Goal: Task Accomplishment & Management: Use online tool/utility

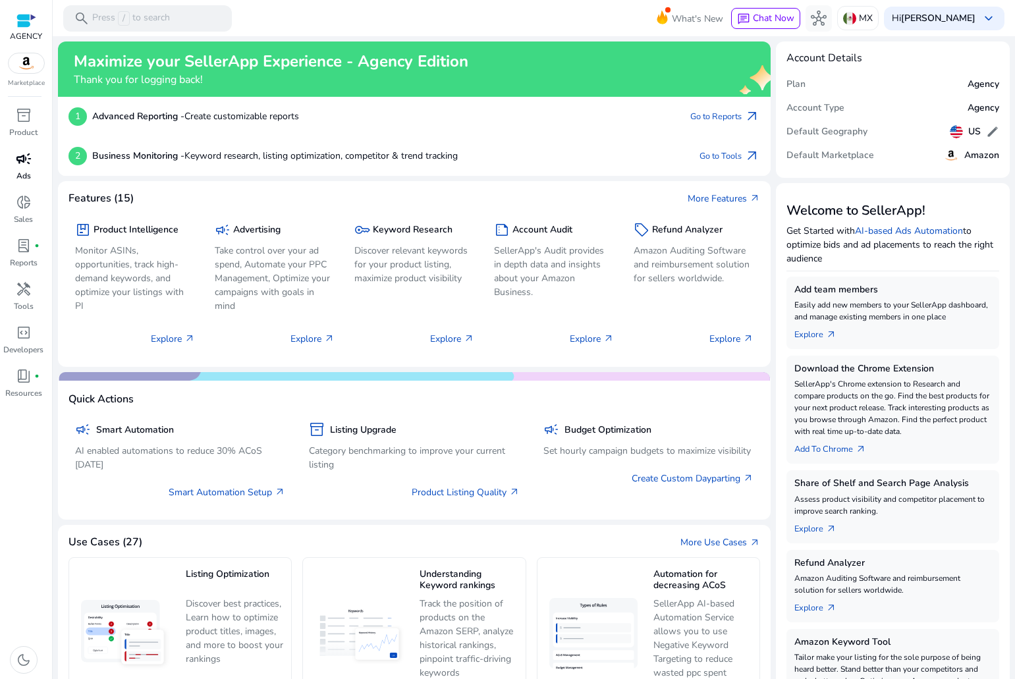
click at [26, 160] on span "campaign" at bounding box center [24, 159] width 16 height 16
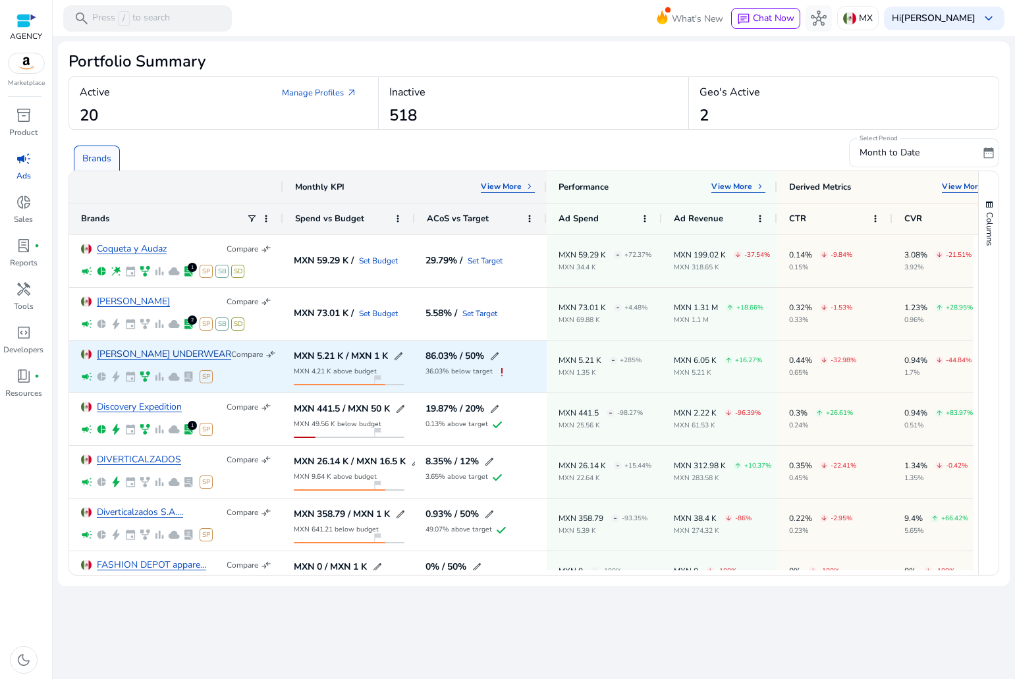
click at [165, 350] on link "DIETZ UNDERWEAR" at bounding box center [164, 355] width 134 height 10
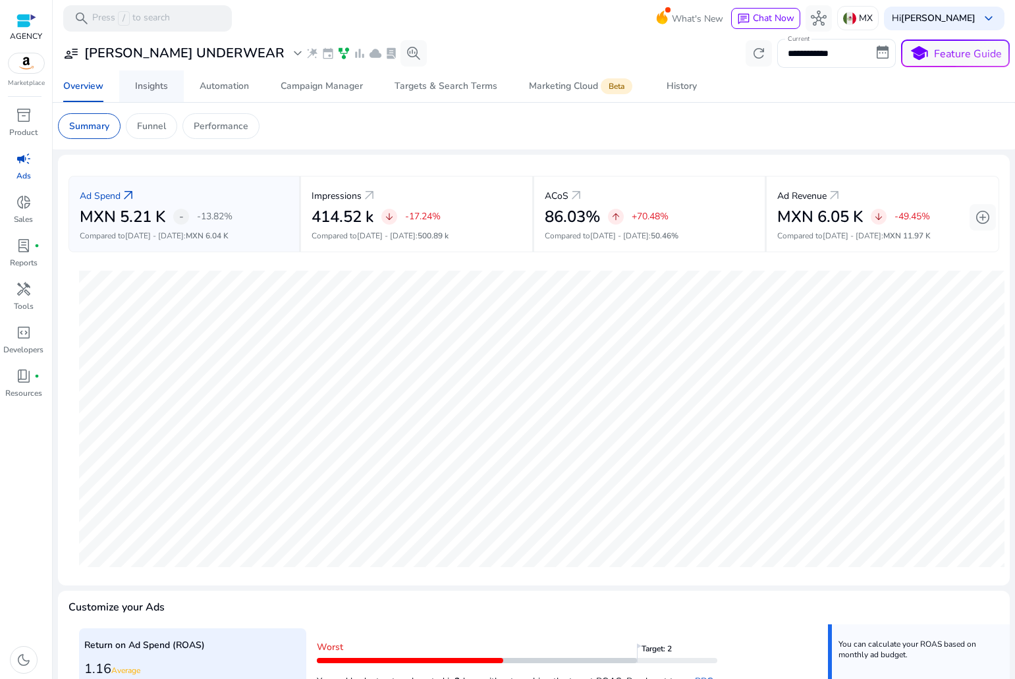
click at [151, 87] on div "Insights" at bounding box center [151, 86] width 33 height 9
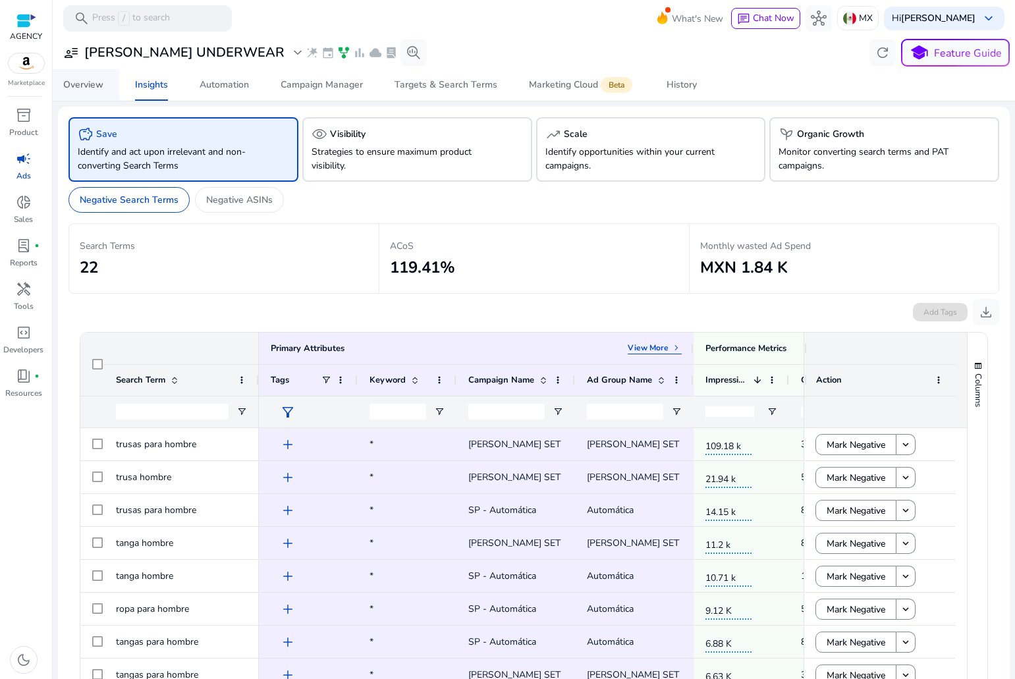
click at [105, 74] on link "Overview" at bounding box center [83, 85] width 72 height 32
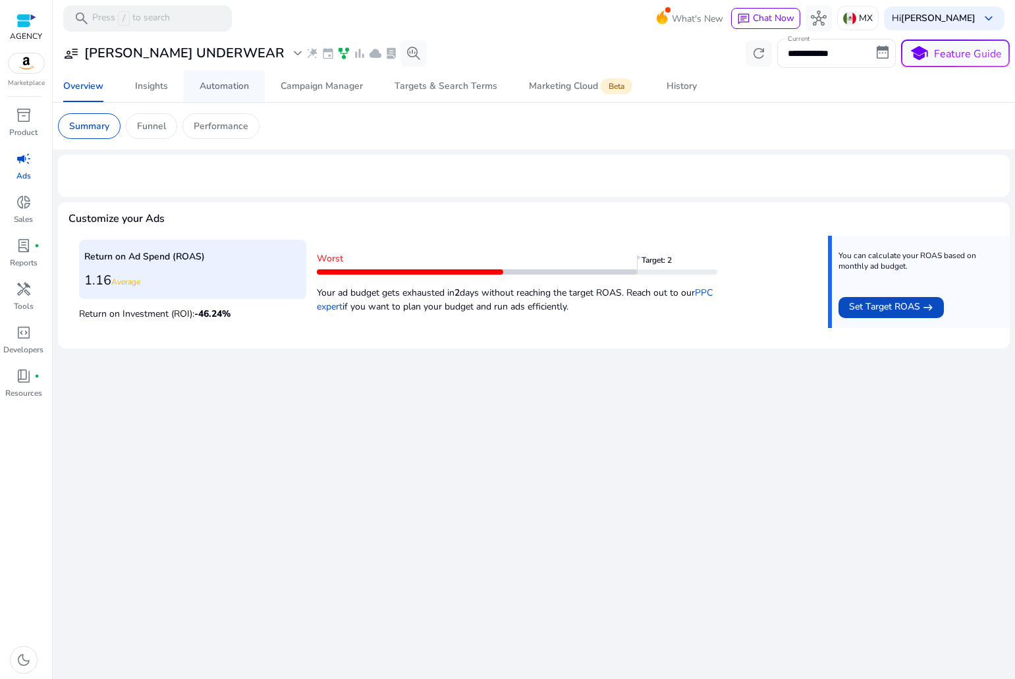
click at [229, 90] on div "Automation" at bounding box center [224, 86] width 49 height 9
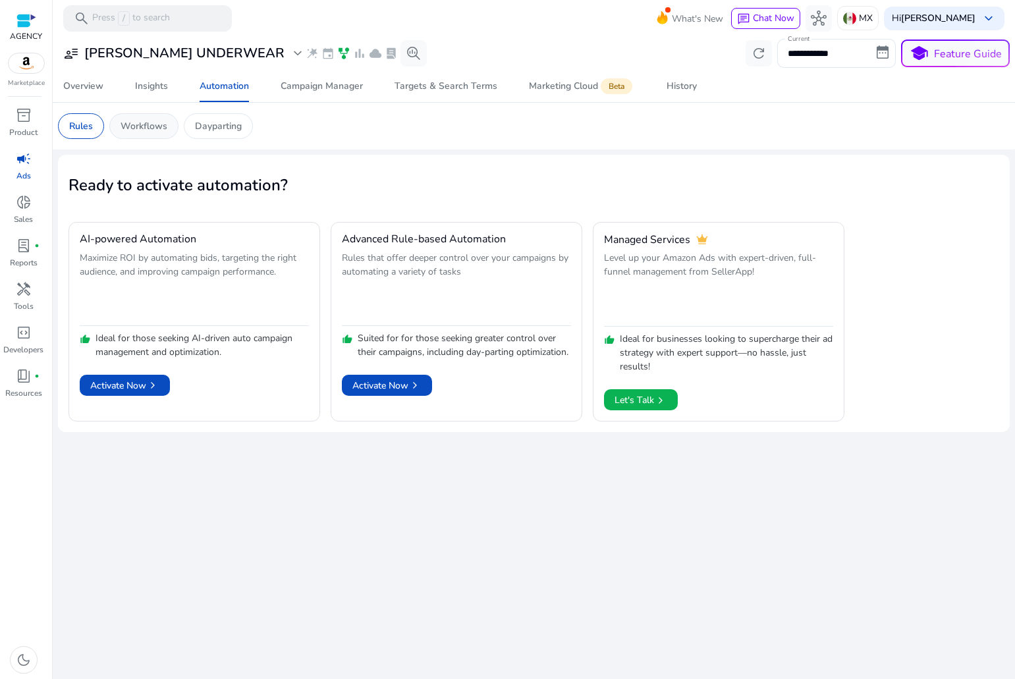
click at [167, 129] on div "Workflows" at bounding box center [143, 126] width 69 height 26
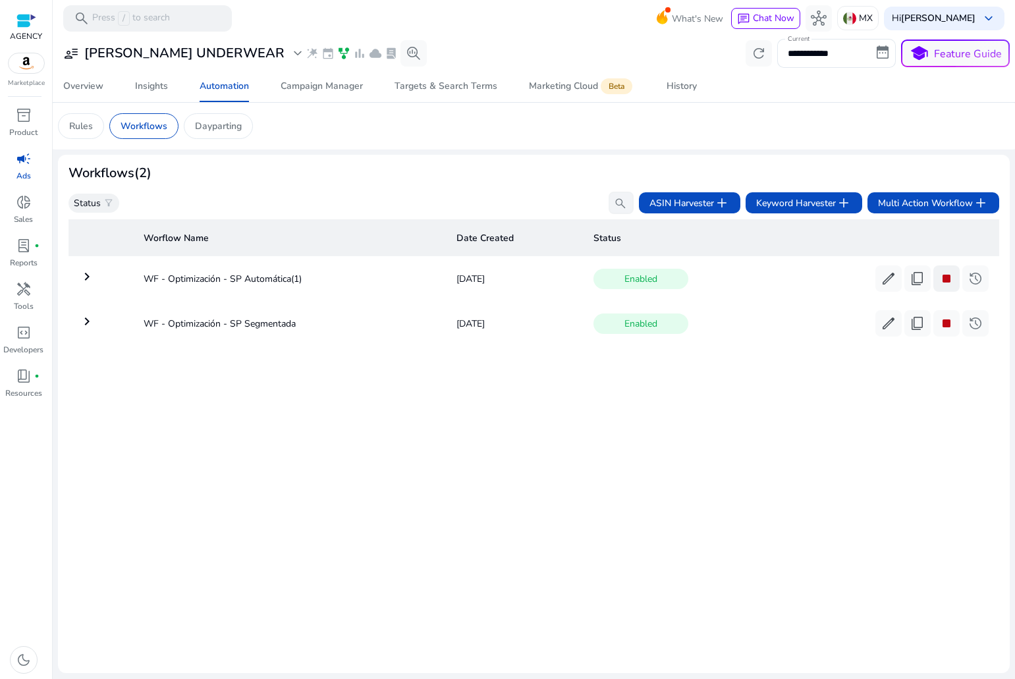
click at [939, 278] on span "stop" at bounding box center [947, 279] width 16 height 16
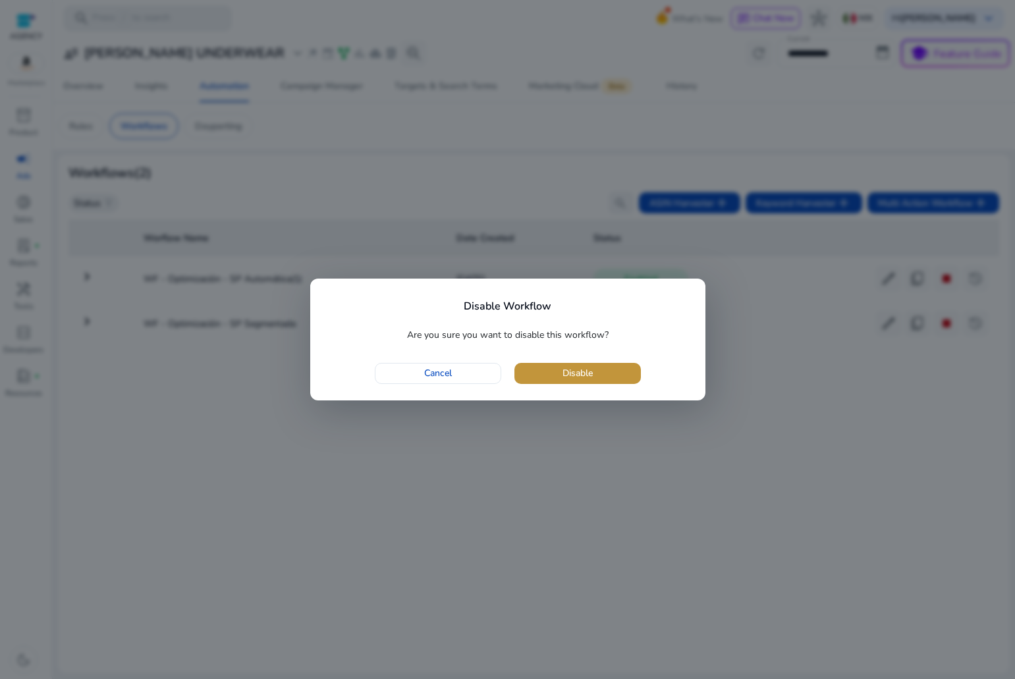
click at [555, 376] on span "button" at bounding box center [578, 374] width 127 height 32
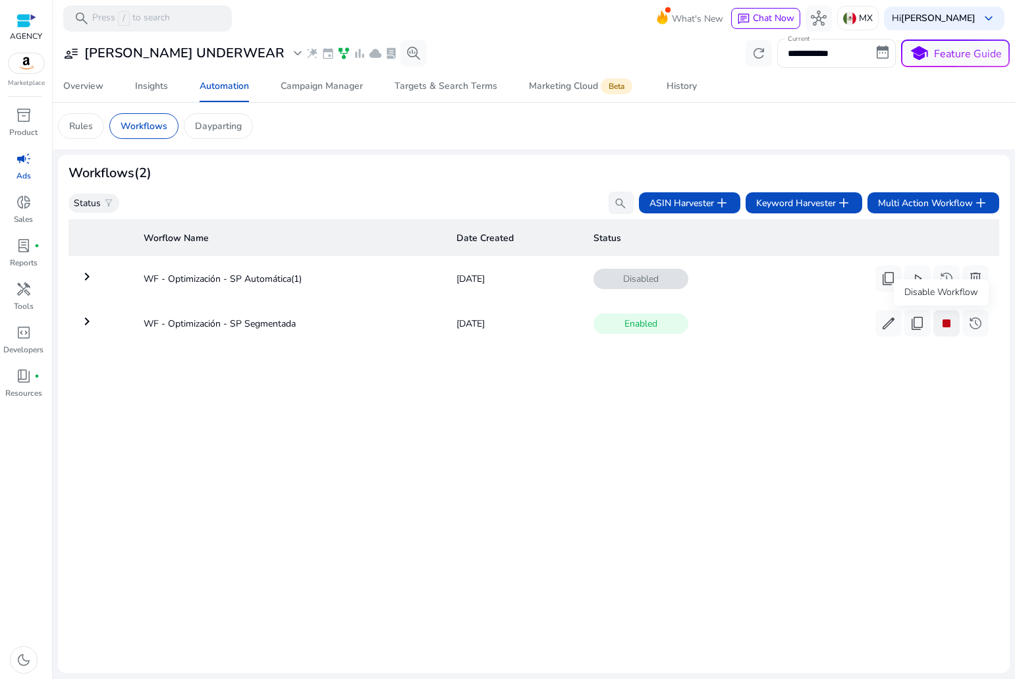
click at [939, 326] on span "stop" at bounding box center [947, 324] width 16 height 16
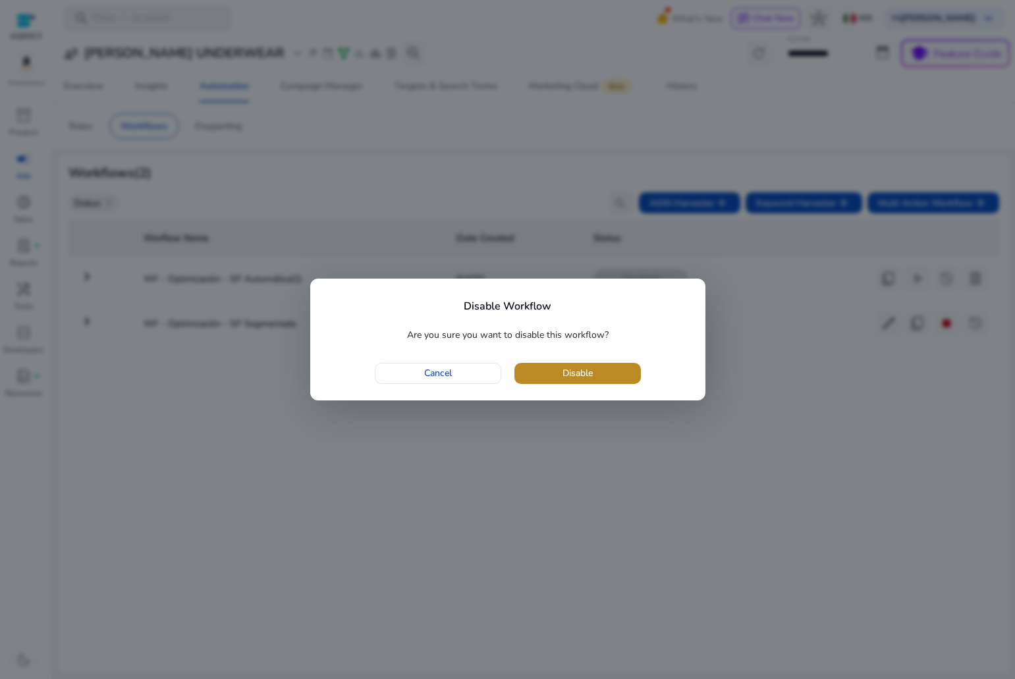
click at [618, 366] on span "button" at bounding box center [578, 374] width 127 height 32
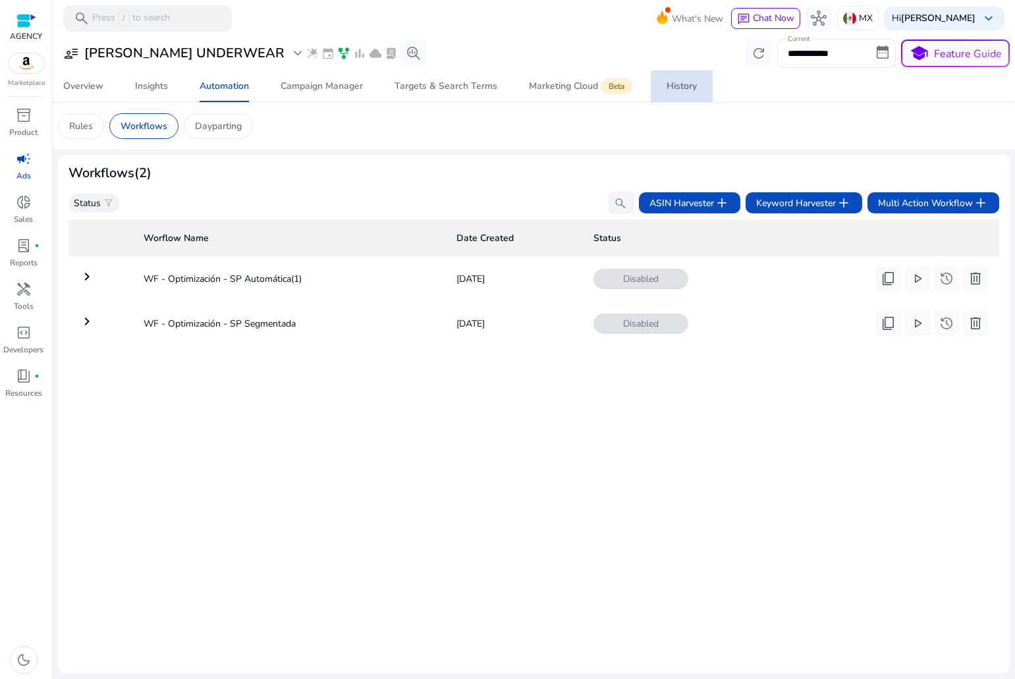
click at [667, 82] on div "History" at bounding box center [682, 86] width 30 height 9
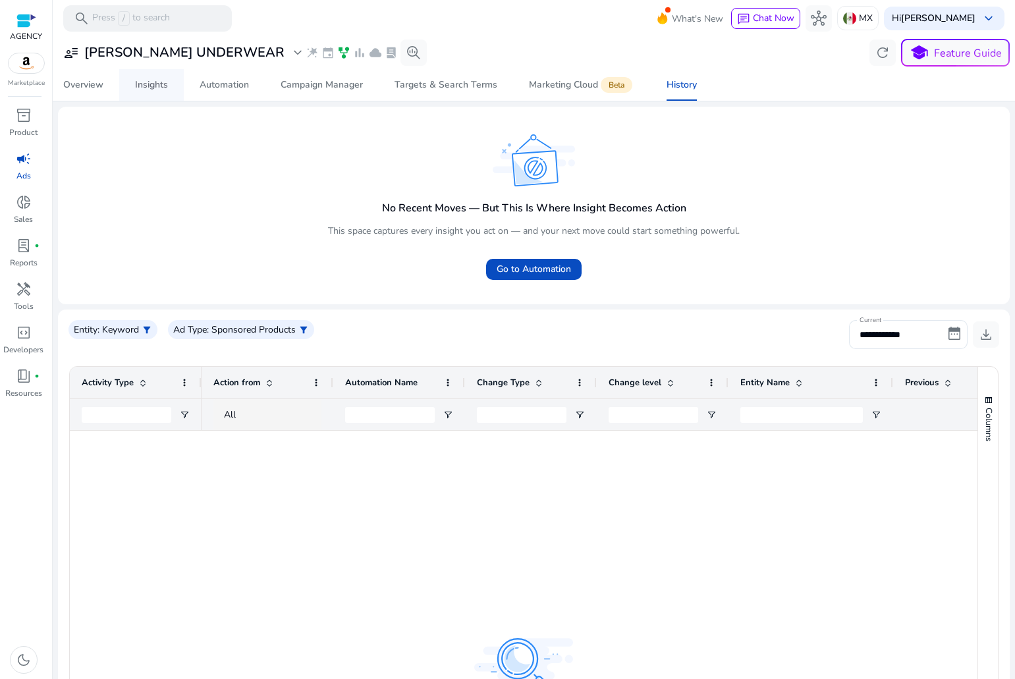
click at [141, 77] on span "Insights" at bounding box center [151, 85] width 33 height 32
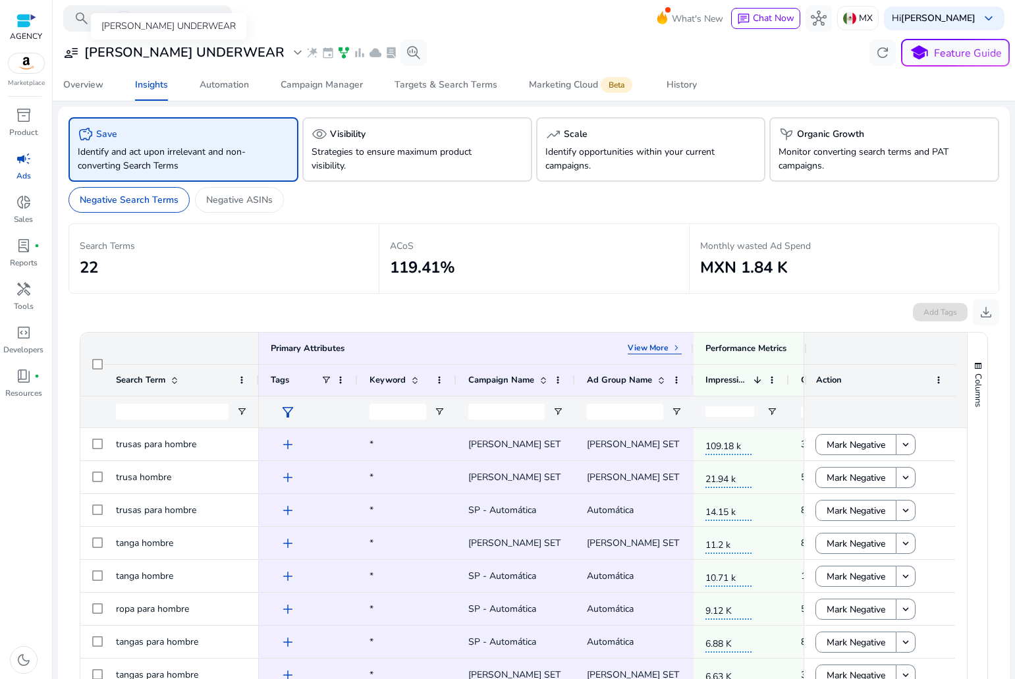
click at [161, 51] on h3 "DIETZ UNDERWEAR" at bounding box center [184, 53] width 200 height 16
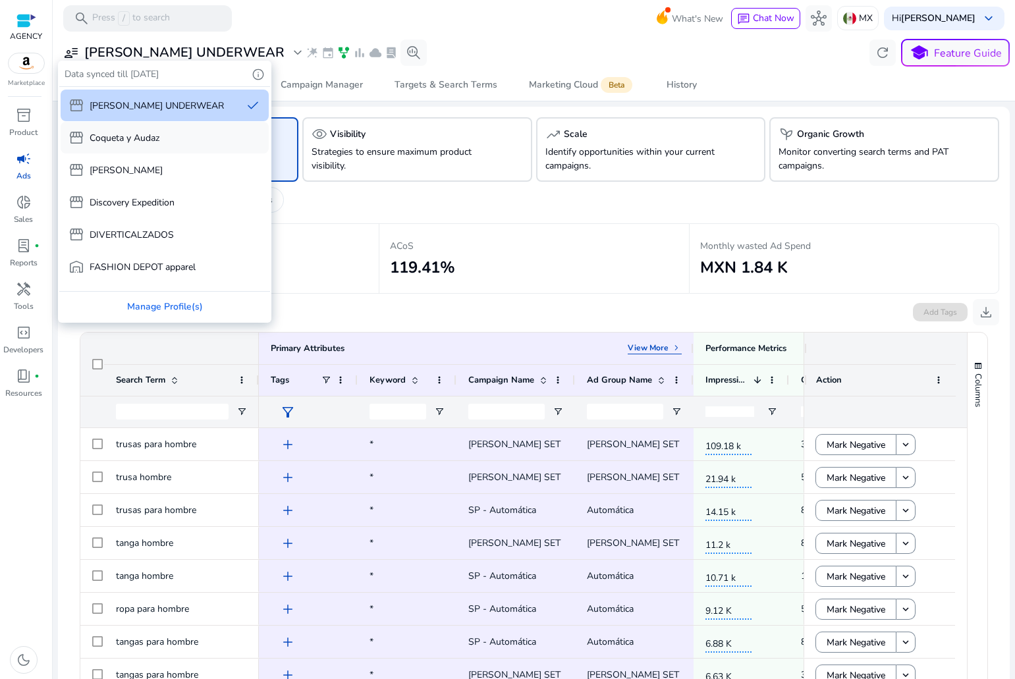
click at [111, 134] on p "Coqueta y Audaz" at bounding box center [125, 138] width 70 height 14
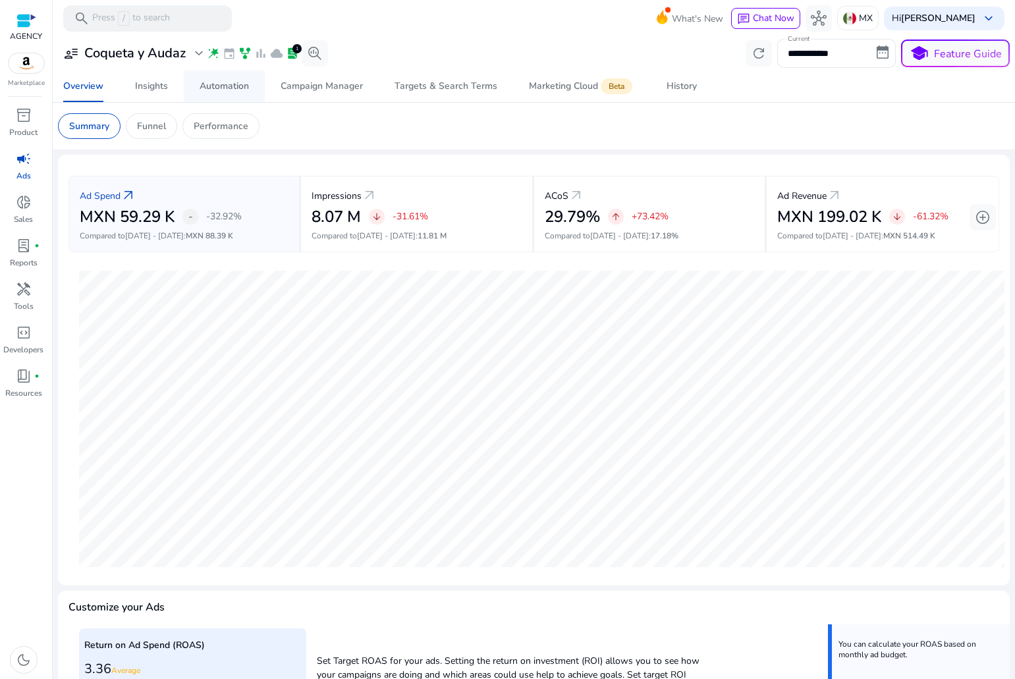
click at [206, 89] on div "Automation" at bounding box center [224, 86] width 49 height 9
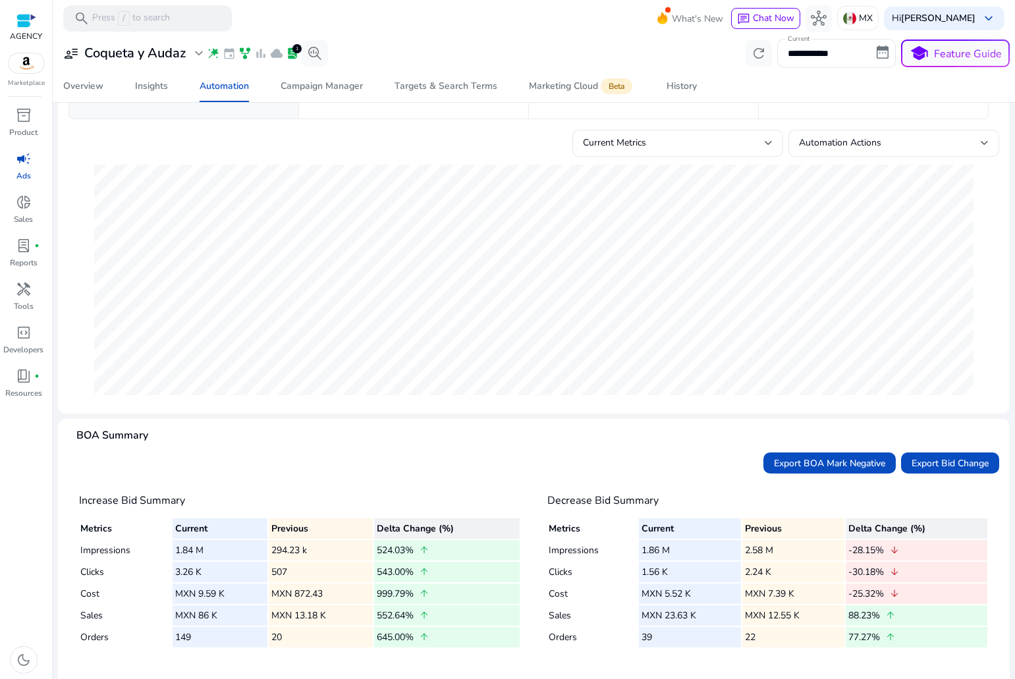
scroll to position [124, 0]
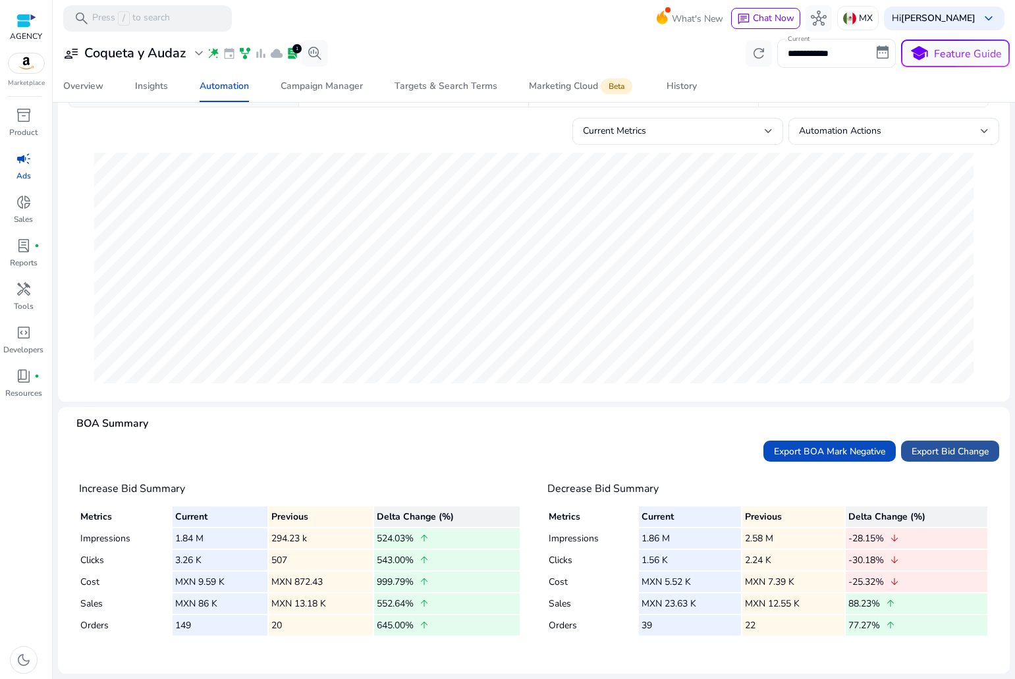
click at [921, 456] on span "Export Bid Change" at bounding box center [950, 452] width 77 height 14
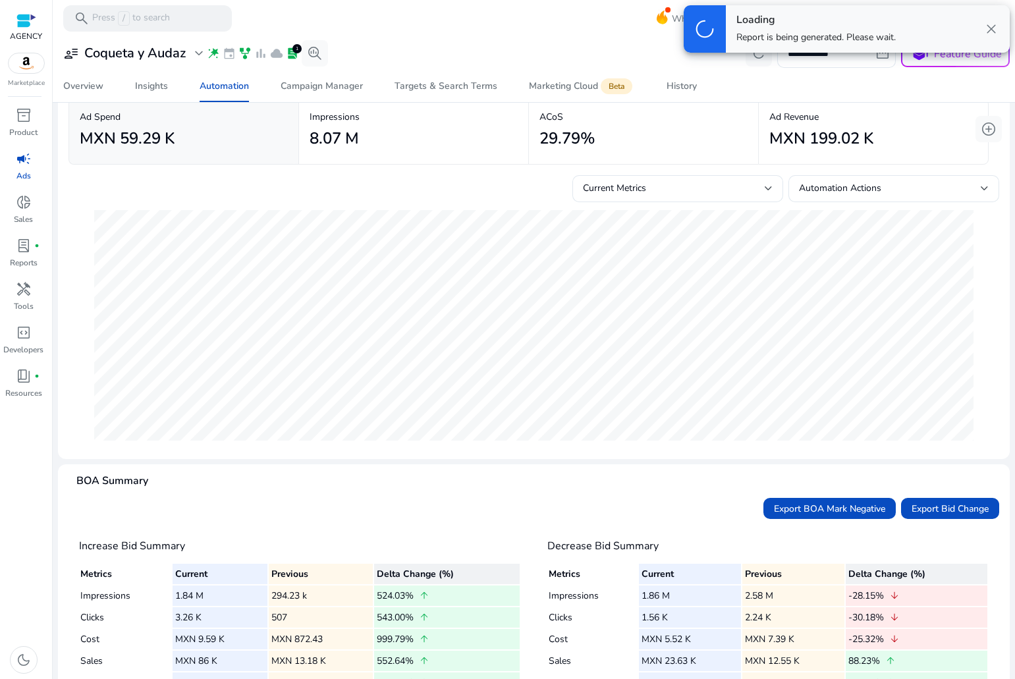
scroll to position [0, 0]
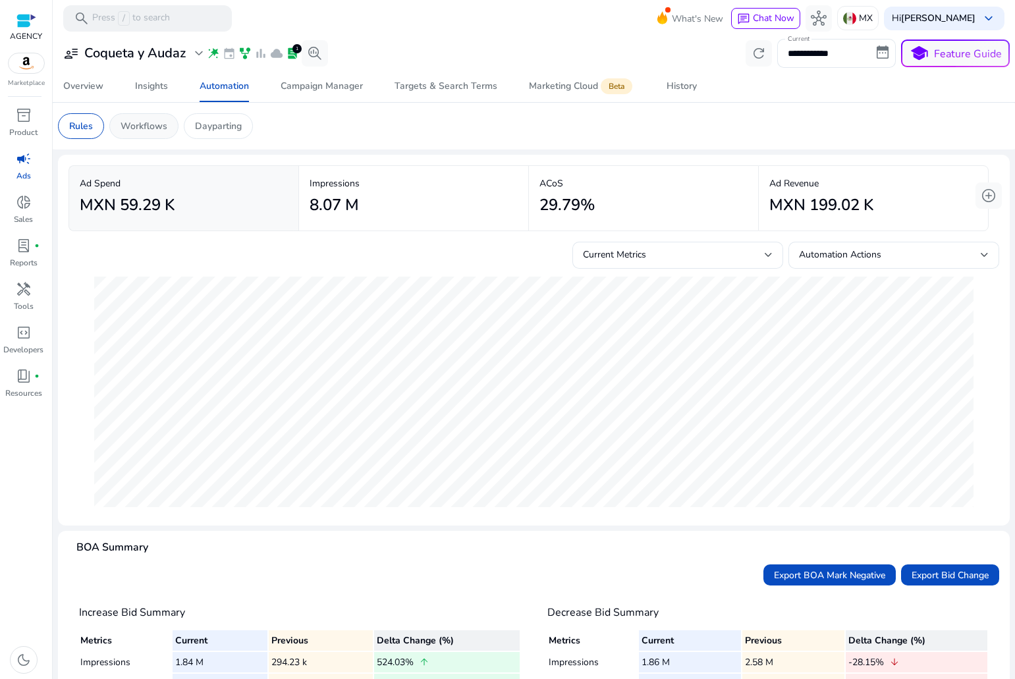
click at [161, 133] on div "Workflows" at bounding box center [143, 126] width 69 height 26
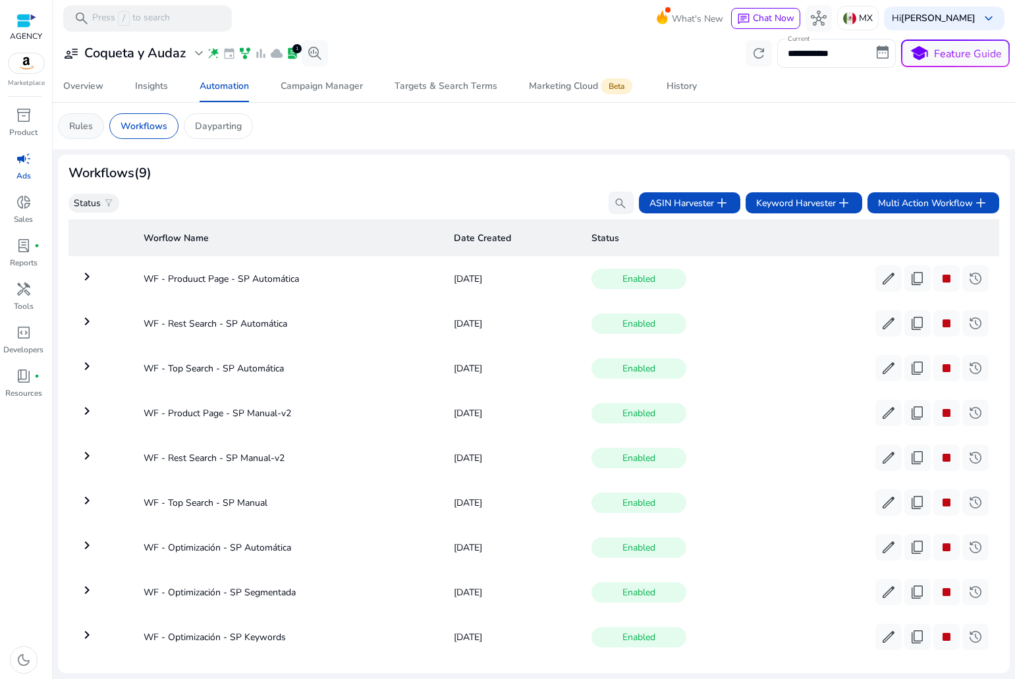
click at [75, 129] on p "Rules" at bounding box center [81, 126] width 24 height 14
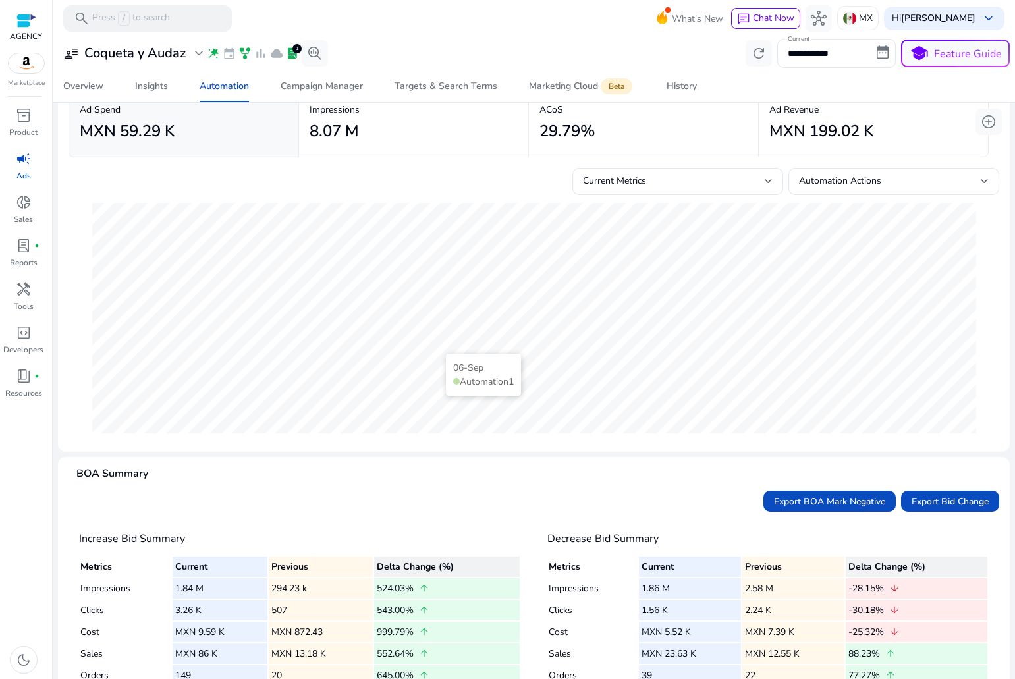
scroll to position [124, 0]
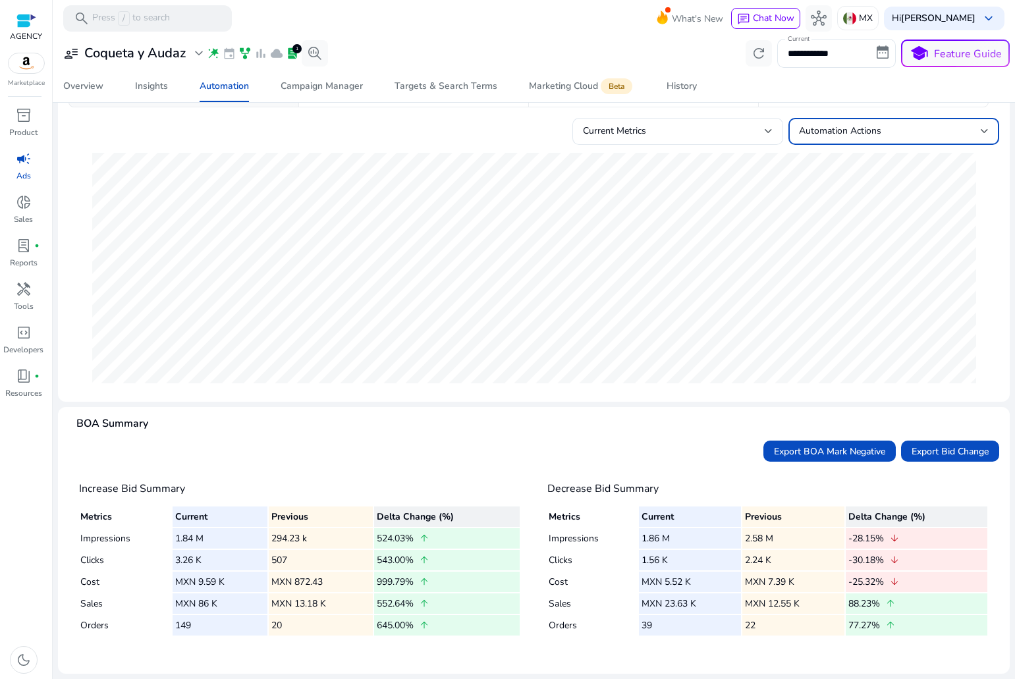
click at [861, 138] on div "Automation Actions" at bounding box center [894, 131] width 190 height 16
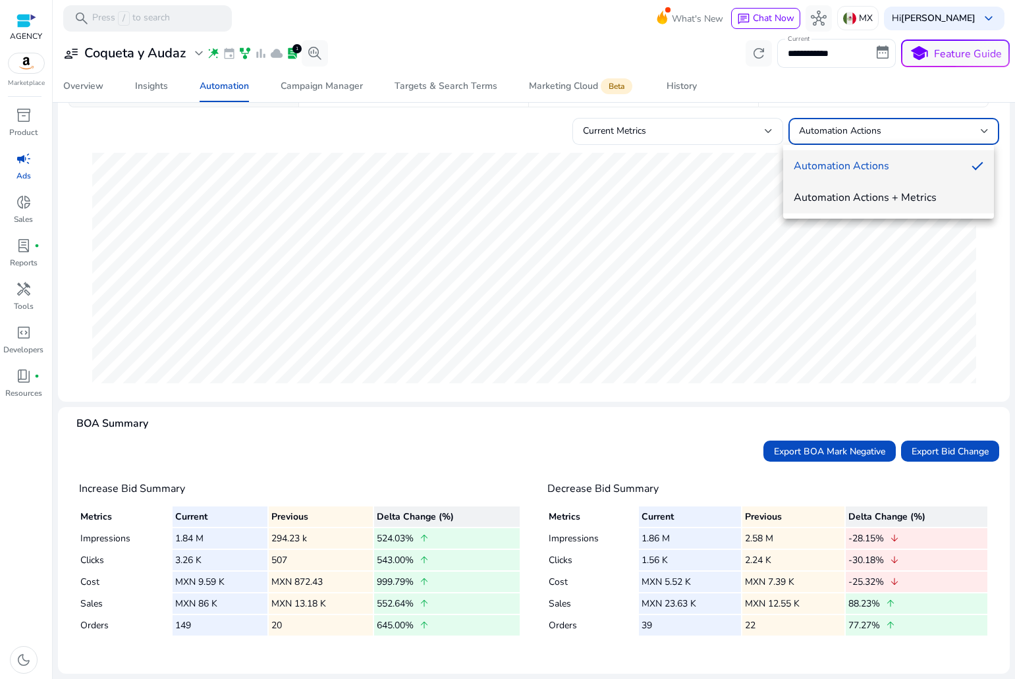
click at [831, 194] on span "Automation Actions + Metrics" at bounding box center [889, 197] width 190 height 14
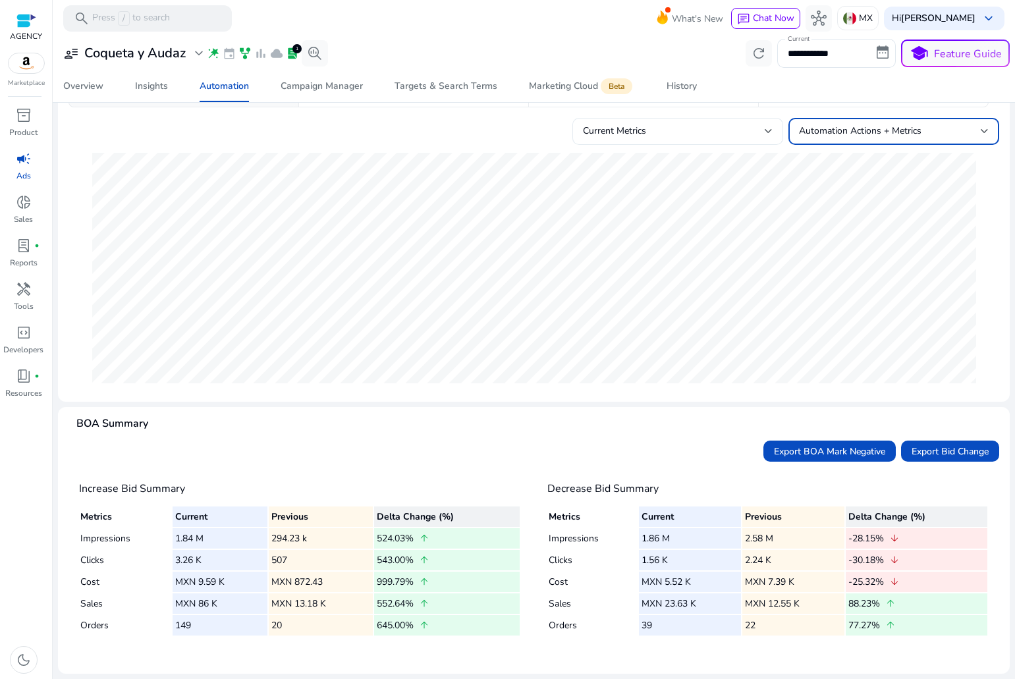
click at [626, 134] on span "Current Metrics" at bounding box center [614, 131] width 63 height 13
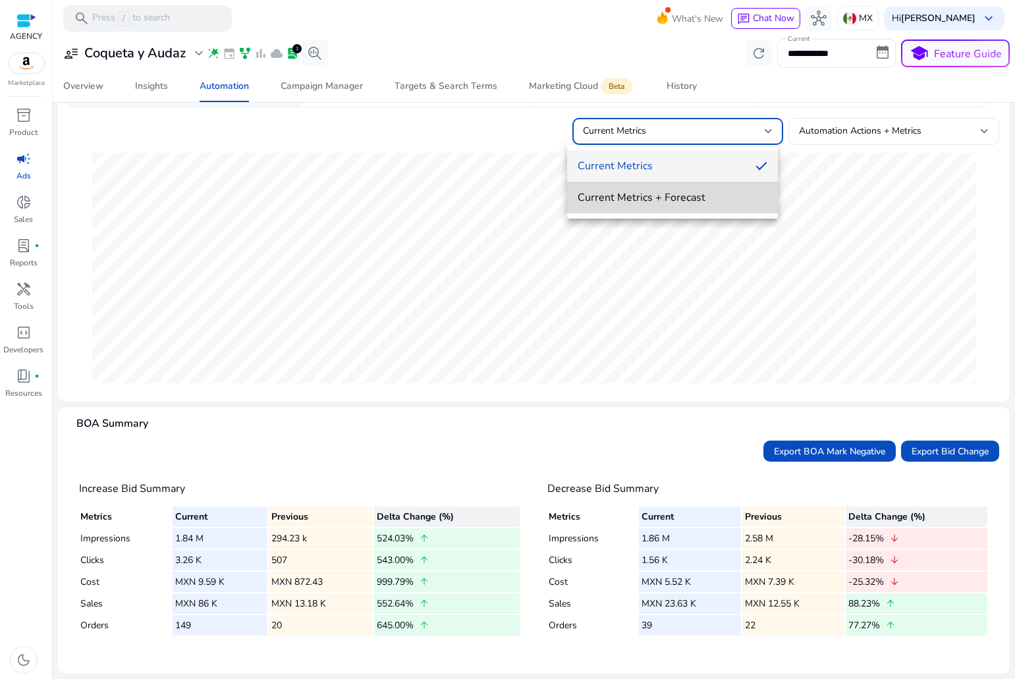
click at [635, 192] on span "Current Metrics + Forecast" at bounding box center [673, 197] width 190 height 14
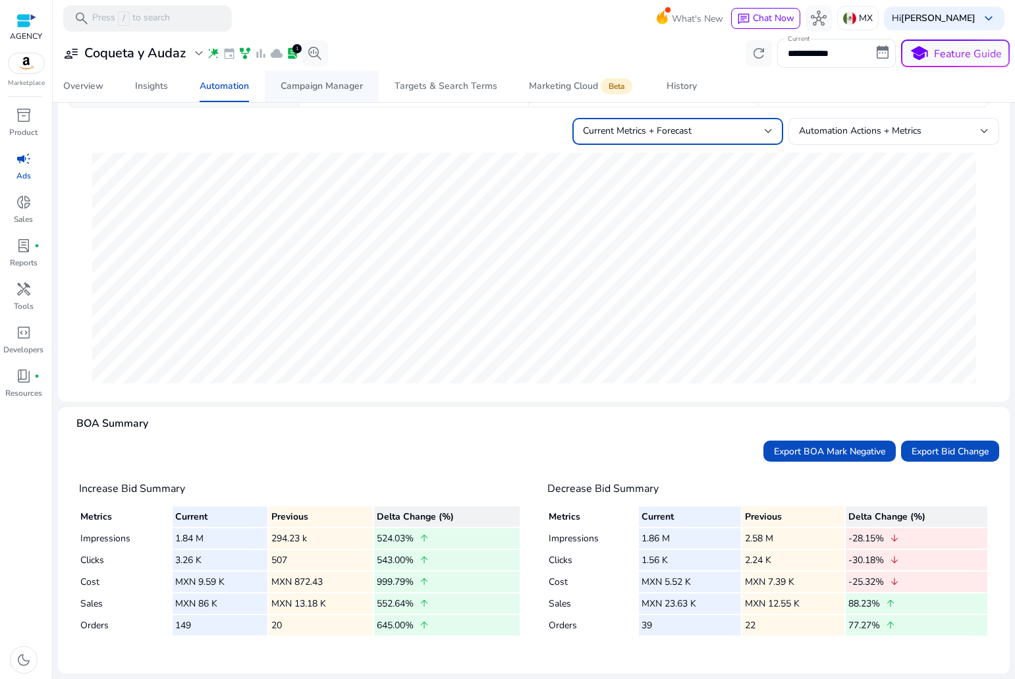
click at [347, 84] on div "Campaign Manager" at bounding box center [322, 86] width 82 height 9
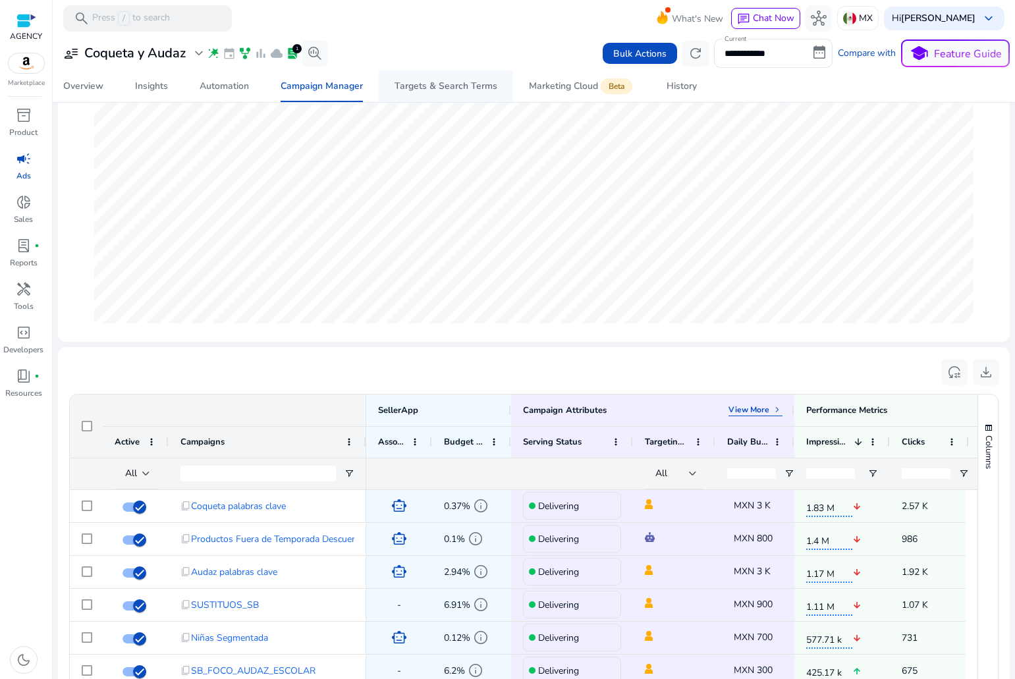
scroll to position [66, 0]
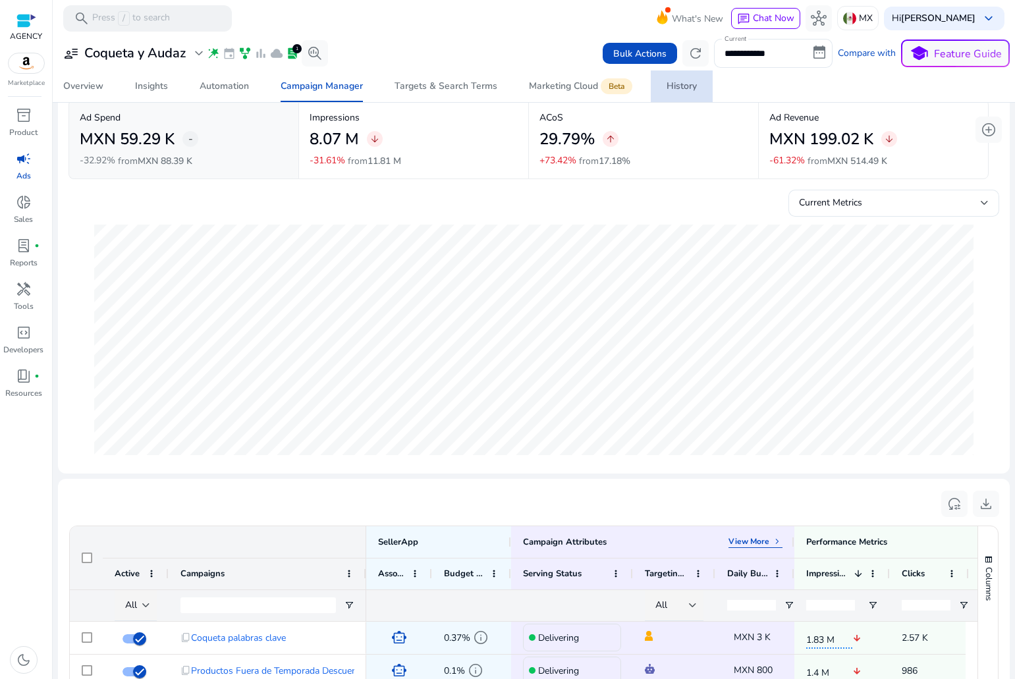
click at [694, 83] on div "History" at bounding box center [682, 86] width 30 height 9
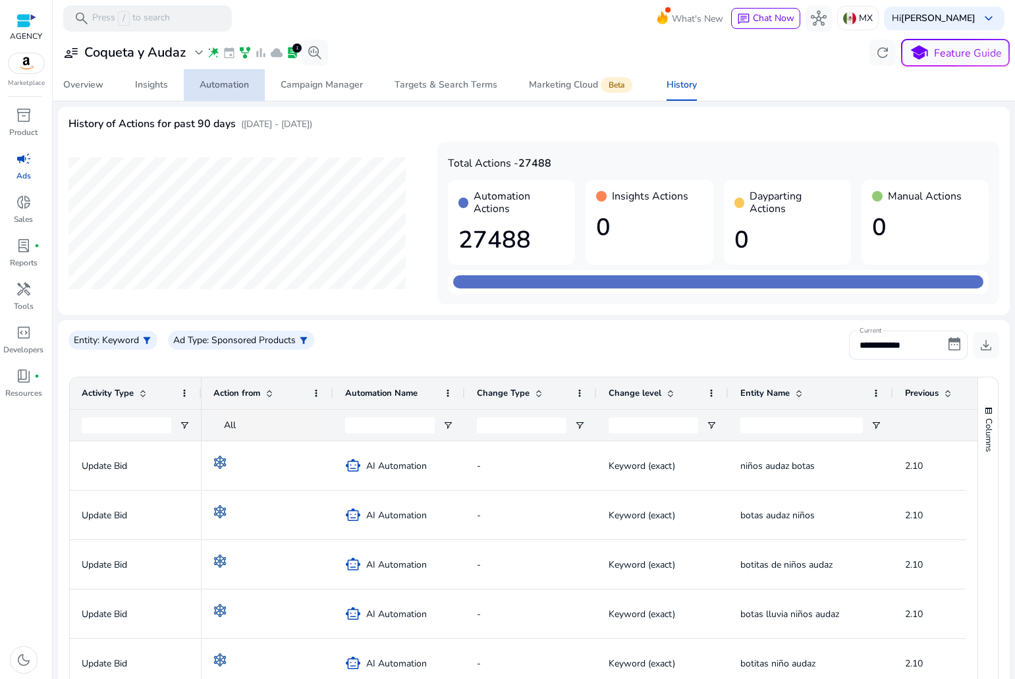
click at [237, 76] on span "Automation" at bounding box center [224, 85] width 49 height 32
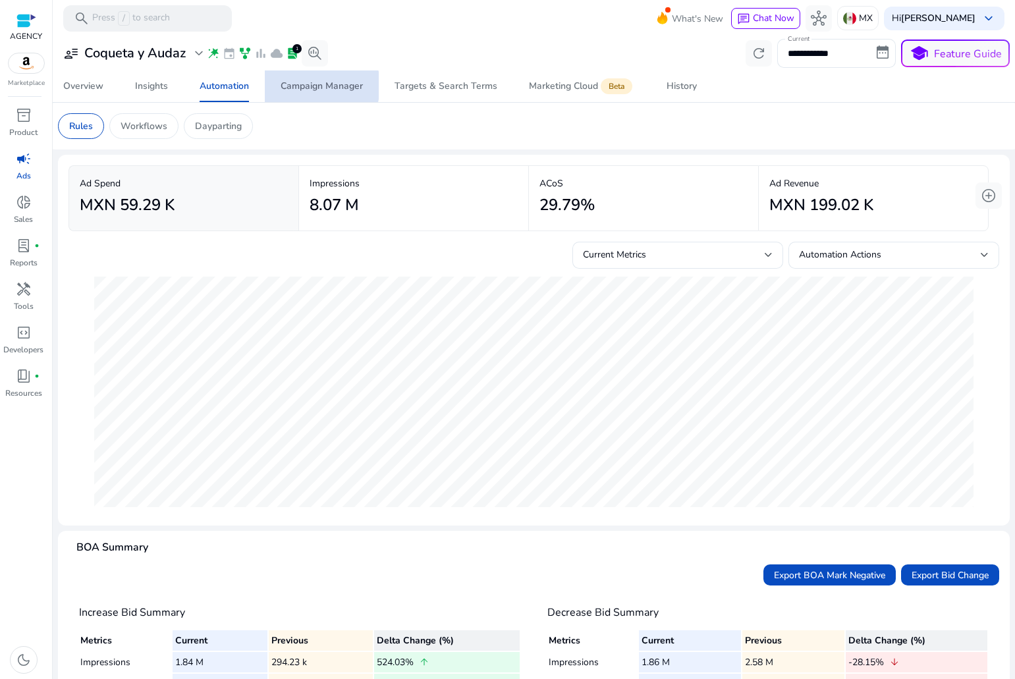
click at [310, 86] on div "Campaign Manager" at bounding box center [322, 86] width 82 height 9
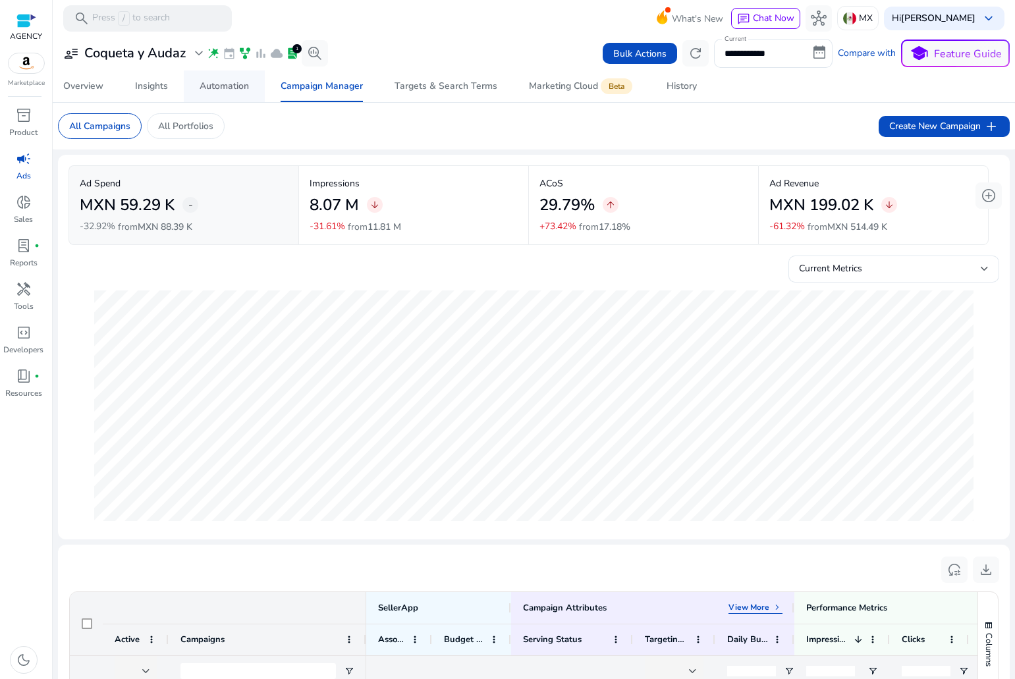
click at [256, 97] on link "Automation" at bounding box center [224, 87] width 81 height 32
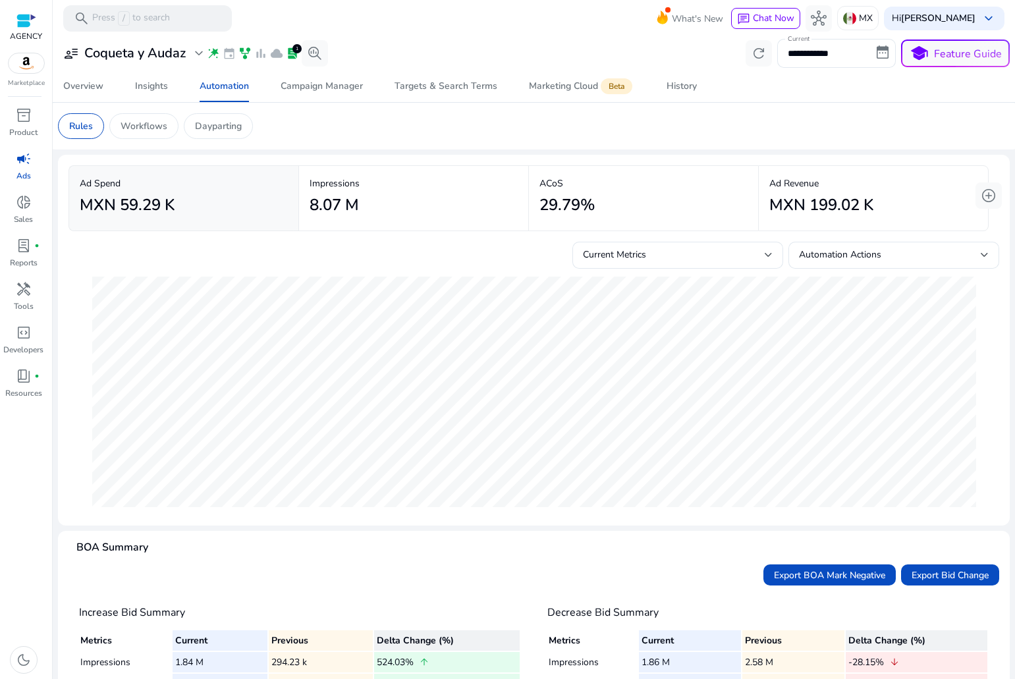
click at [215, 53] on span "wand_stars" at bounding box center [213, 53] width 13 height 13
click at [202, 52] on span "expand_more" at bounding box center [199, 53] width 16 height 16
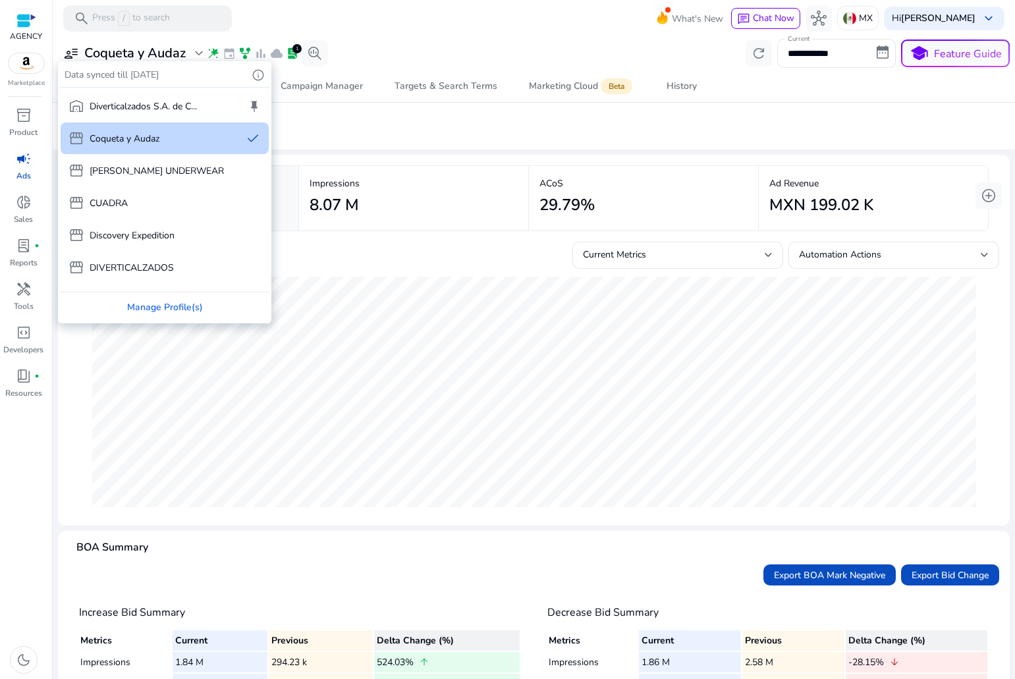
click at [202, 52] on div at bounding box center [507, 339] width 1015 height 679
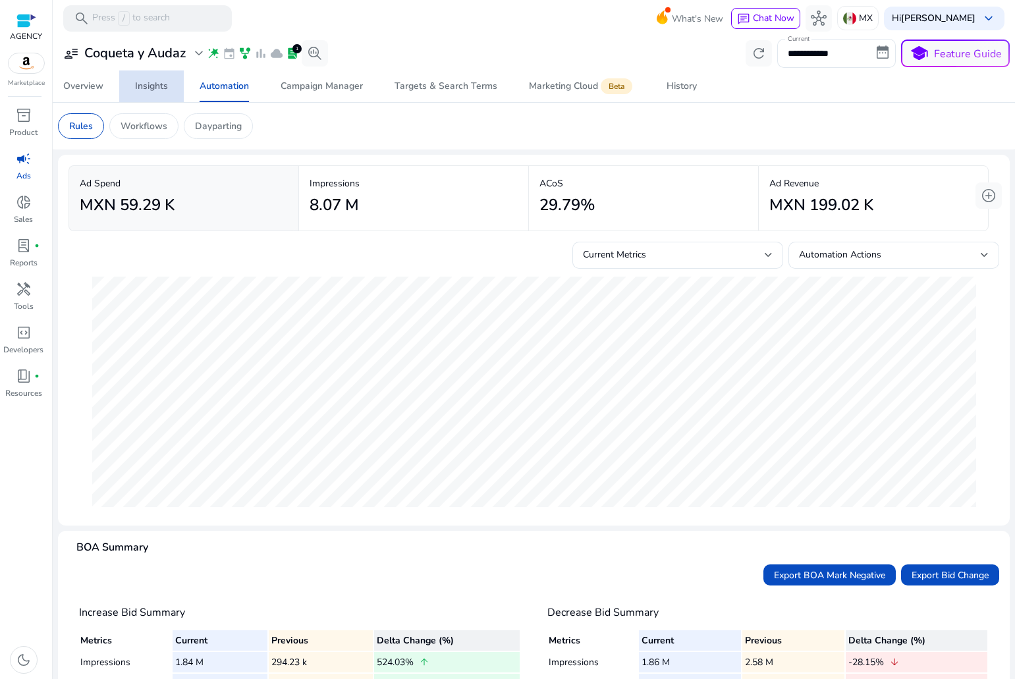
click at [157, 86] on div "Insights" at bounding box center [151, 86] width 33 height 9
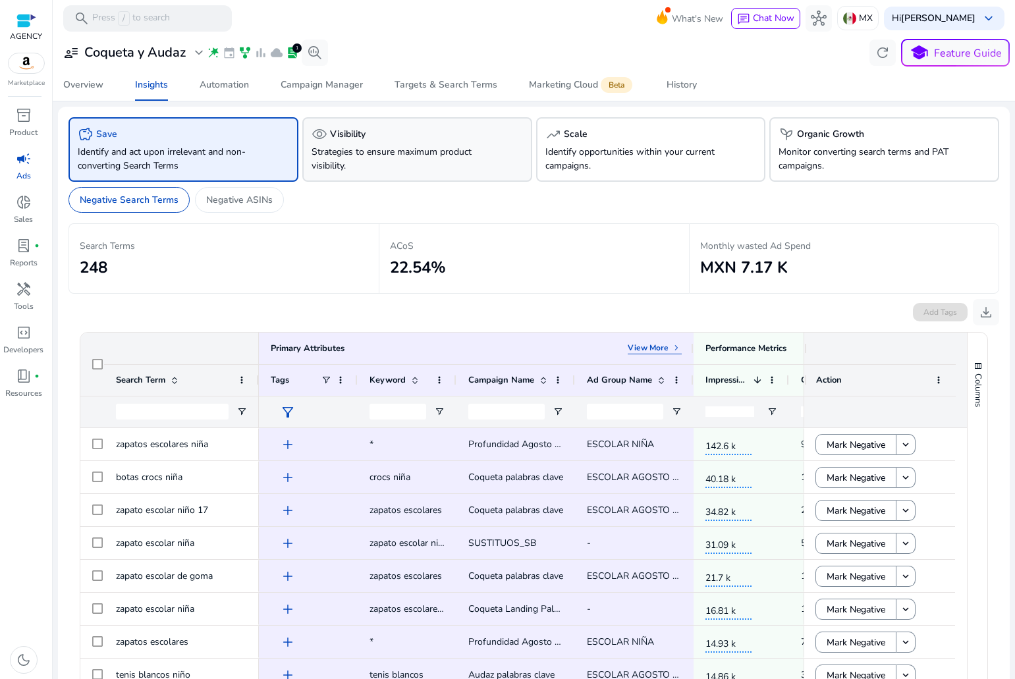
click at [394, 155] on p "Strategies to ensure maximum product visibility." at bounding box center [400, 159] width 176 height 28
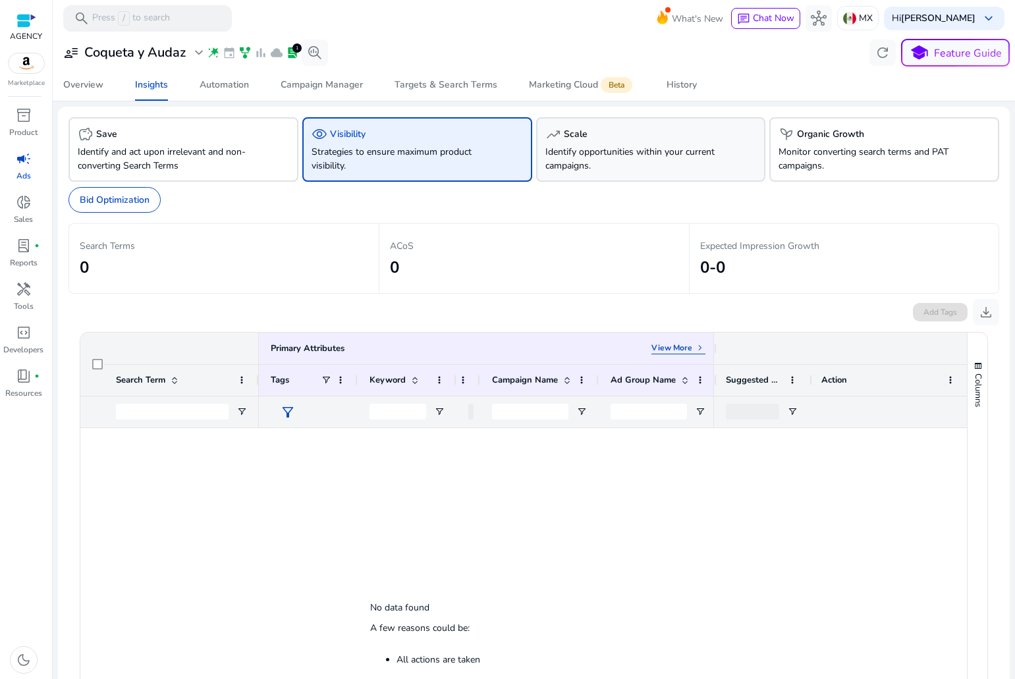
click at [608, 146] on p "Identify opportunities within your current campaigns." at bounding box center [634, 159] width 176 height 28
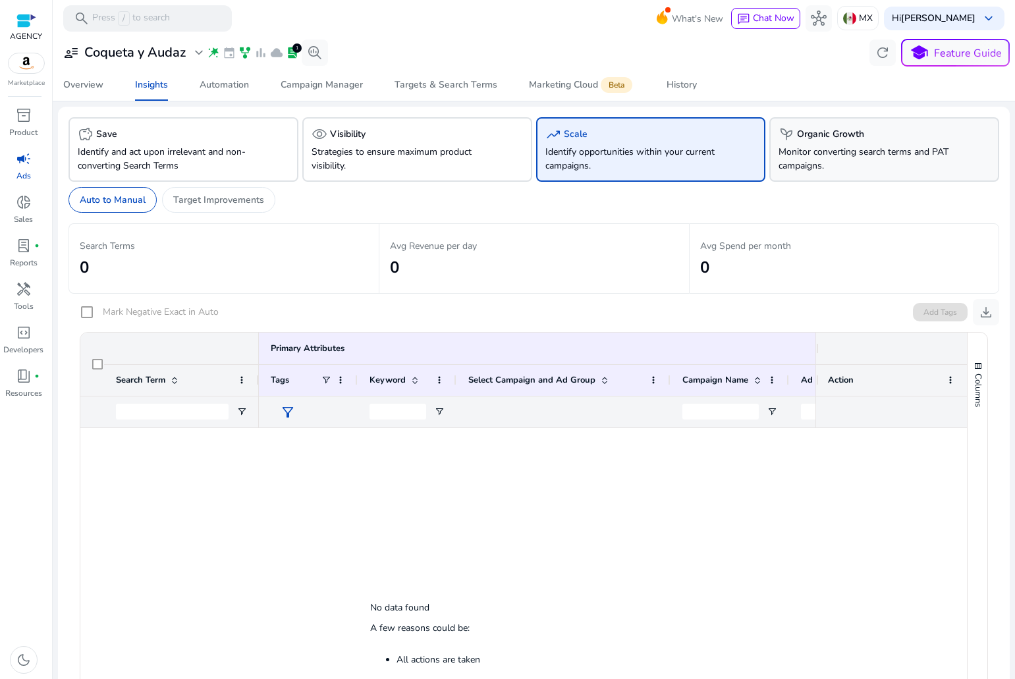
click at [822, 152] on p "Monitor converting search terms and PAT campaigns." at bounding box center [867, 159] width 176 height 28
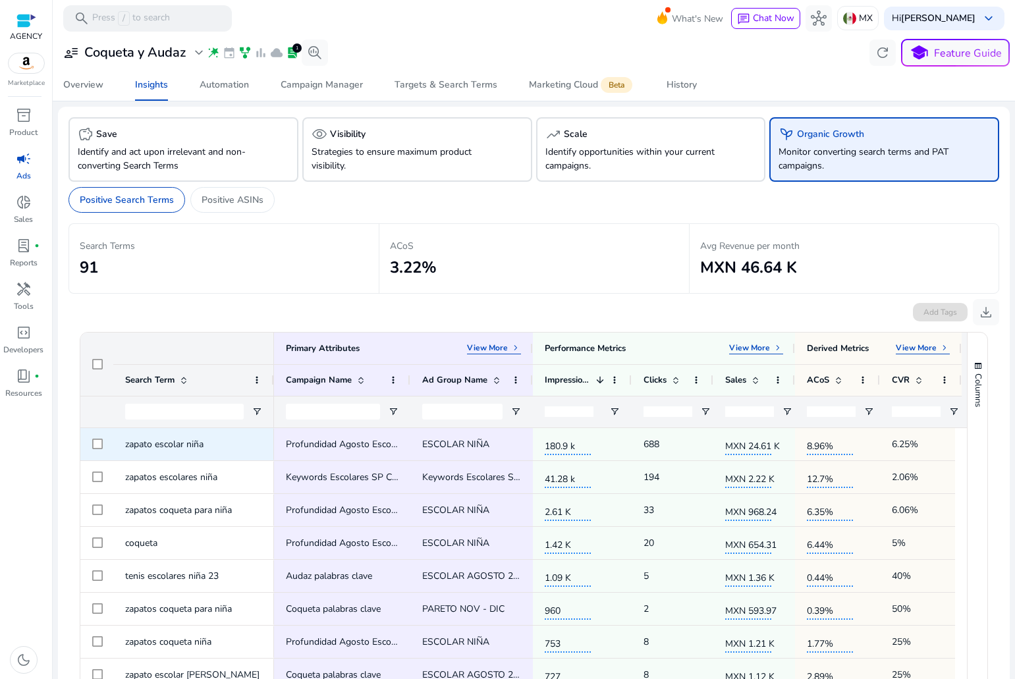
scroll to position [0, 12]
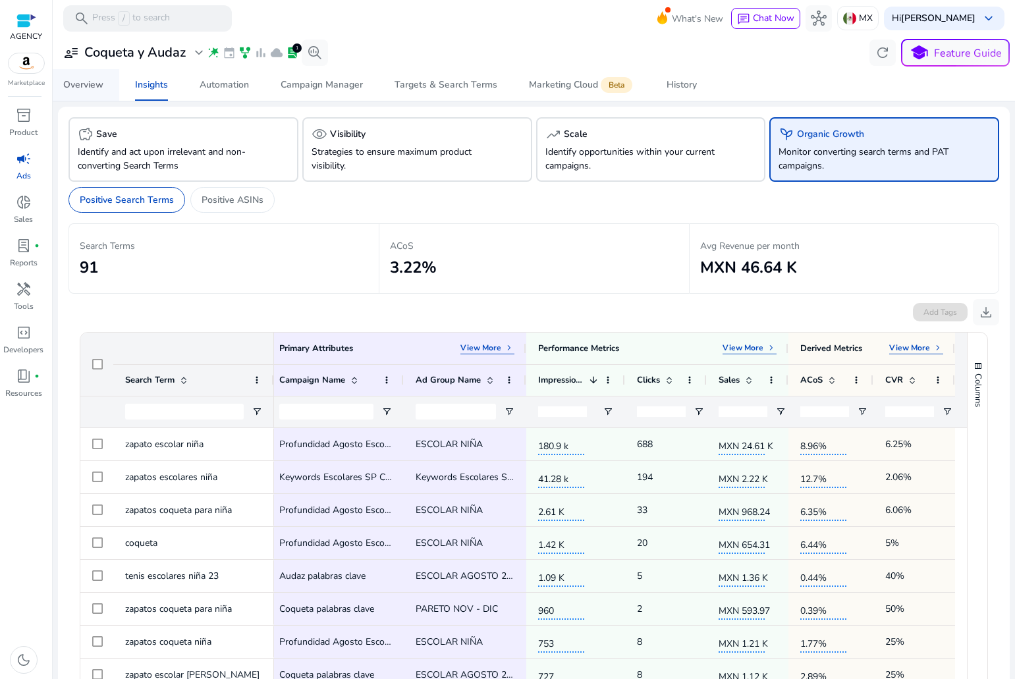
click at [74, 81] on div "Overview" at bounding box center [83, 84] width 40 height 9
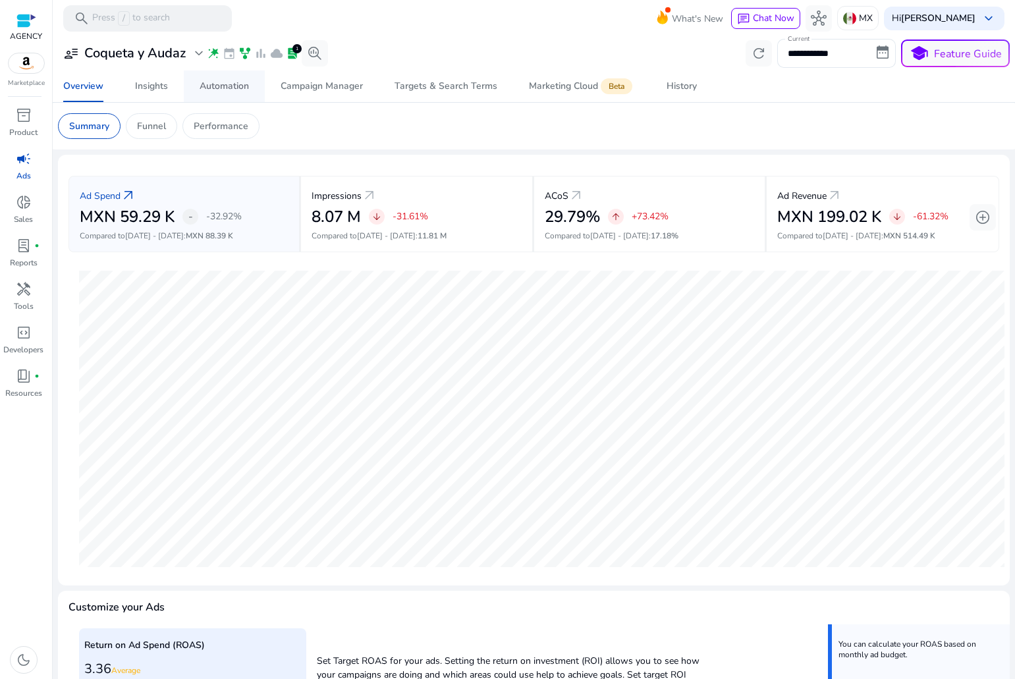
click at [213, 90] on div "Automation" at bounding box center [224, 86] width 49 height 9
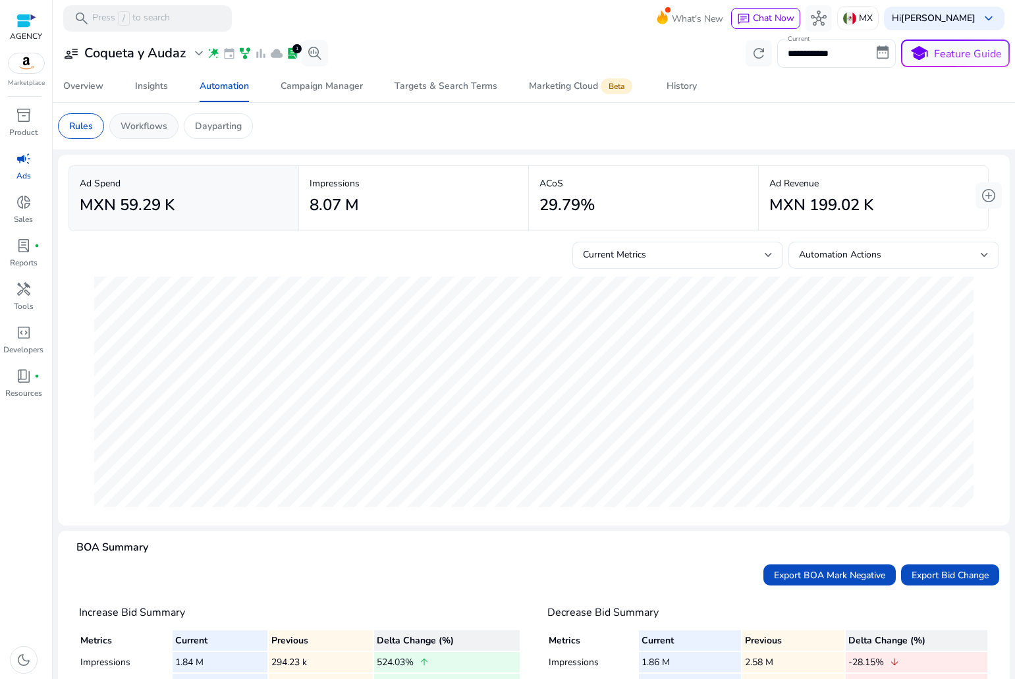
click at [150, 122] on p "Workflows" at bounding box center [144, 126] width 47 height 14
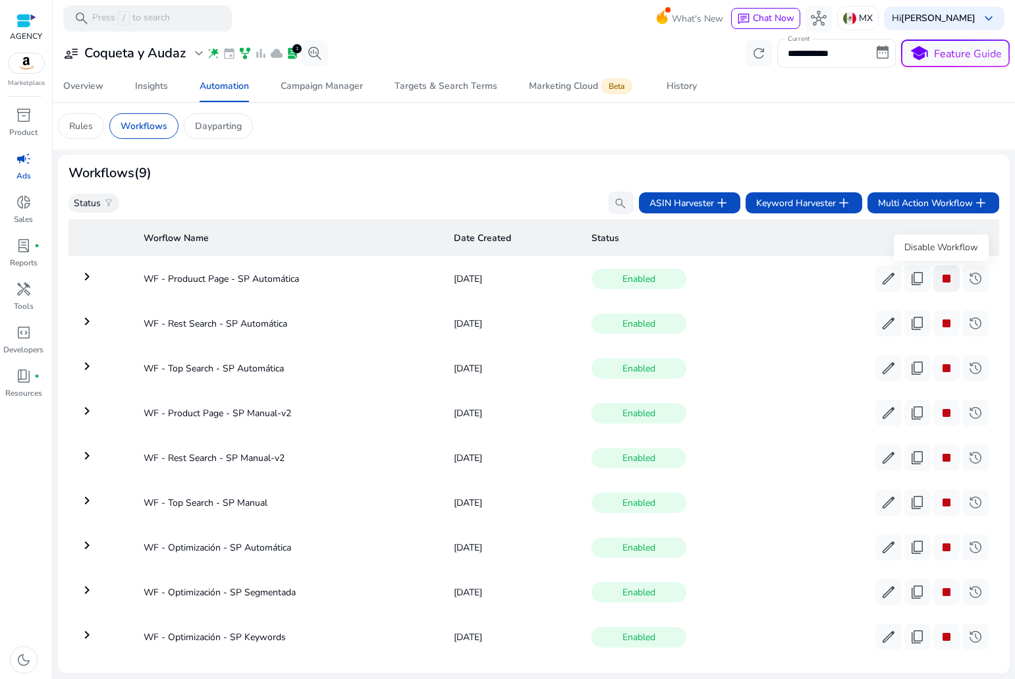
click at [939, 279] on span "stop" at bounding box center [947, 279] width 16 height 16
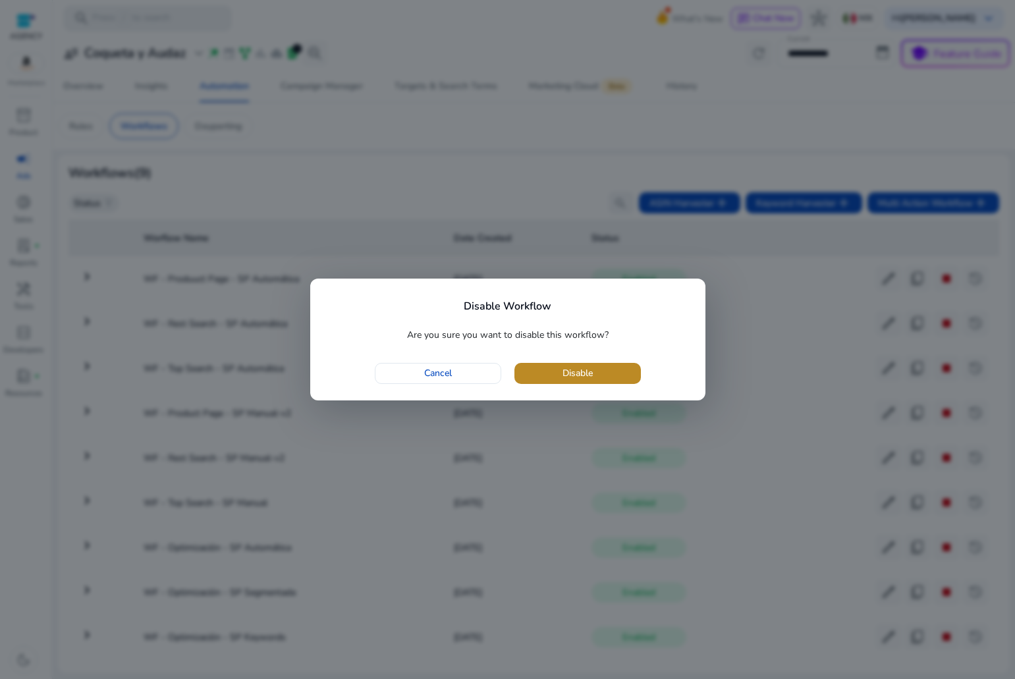
click at [601, 367] on span "button" at bounding box center [578, 374] width 127 height 32
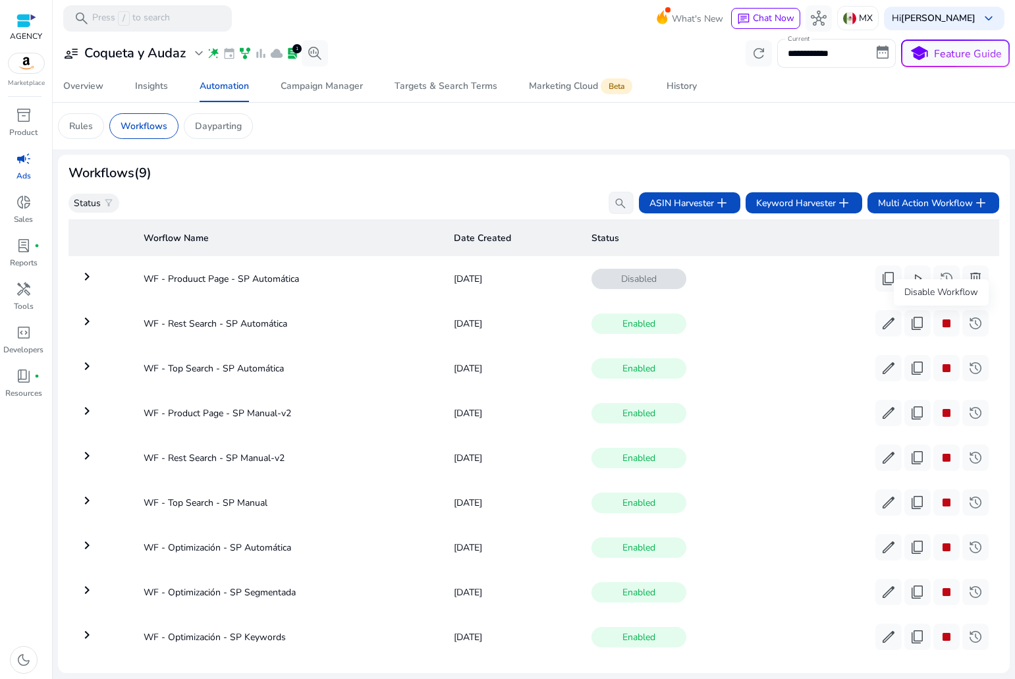
click at [969, 281] on div "Disable Workflow" at bounding box center [941, 292] width 95 height 26
click at [948, 322] on span "stop" at bounding box center [947, 324] width 16 height 16
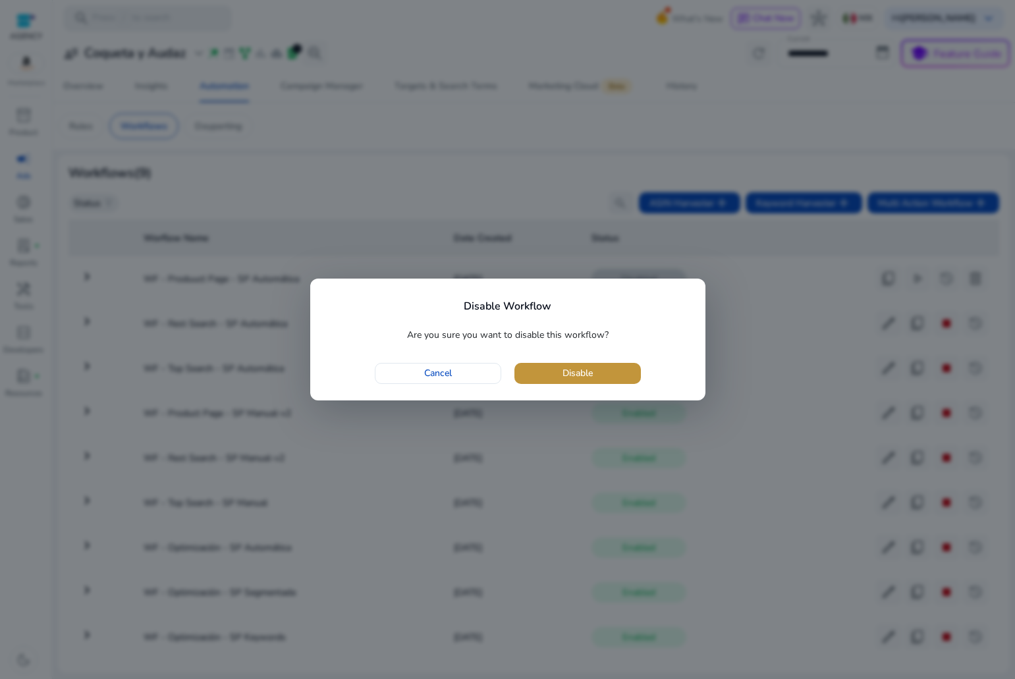
click at [613, 372] on span "button" at bounding box center [578, 374] width 127 height 32
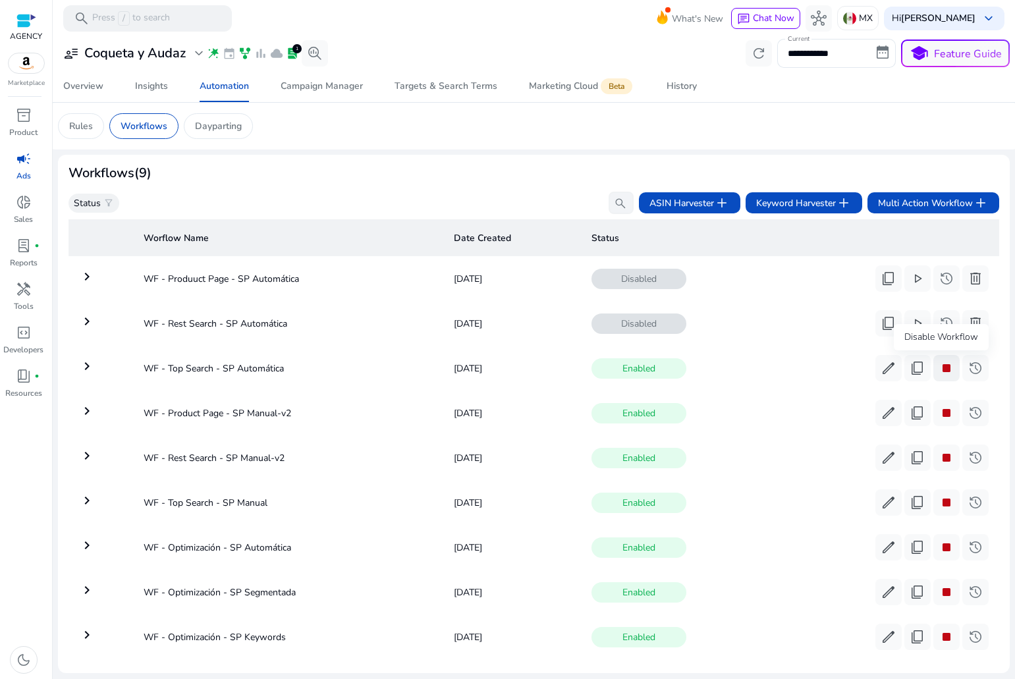
click at [947, 369] on span "stop" at bounding box center [947, 368] width 16 height 16
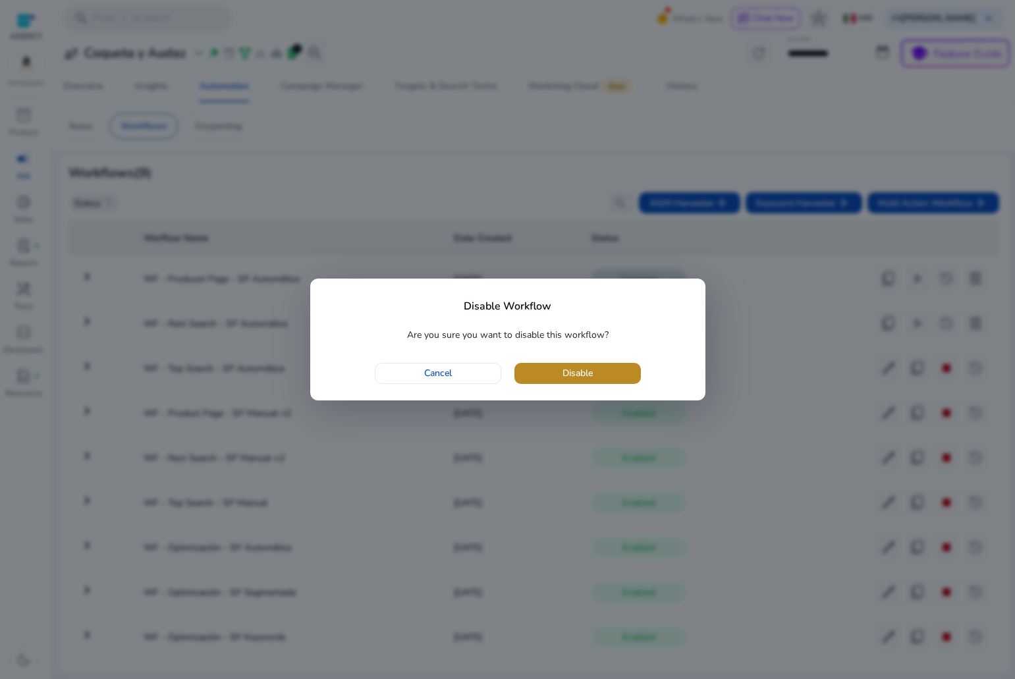
click at [599, 373] on span "button" at bounding box center [578, 374] width 127 height 32
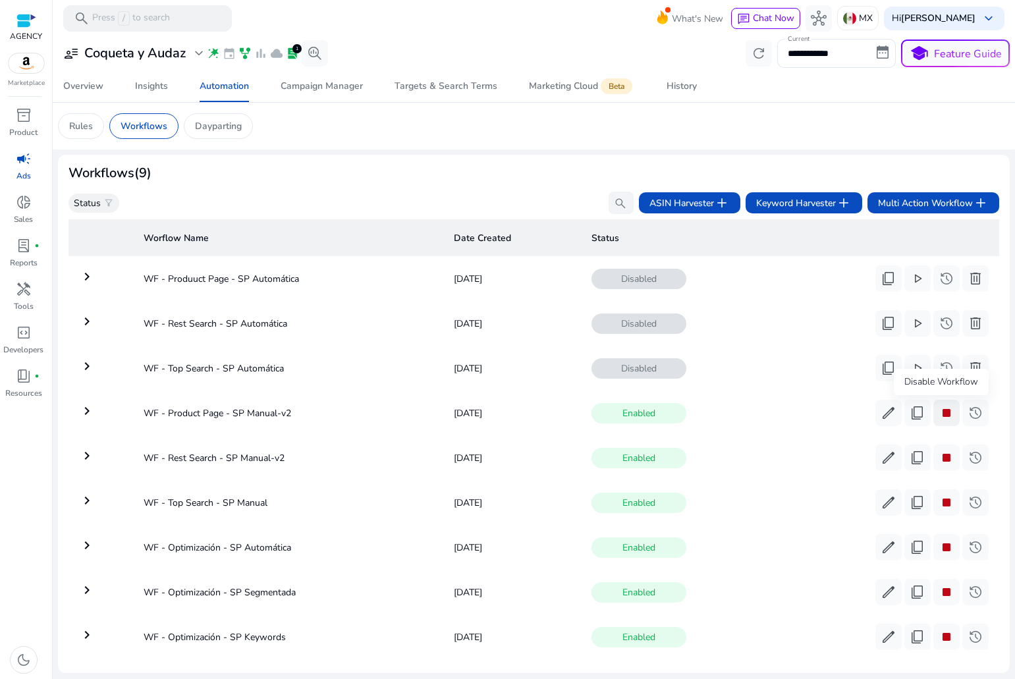
click at [939, 412] on span "stop" at bounding box center [947, 413] width 16 height 16
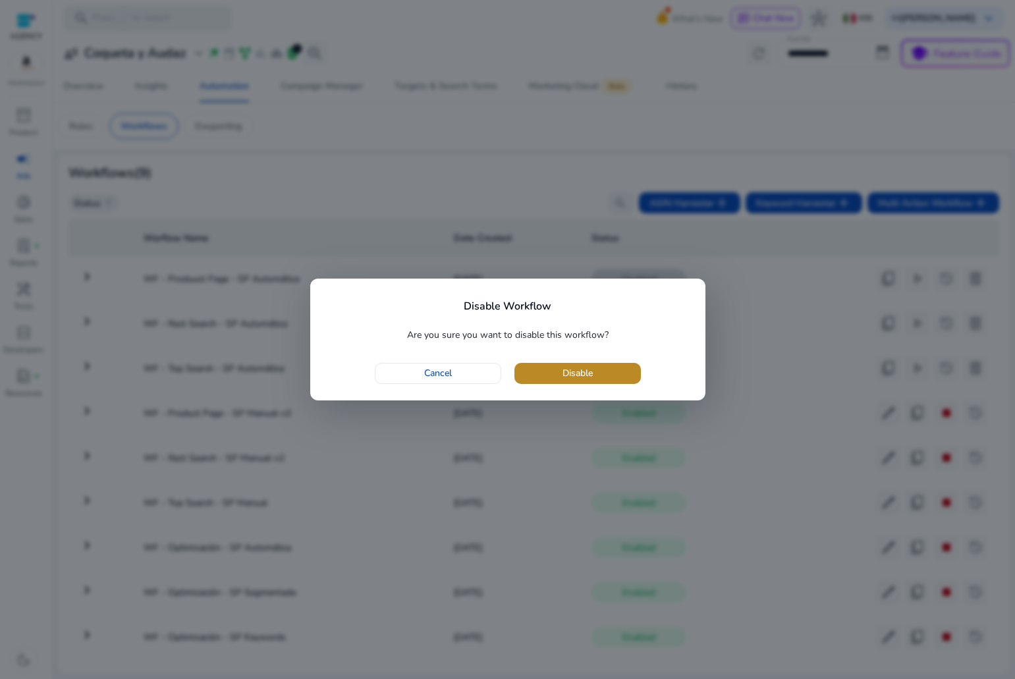
click at [553, 373] on span "button" at bounding box center [578, 374] width 127 height 32
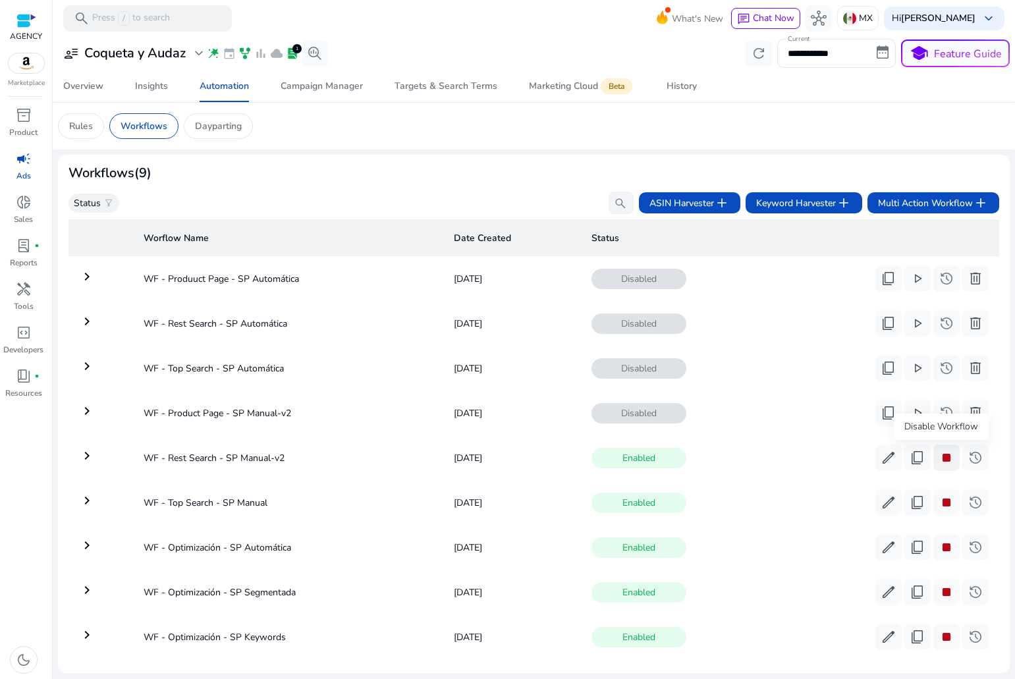
click at [946, 459] on span "stop" at bounding box center [947, 458] width 16 height 16
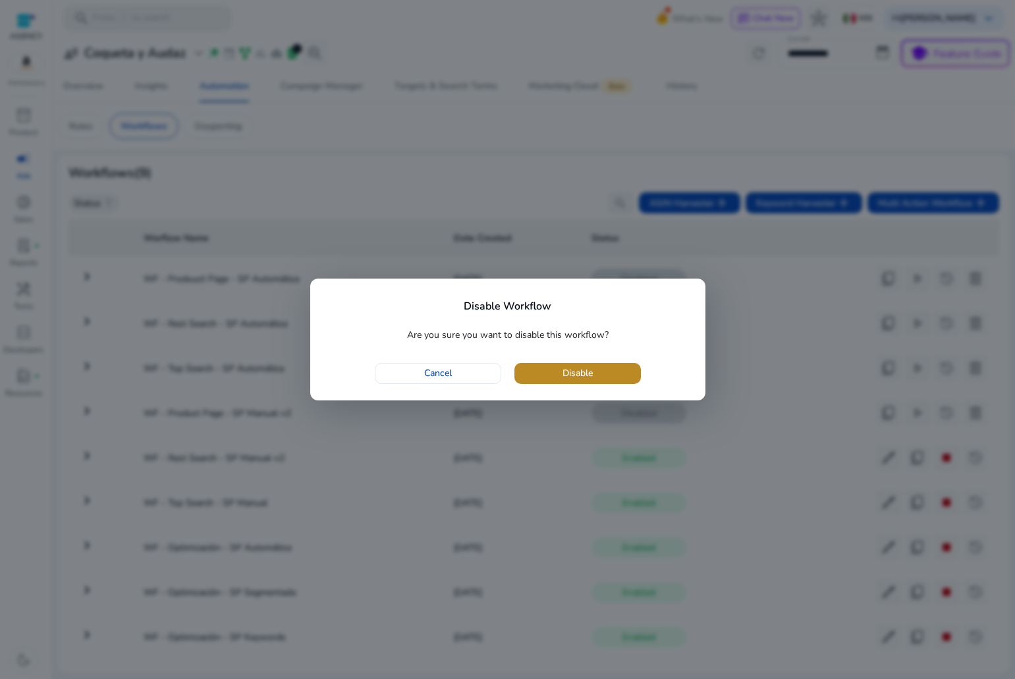
click at [577, 370] on span "Disable" at bounding box center [578, 373] width 30 height 14
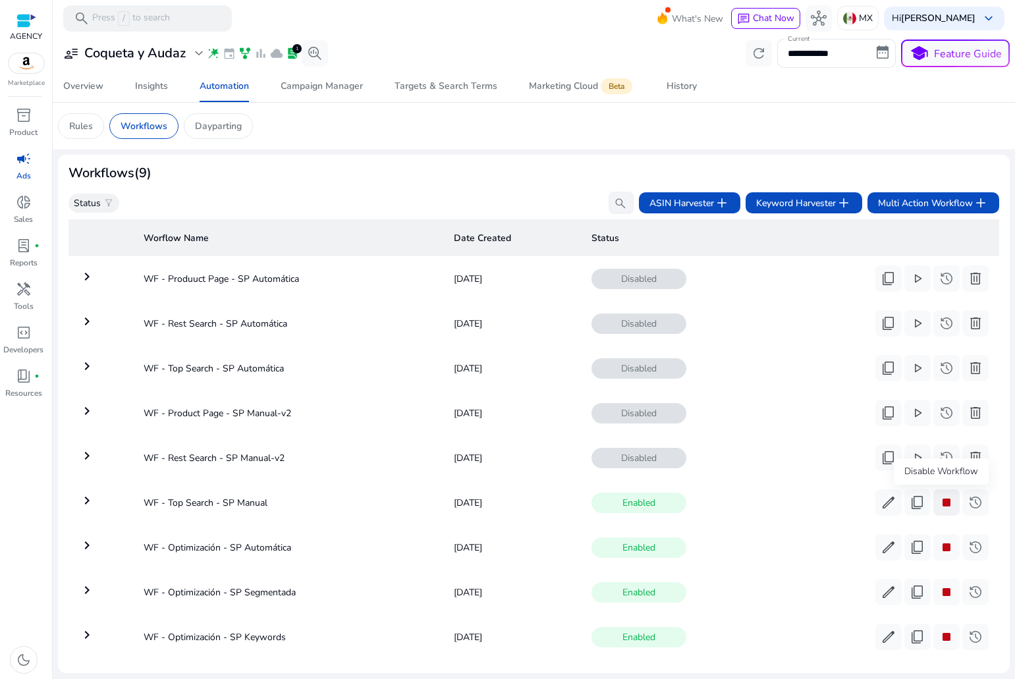
click at [941, 502] on span "stop" at bounding box center [947, 503] width 16 height 16
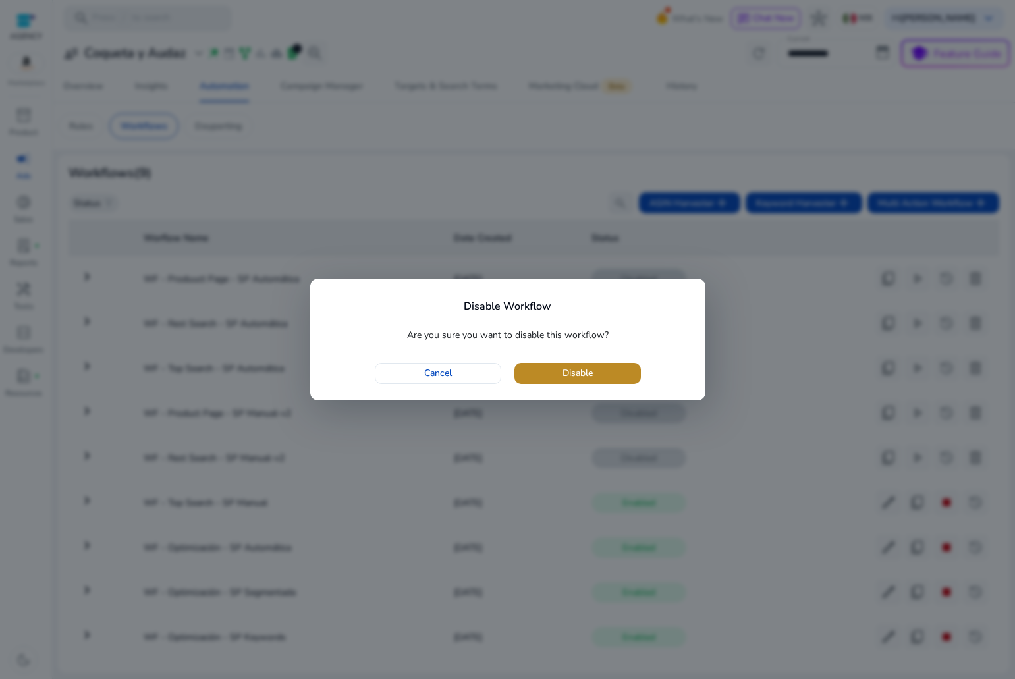
click at [606, 381] on span "button" at bounding box center [578, 374] width 127 height 32
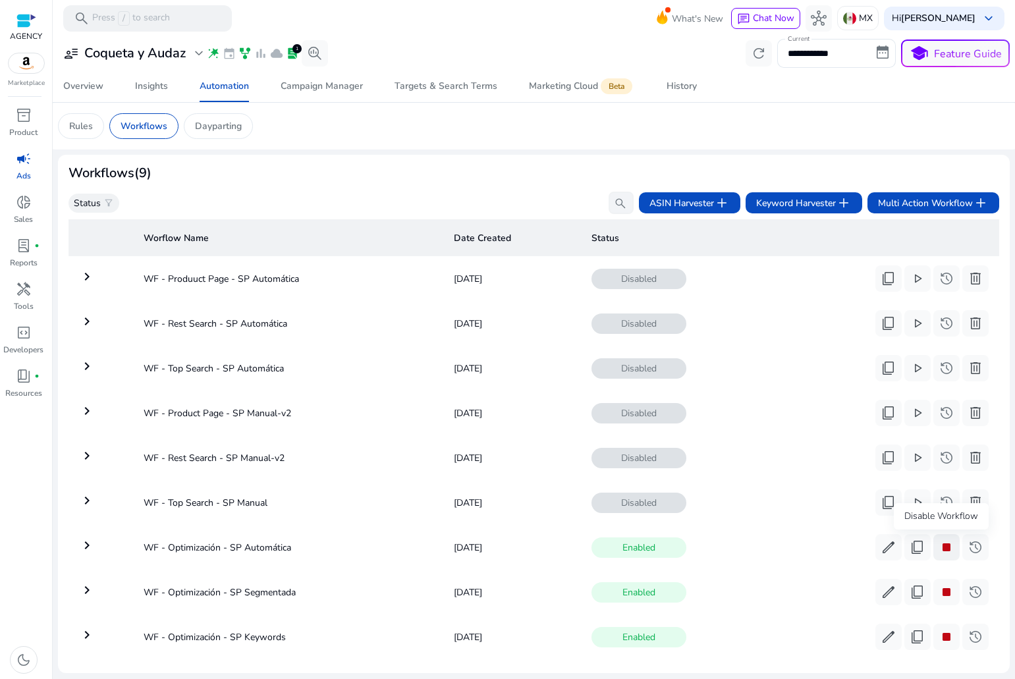
click at [945, 546] on span "stop" at bounding box center [947, 548] width 16 height 16
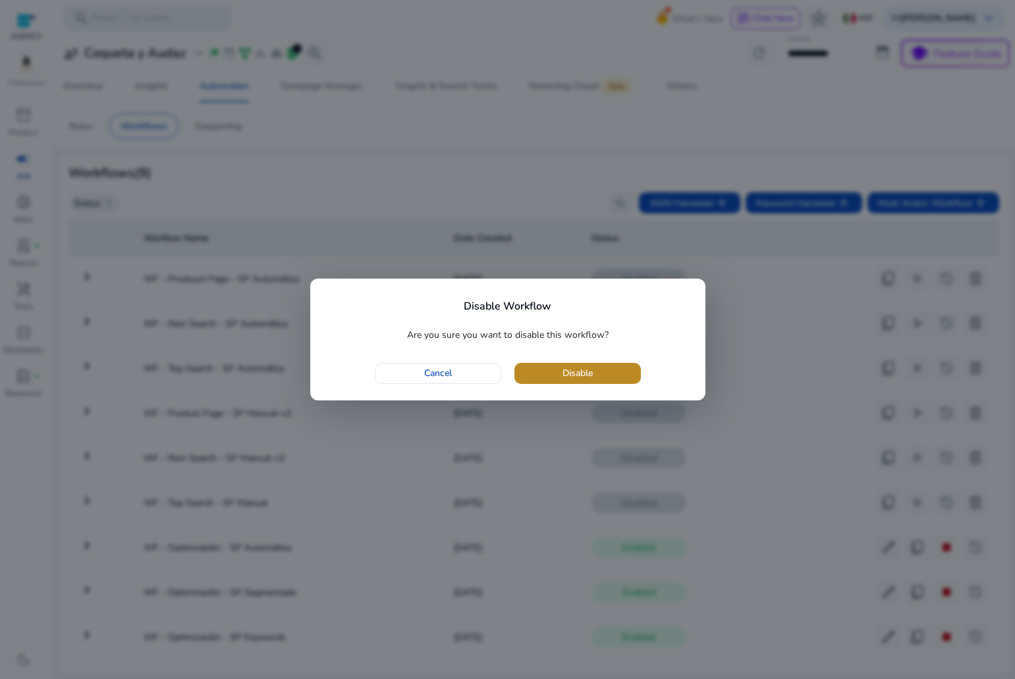
click at [579, 380] on span "Disable" at bounding box center [578, 373] width 30 height 14
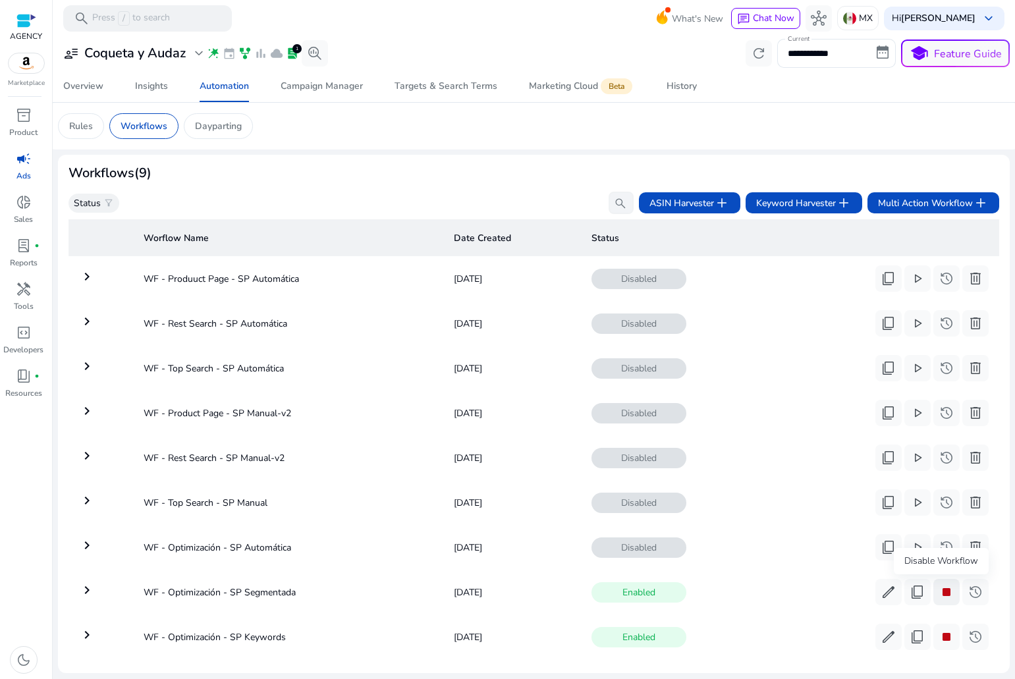
click at [946, 586] on span "stop" at bounding box center [947, 592] width 16 height 16
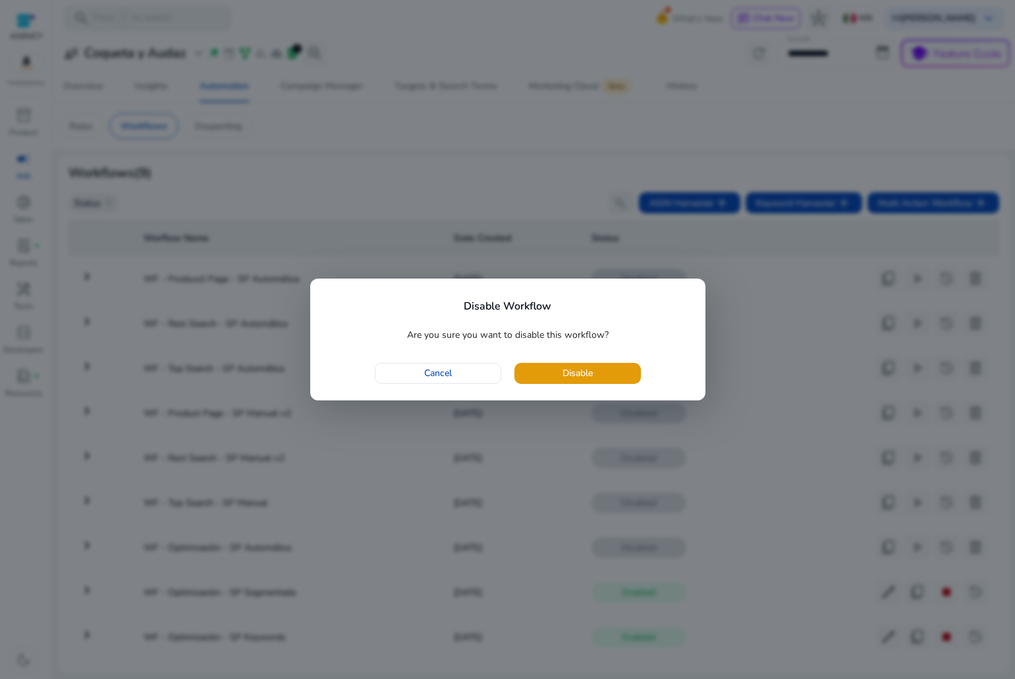
click at [584, 355] on div "Disable Workflow Are you sure you want to disable this workflow? Cancel Disable" at bounding box center [507, 340] width 395 height 122
click at [590, 376] on span "Disable" at bounding box center [578, 373] width 30 height 14
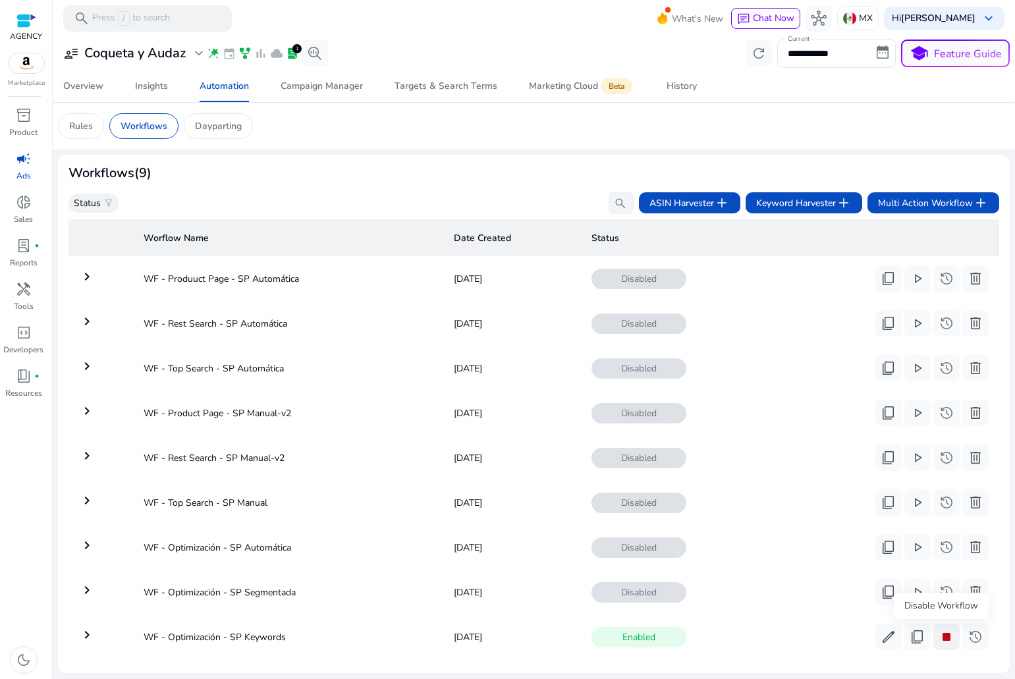
click at [940, 633] on span "stop" at bounding box center [947, 637] width 16 height 16
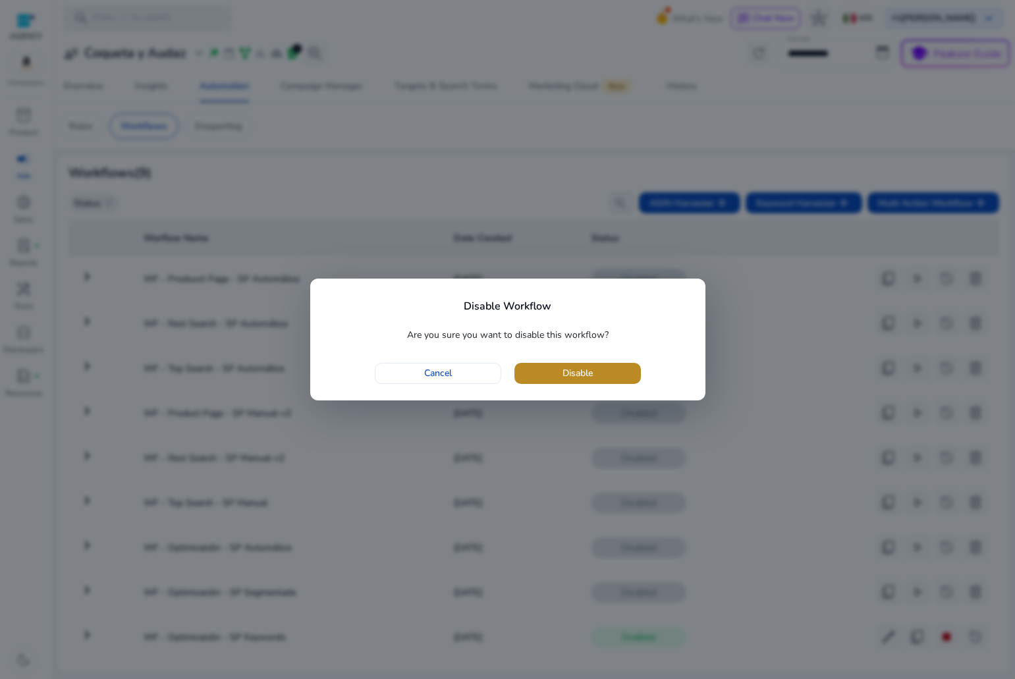
click at [568, 365] on span "button" at bounding box center [578, 374] width 127 height 32
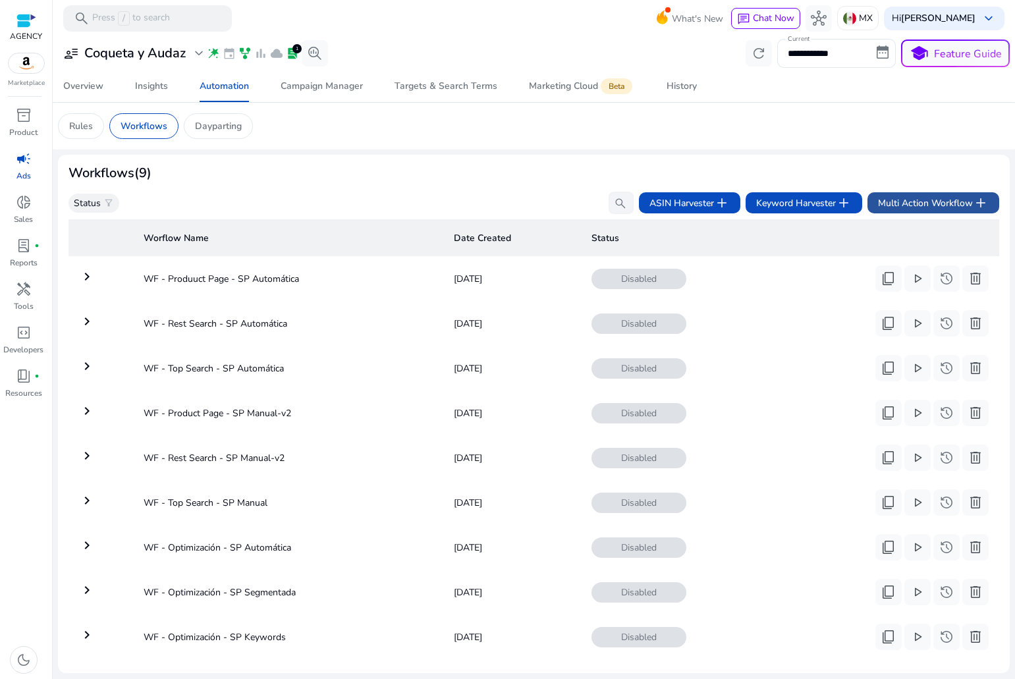
click at [903, 198] on span "Multi Action Workflow add" at bounding box center [933, 203] width 111 height 16
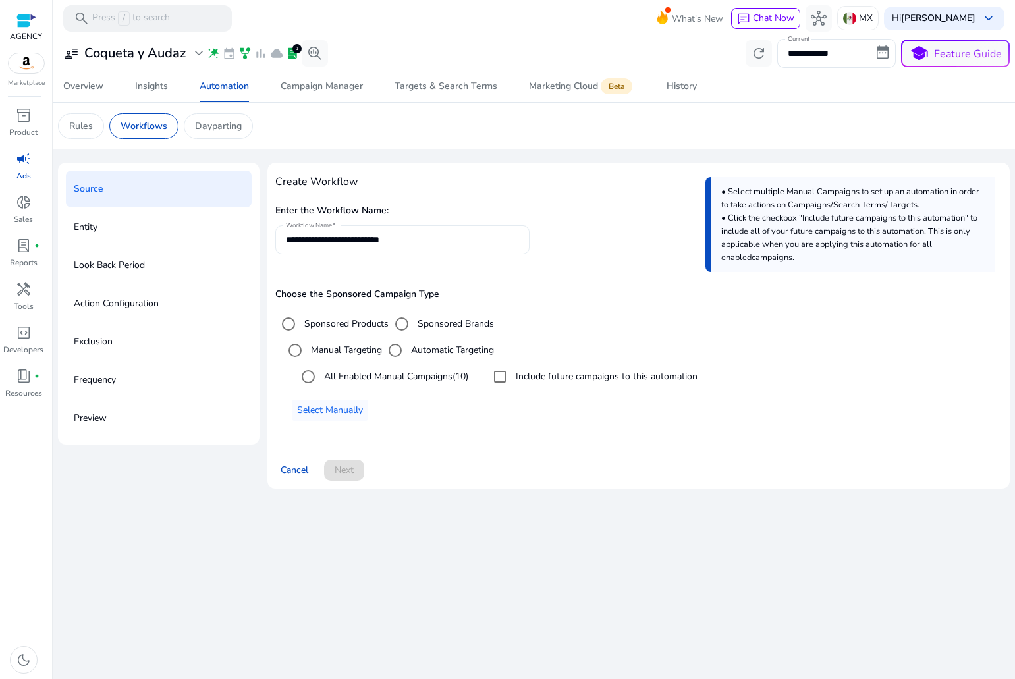
click at [431, 233] on input "**********" at bounding box center [402, 240] width 233 height 14
type input "*"
click at [374, 371] on label "All Enabled Manual Campaigns (10)" at bounding box center [395, 377] width 147 height 14
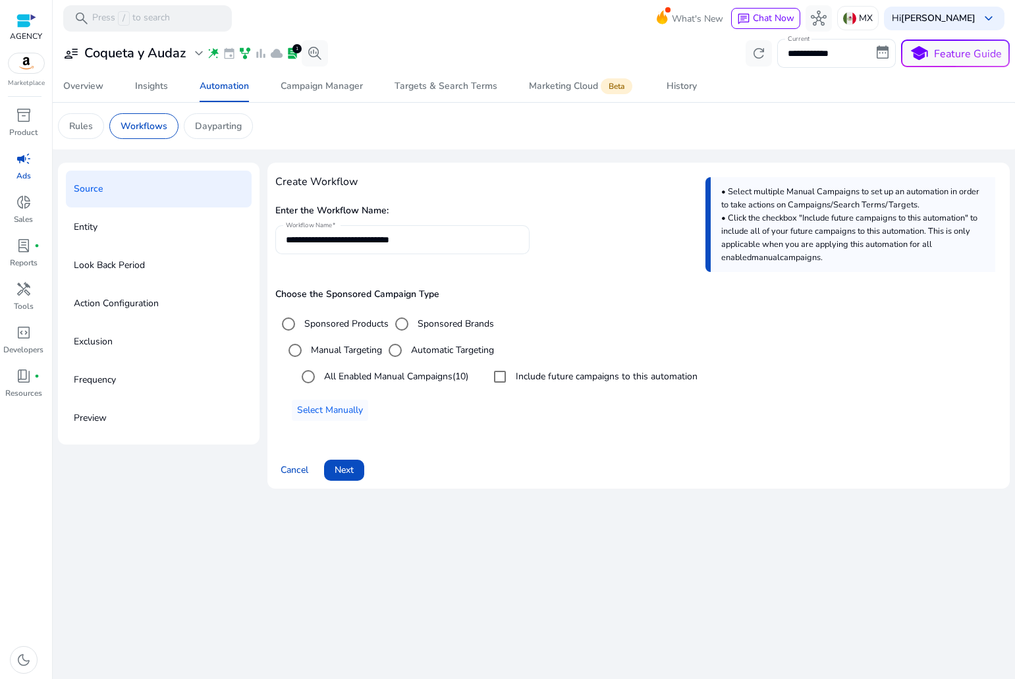
click at [445, 248] on div "**********" at bounding box center [402, 239] width 233 height 29
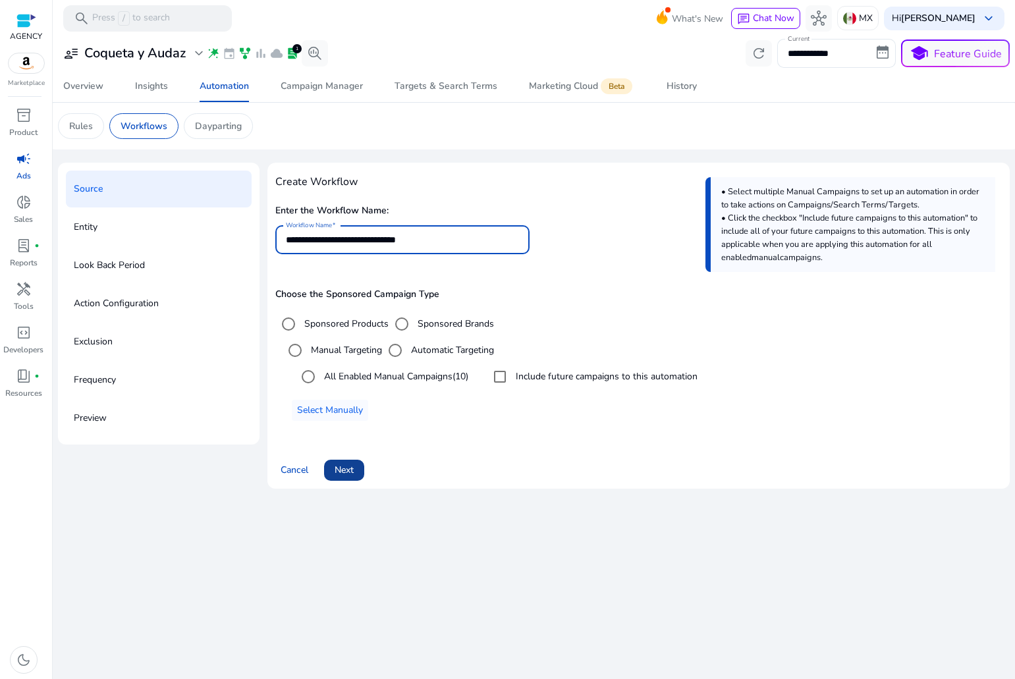
type input "**********"
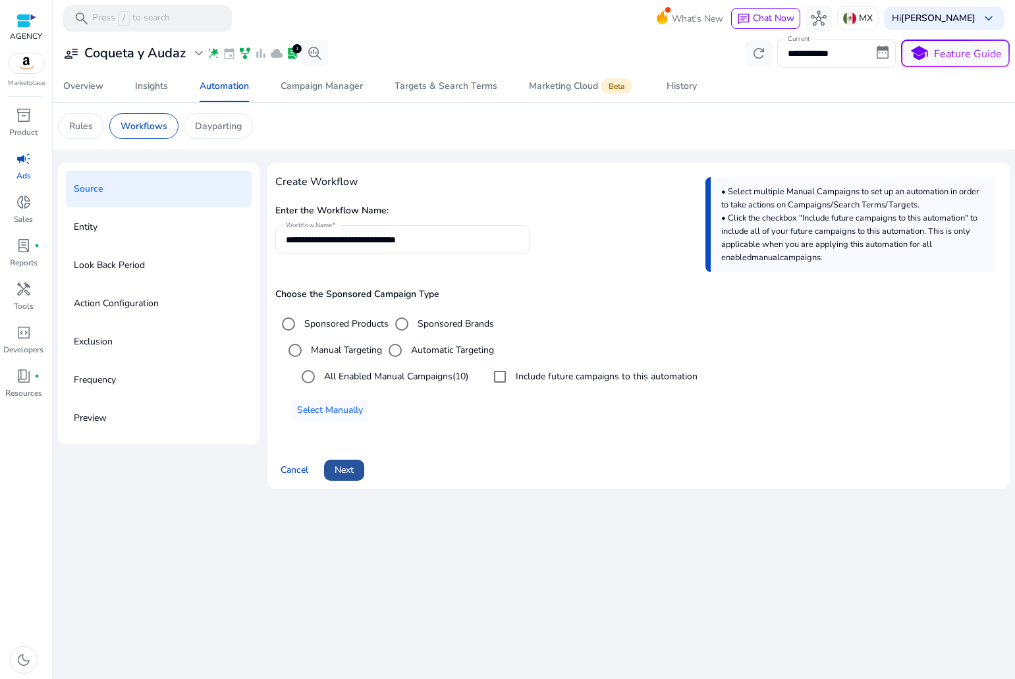
click at [357, 469] on span at bounding box center [344, 471] width 40 height 32
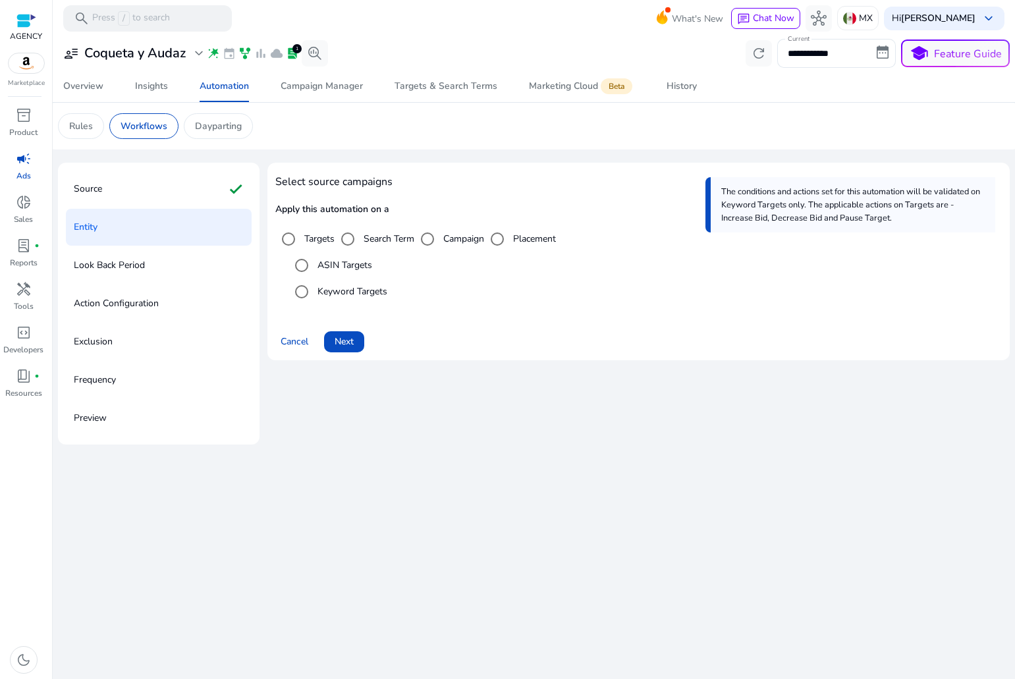
click at [331, 261] on label "ASIN Targets" at bounding box center [343, 265] width 57 height 14
click at [346, 337] on span "Next" at bounding box center [344, 342] width 19 height 14
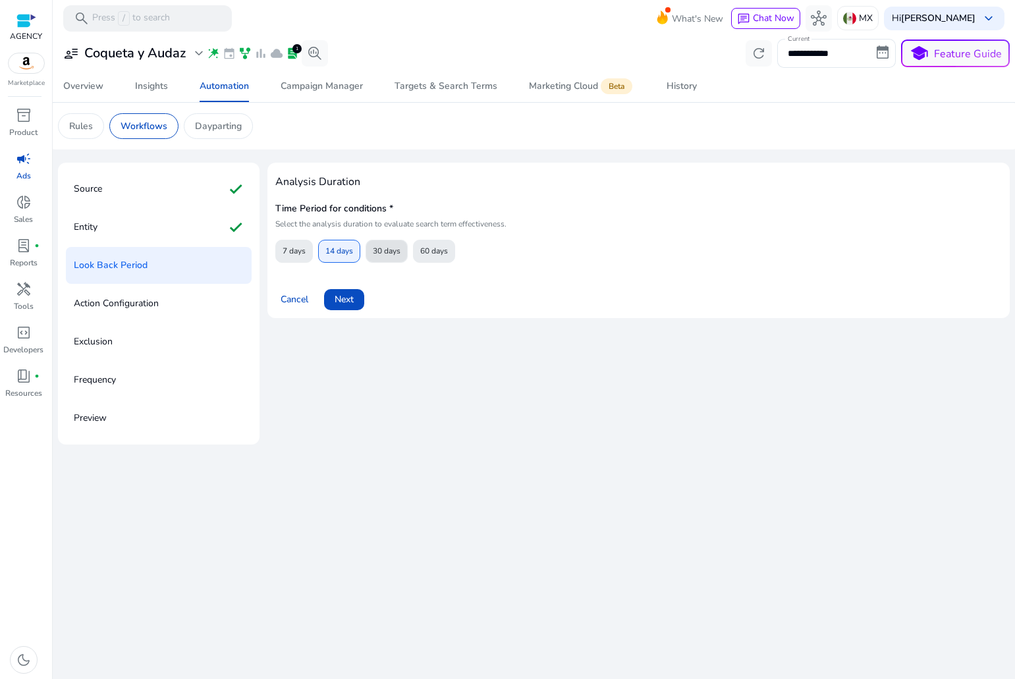
click at [382, 258] on span "30 days" at bounding box center [387, 251] width 28 height 23
click at [351, 304] on span "Next" at bounding box center [344, 300] width 19 height 14
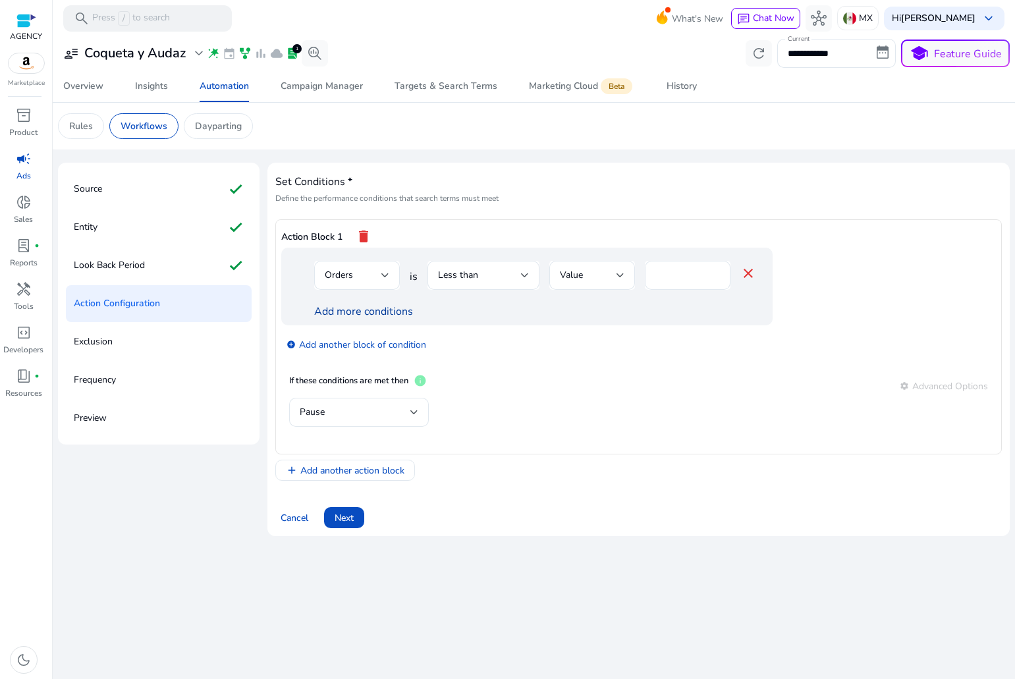
click at [354, 314] on link "Add more conditions" at bounding box center [363, 311] width 99 height 14
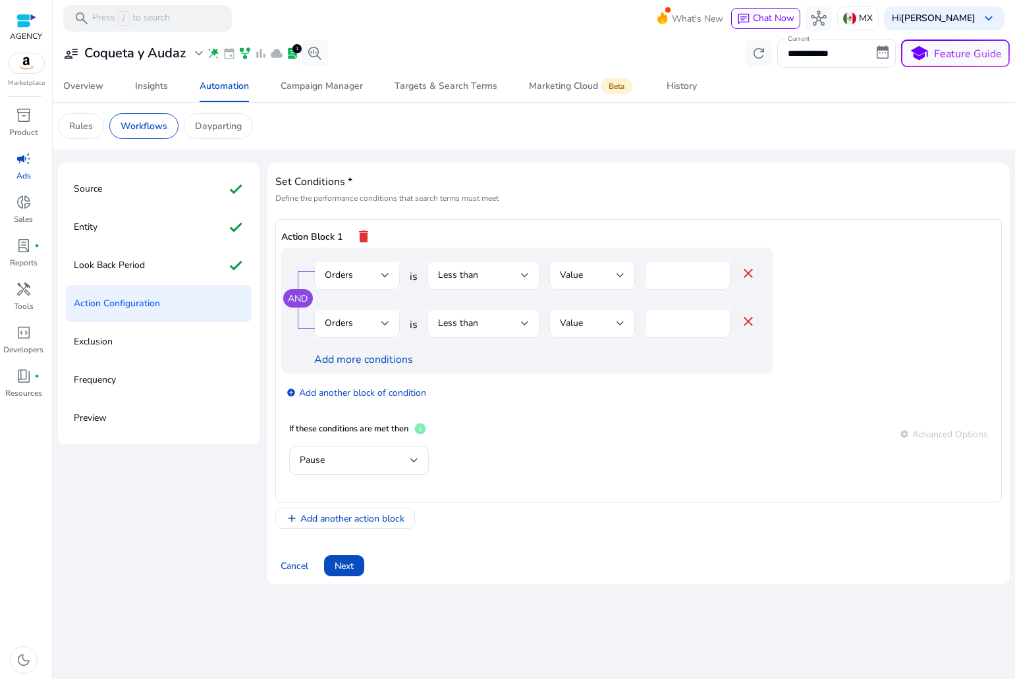
click at [346, 276] on span "Orders" at bounding box center [339, 275] width 28 height 13
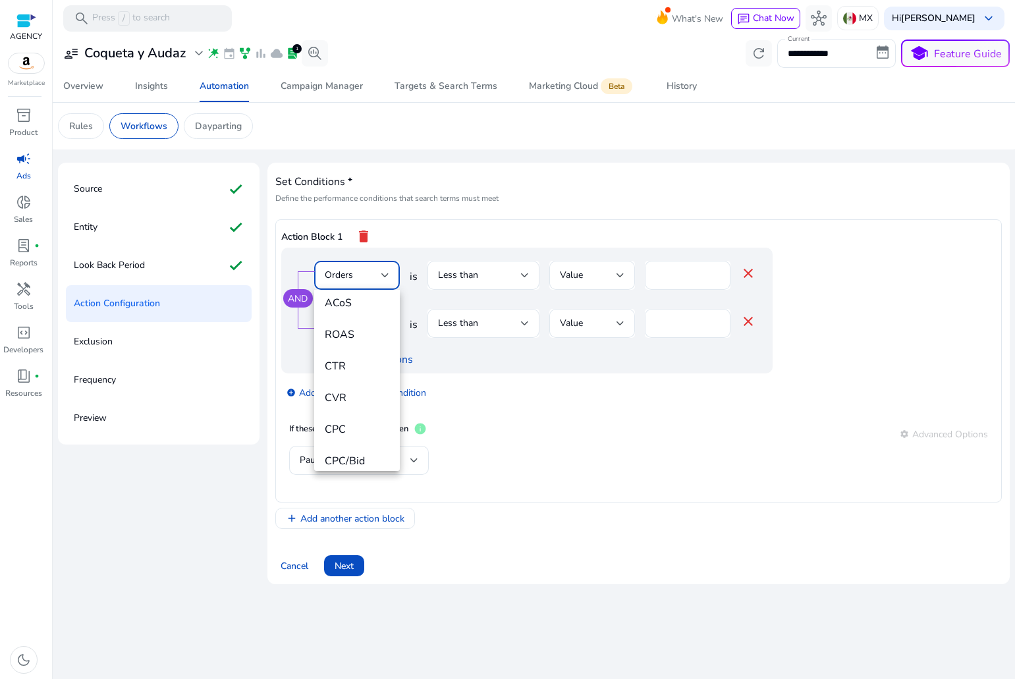
scroll to position [132, 0]
click at [364, 360] on mat-option "ACoS" at bounding box center [357, 369] width 86 height 32
click at [479, 268] on div "Less than" at bounding box center [483, 276] width 91 height 16
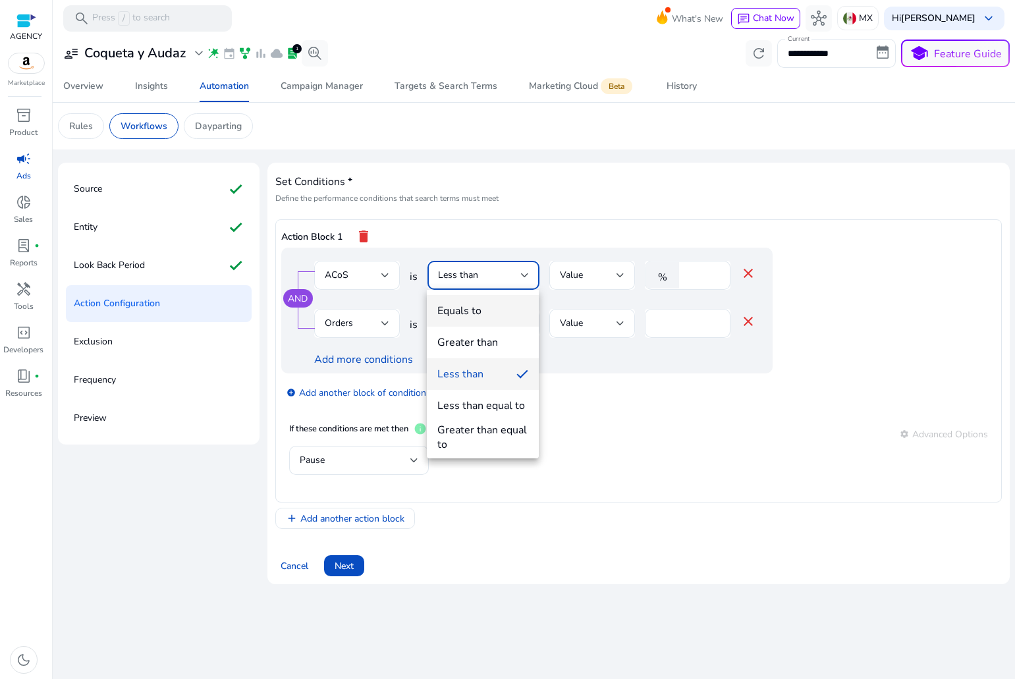
click at [476, 308] on div "Equals to" at bounding box center [460, 311] width 44 height 14
click at [476, 309] on div "Less than" at bounding box center [483, 323] width 91 height 29
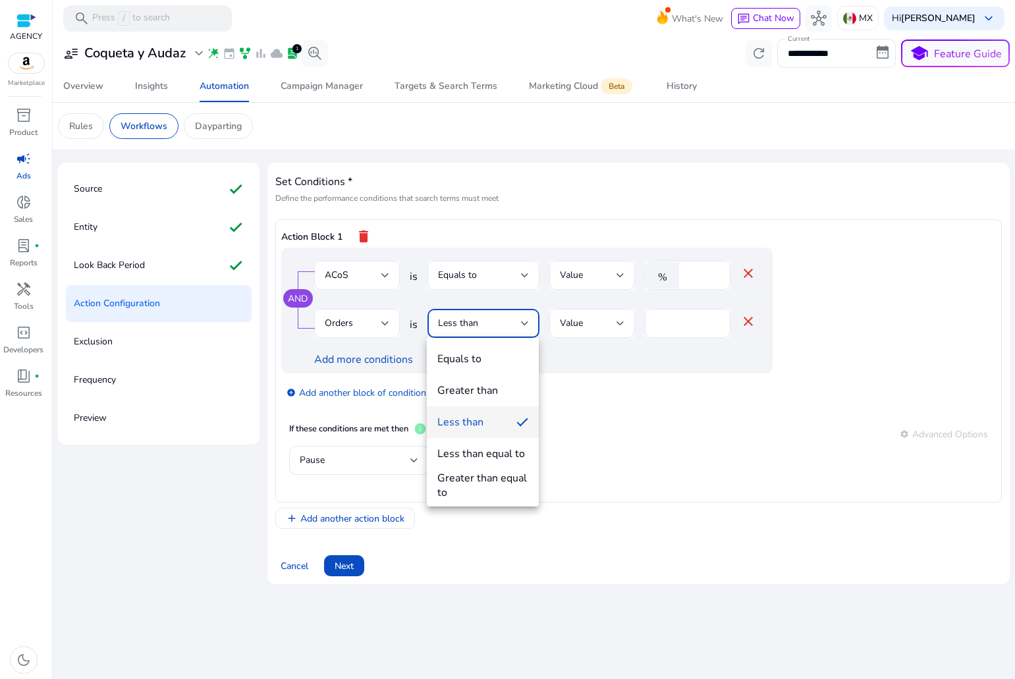
click at [484, 276] on div at bounding box center [507, 339] width 1015 height 679
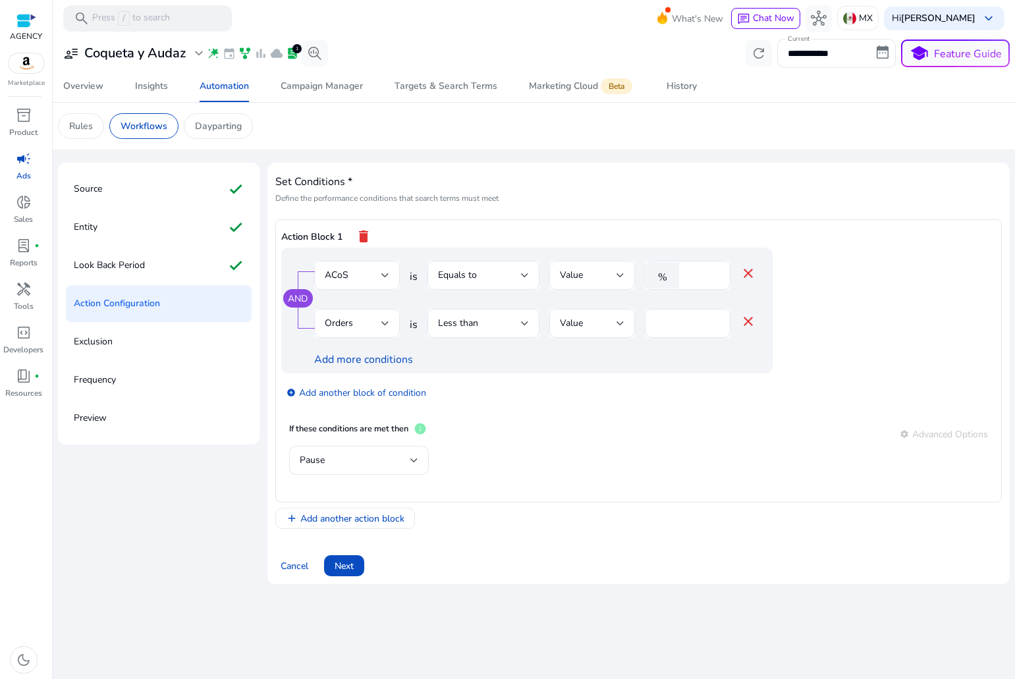
click at [550, 279] on div "Value" at bounding box center [593, 275] width 86 height 29
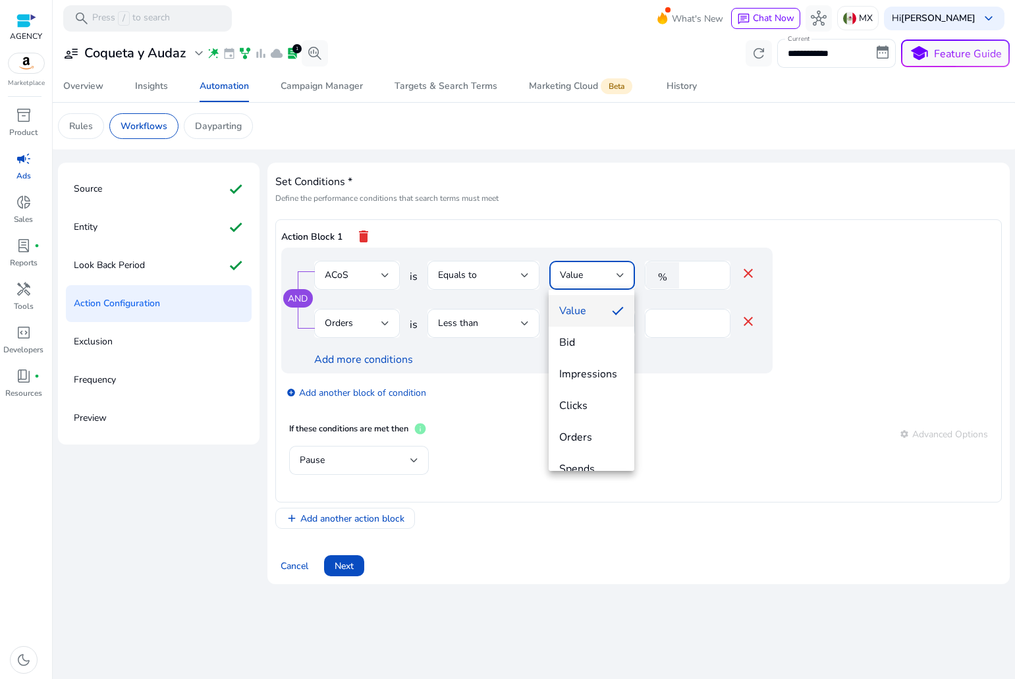
click at [463, 246] on div at bounding box center [507, 339] width 1015 height 679
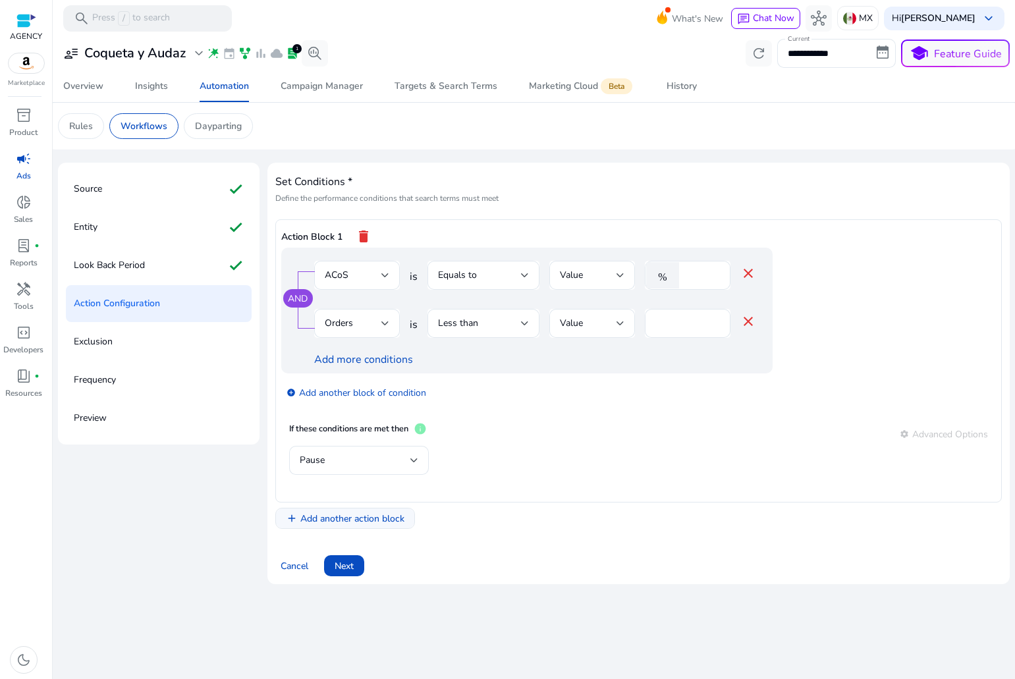
click at [332, 518] on span "Add another action block" at bounding box center [352, 519] width 104 height 14
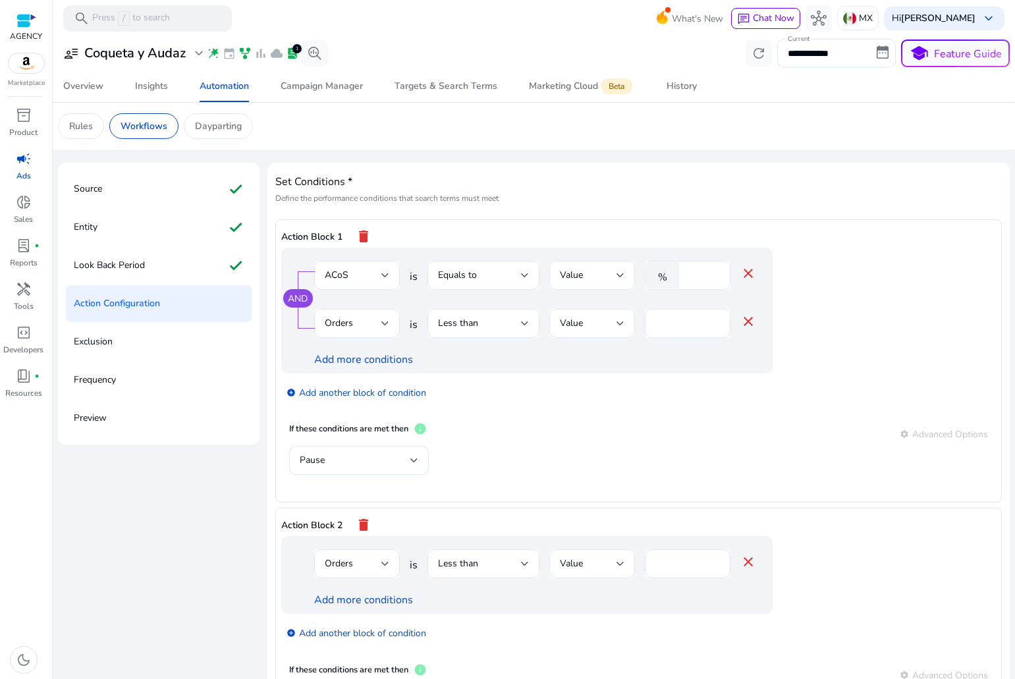
click at [663, 327] on input "*" at bounding box center [688, 323] width 65 height 14
click at [476, 327] on div "Less than" at bounding box center [479, 323] width 83 height 14
click at [674, 324] on input "number" at bounding box center [688, 323] width 65 height 14
type input "*"
click at [364, 322] on div "Orders" at bounding box center [353, 323] width 57 height 14
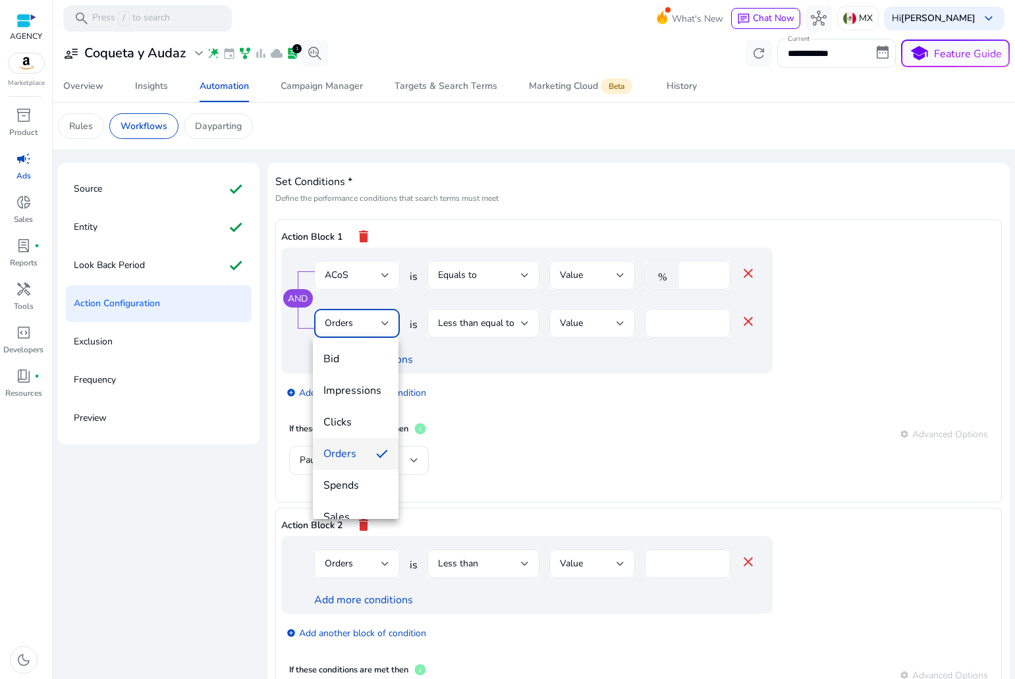
click at [474, 285] on div at bounding box center [507, 339] width 1015 height 679
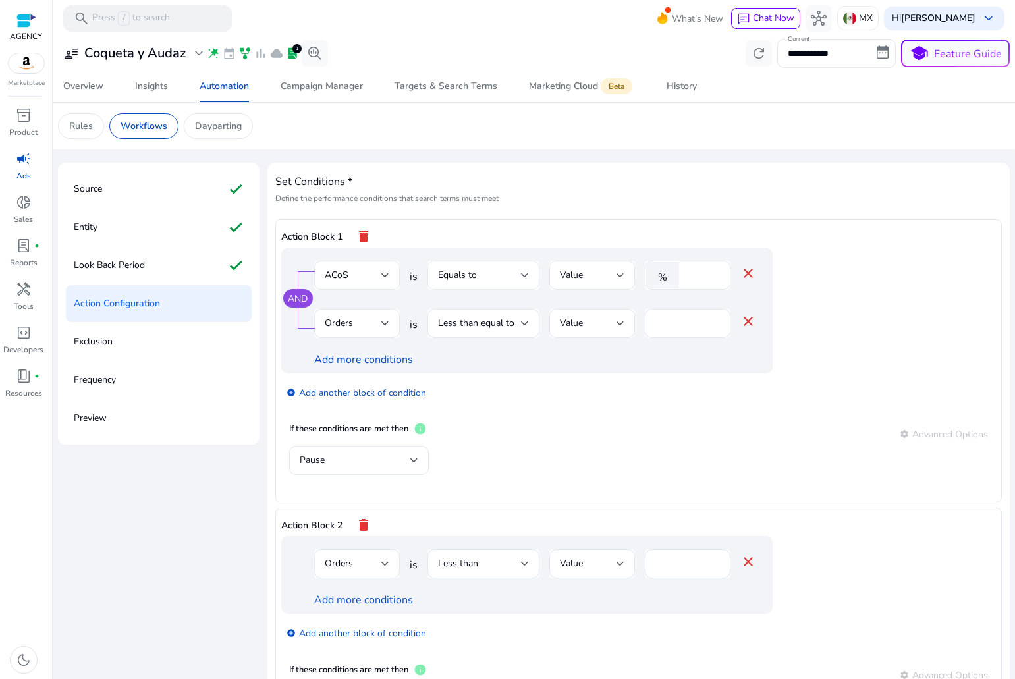
click at [476, 274] on div "Equals to" at bounding box center [479, 275] width 83 height 14
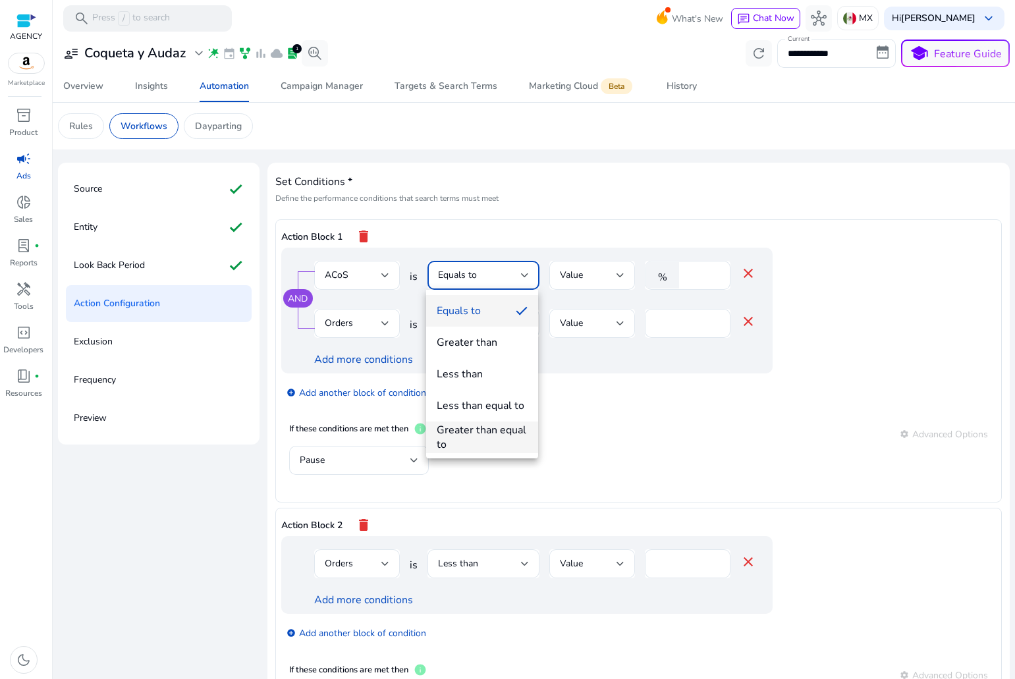
click at [462, 437] on div "Greater than equal to" at bounding box center [482, 437] width 91 height 29
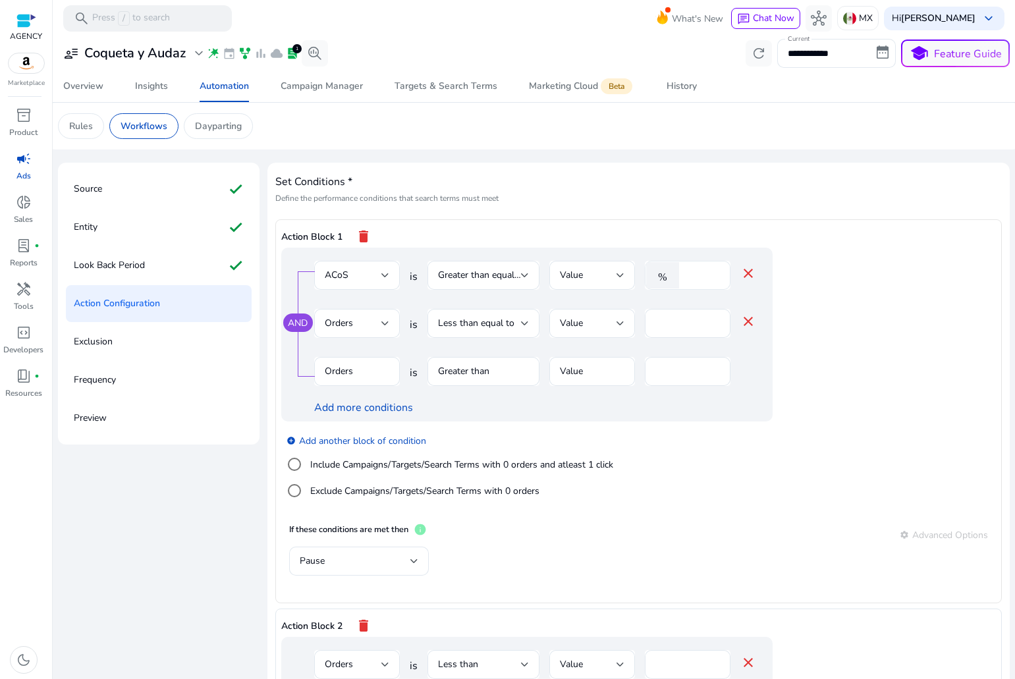
click at [698, 272] on input "*" at bounding box center [703, 275] width 34 height 14
type input "**"
click at [329, 461] on label "Include Campaigns/Targets/Search Terms with 0 orders and atleast 1 click" at bounding box center [461, 465] width 306 height 14
click at [754, 360] on div "Clicks is Greater than Value * close" at bounding box center [535, 378] width 442 height 43
click at [741, 371] on mat-icon "close" at bounding box center [749, 370] width 16 height 16
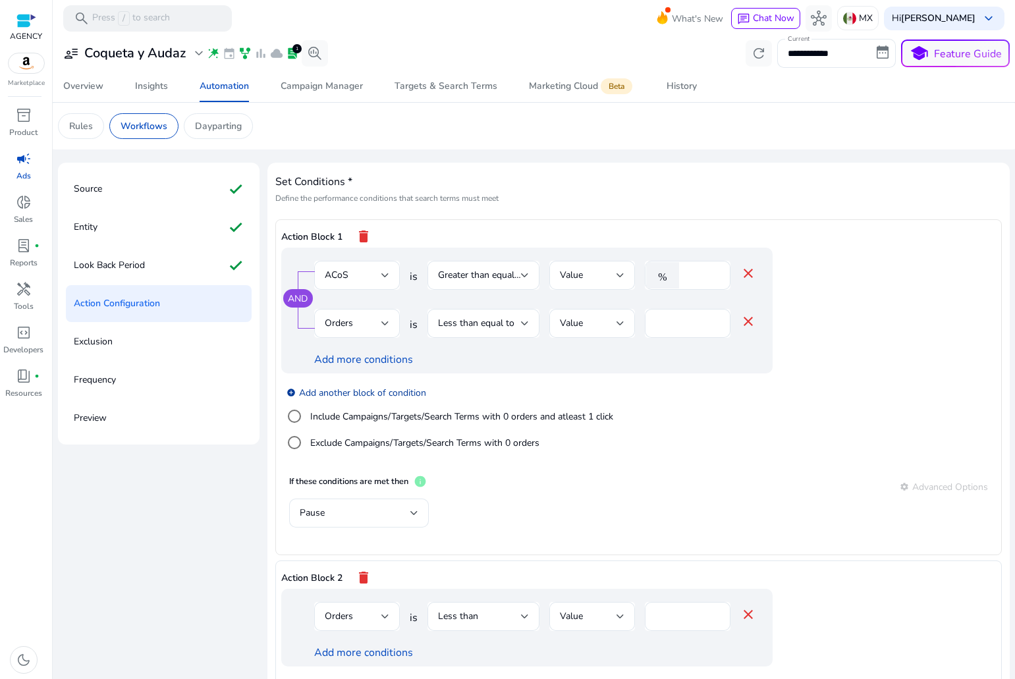
click at [341, 388] on link "add_circle Add another block of condition" at bounding box center [357, 392] width 140 height 15
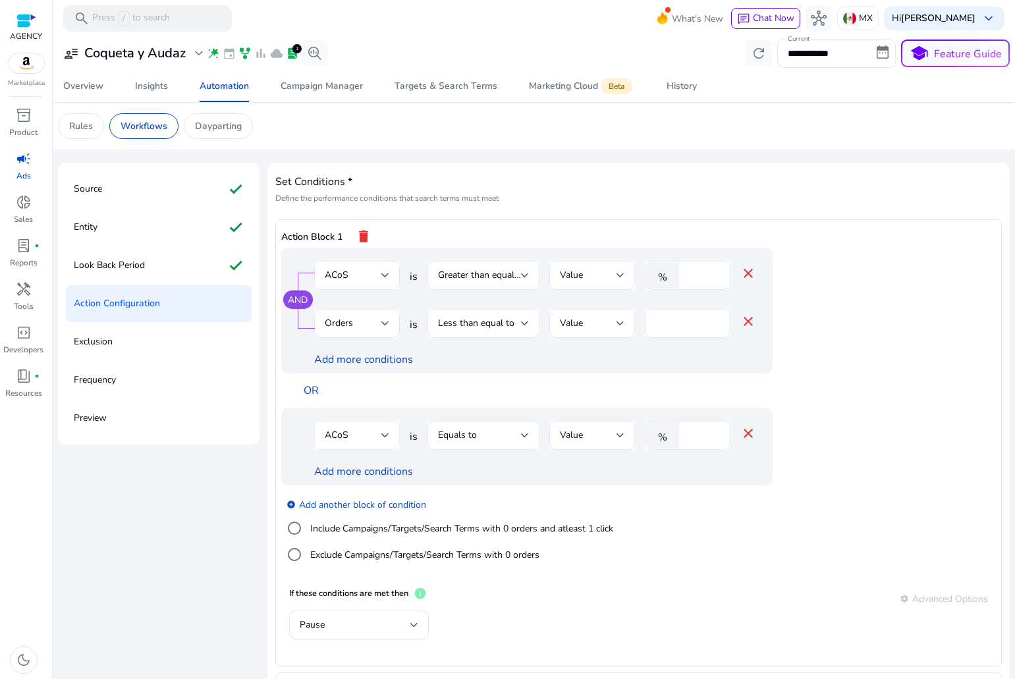
click at [362, 426] on div "ACoS" at bounding box center [357, 435] width 65 height 29
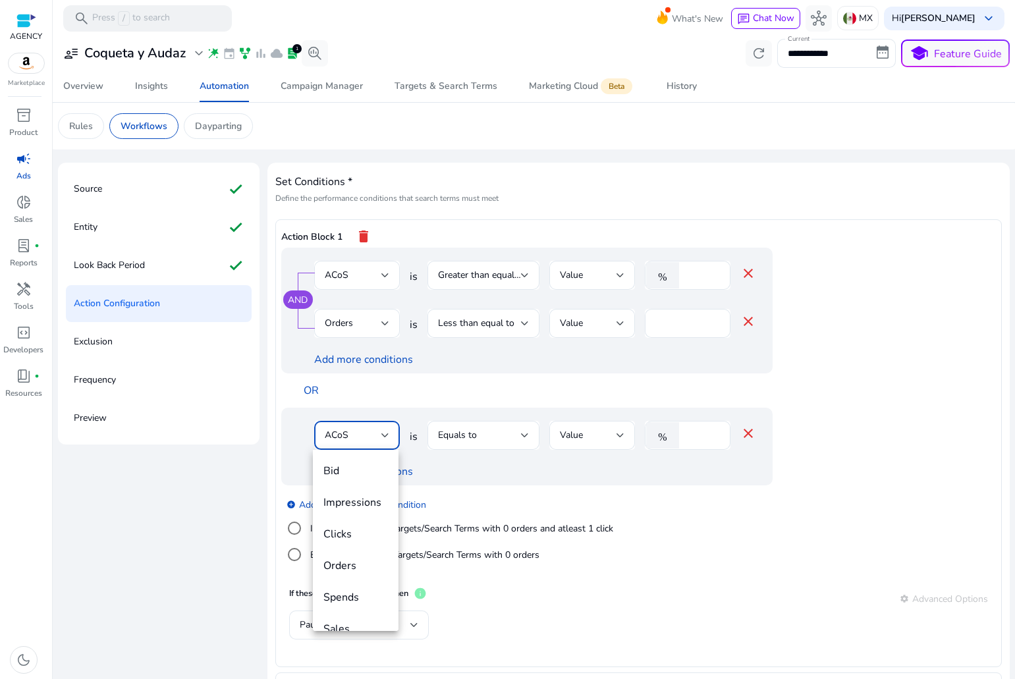
scroll to position [45, 0]
click at [362, 538] on mat-option "Spends" at bounding box center [356, 552] width 86 height 32
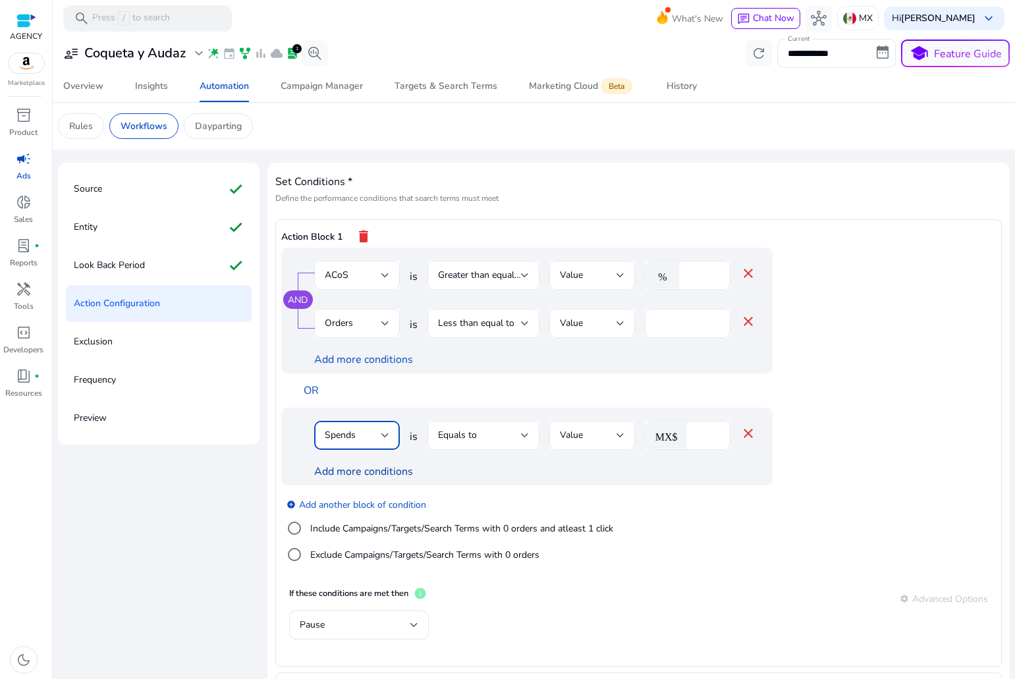
click at [380, 470] on link "Add more conditions" at bounding box center [363, 472] width 99 height 14
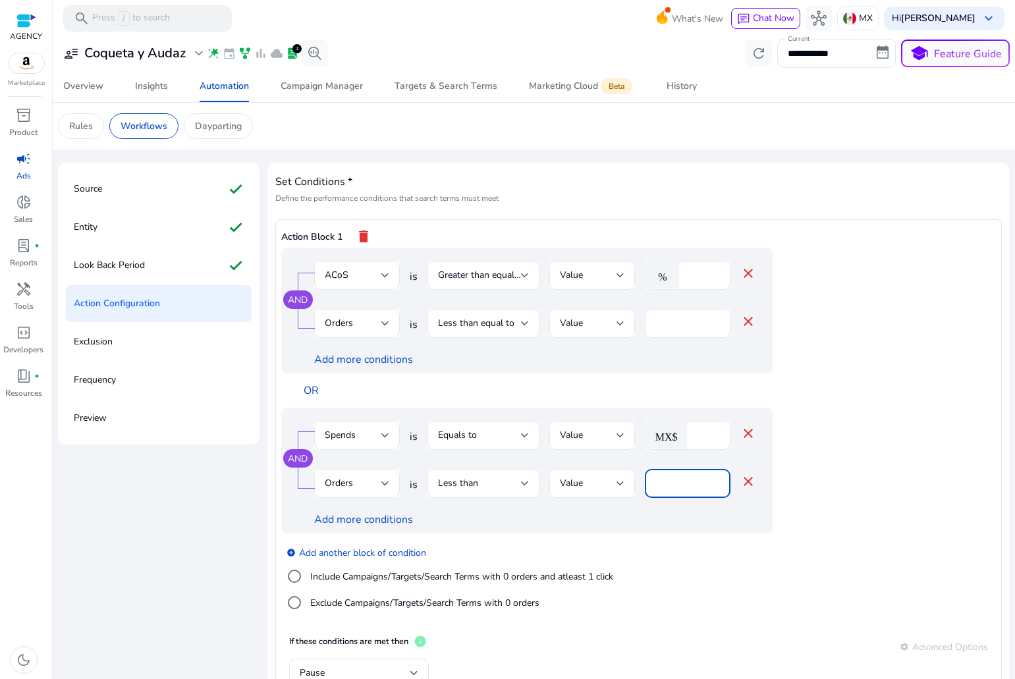
click at [698, 481] on input "*" at bounding box center [688, 483] width 65 height 14
drag, startPoint x: 675, startPoint y: 484, endPoint x: 426, endPoint y: 495, distance: 250.0
click at [534, 489] on div "Orders is Less than Value * close" at bounding box center [535, 490] width 442 height 43
type input "*"
click at [488, 495] on div "Less than" at bounding box center [483, 483] width 91 height 29
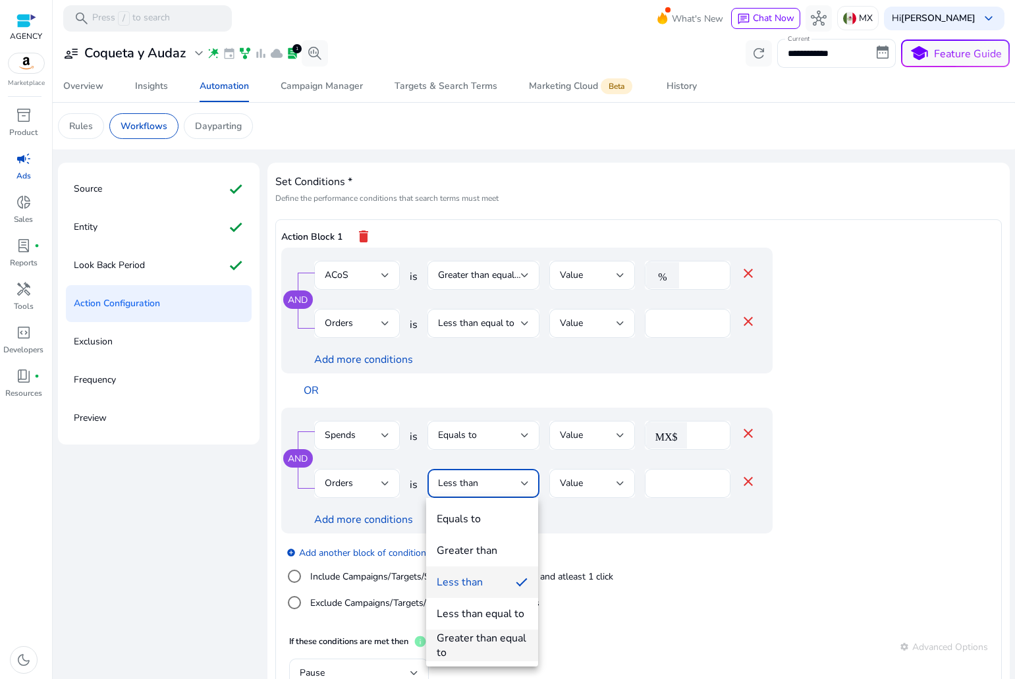
click at [467, 631] on div "Greater than equal to" at bounding box center [482, 645] width 91 height 29
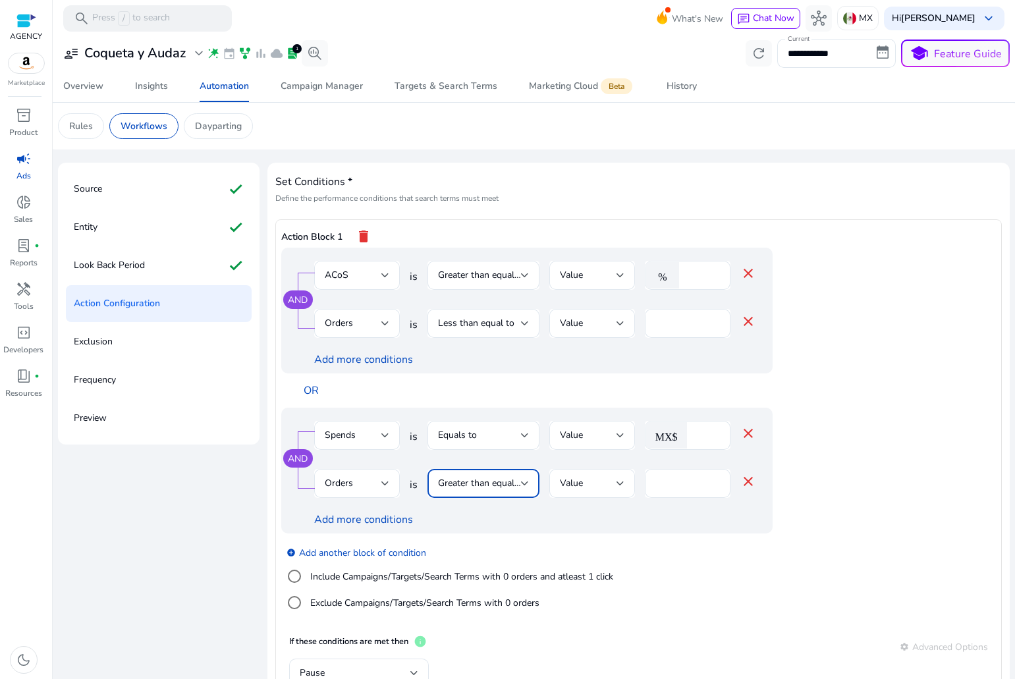
click at [461, 474] on div "Greater than equal to" at bounding box center [483, 483] width 91 height 29
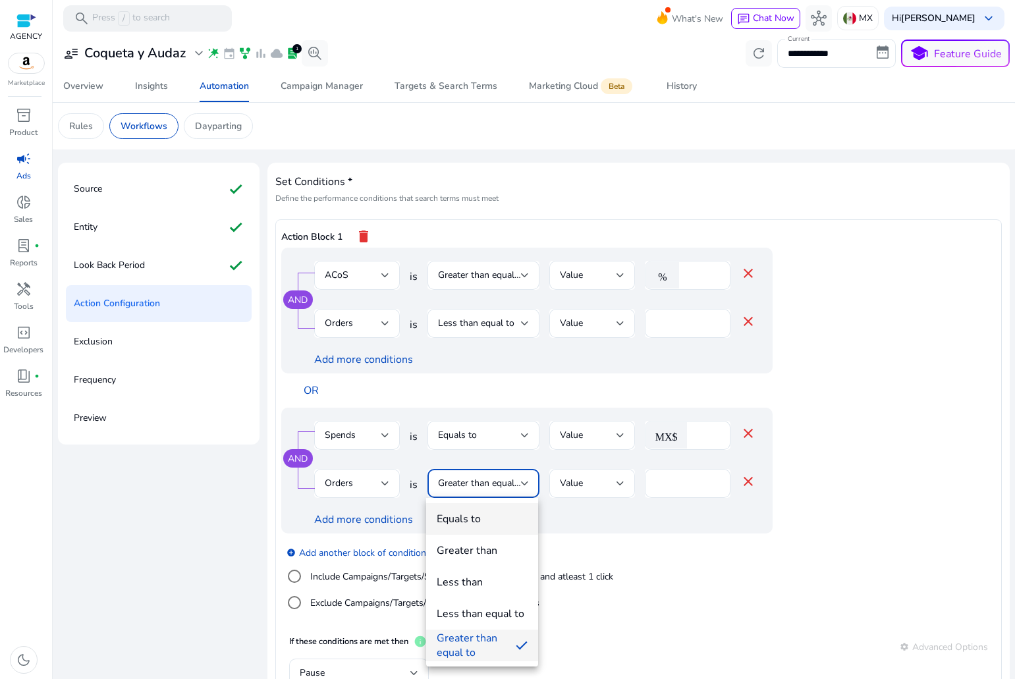
click at [472, 517] on div "Equals to" at bounding box center [459, 519] width 44 height 14
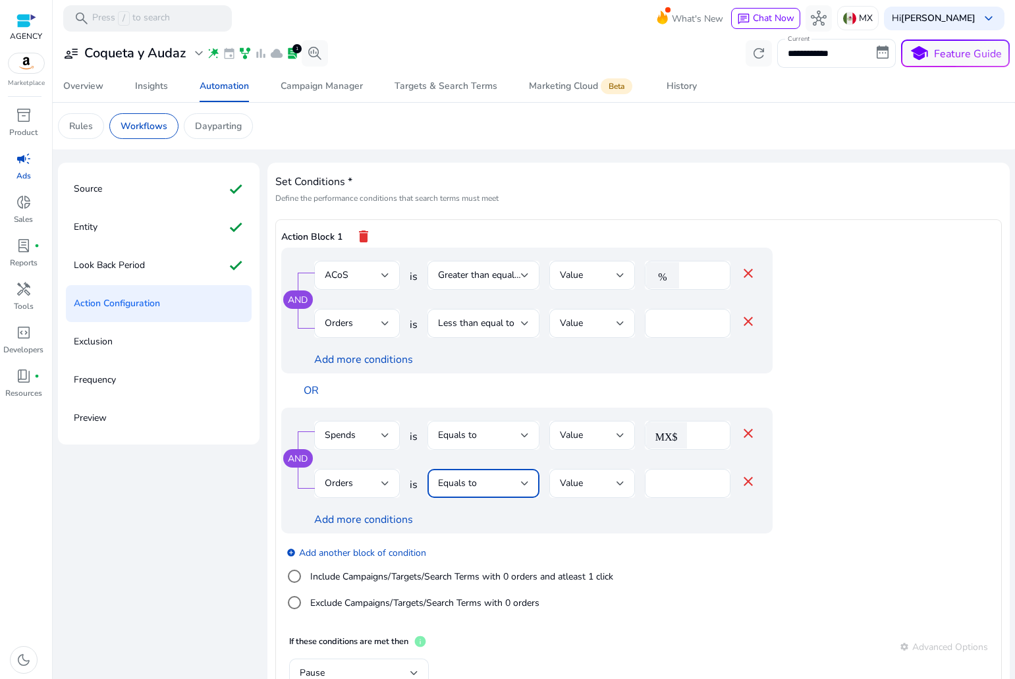
click at [509, 439] on div "Equals to" at bounding box center [479, 435] width 83 height 14
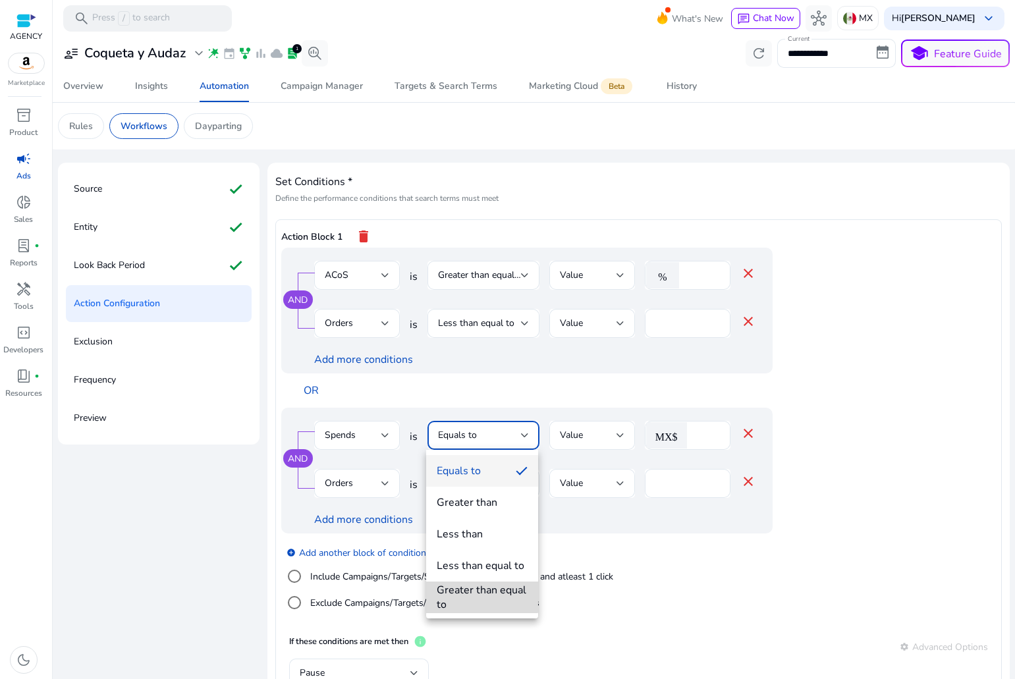
click at [465, 584] on div "Greater than equal to" at bounding box center [482, 597] width 91 height 29
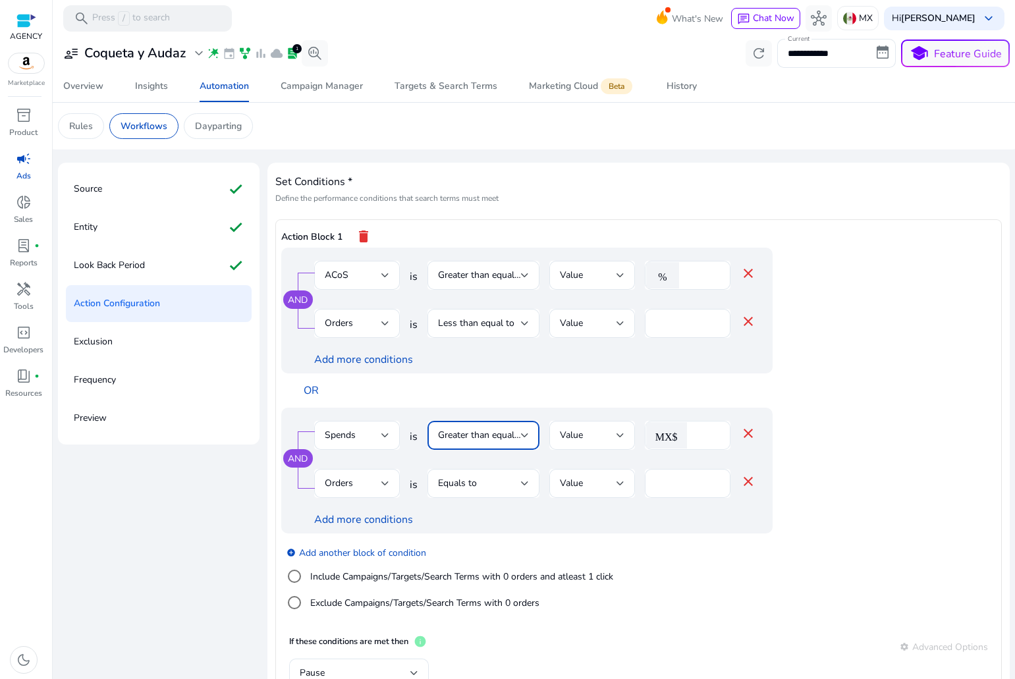
click at [702, 428] on input "****" at bounding box center [707, 435] width 26 height 14
click at [701, 430] on input "****" at bounding box center [707, 435] width 26 height 14
type input "***"
click at [845, 453] on app-ppc-editable-conditions "AND ACoS is Greater than equal to Value % ** close Orders is Less than equal to…" at bounding box center [638, 438] width 715 height 380
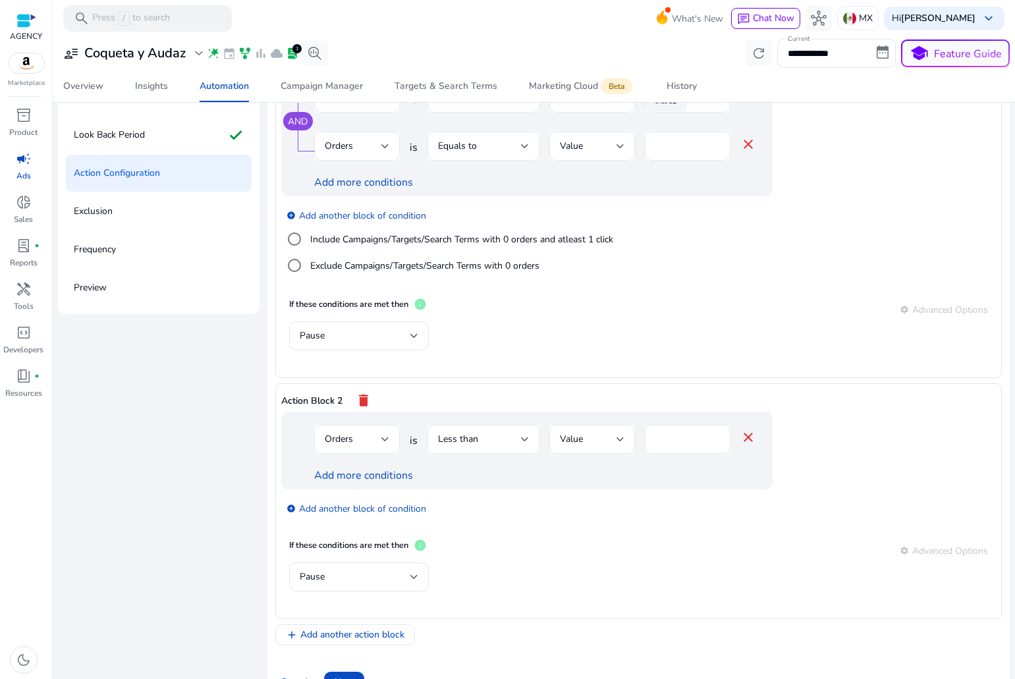
scroll to position [132, 0]
click at [358, 436] on div "Orders" at bounding box center [353, 438] width 57 height 14
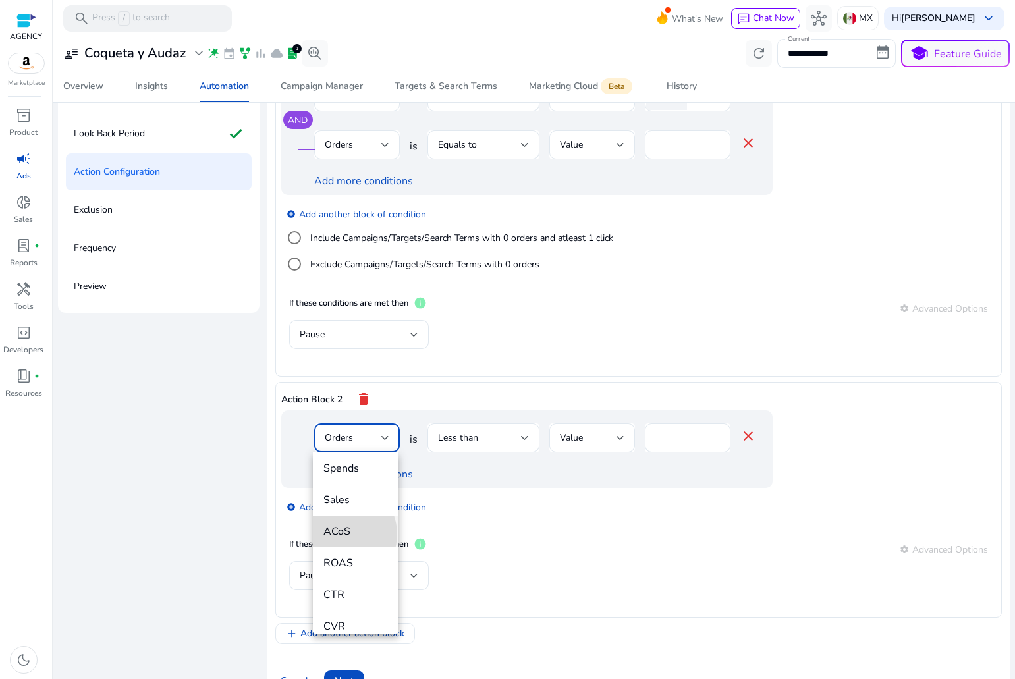
click at [342, 534] on span "ACoS" at bounding box center [356, 531] width 65 height 14
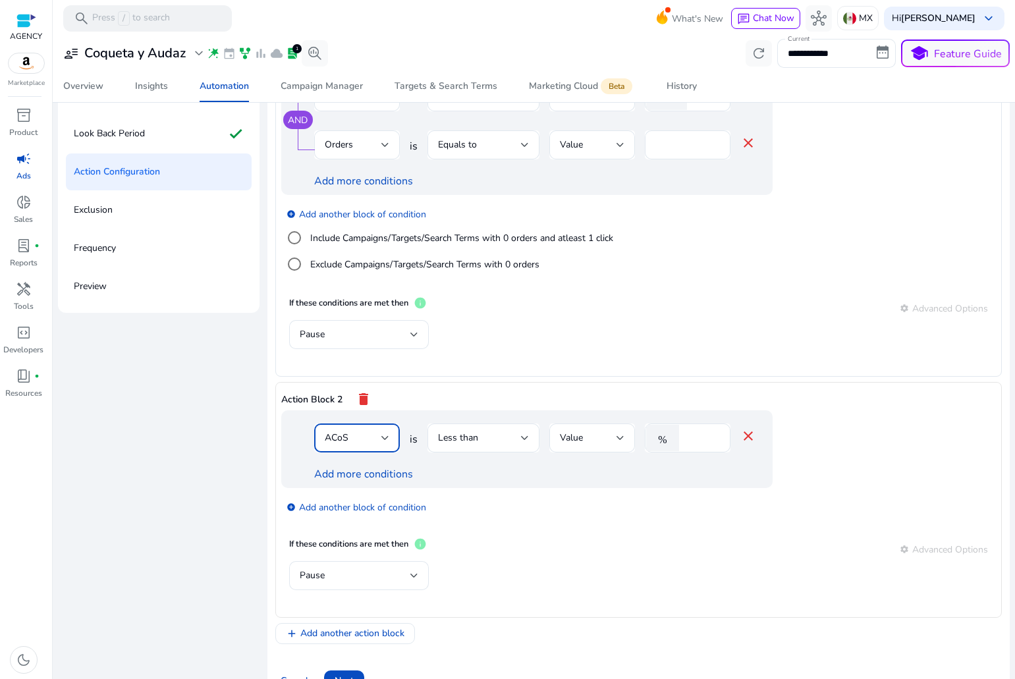
click at [412, 474] on div "Add more conditions" at bounding box center [535, 475] width 442 height 16
click at [409, 474] on link "Add more conditions" at bounding box center [363, 474] width 99 height 14
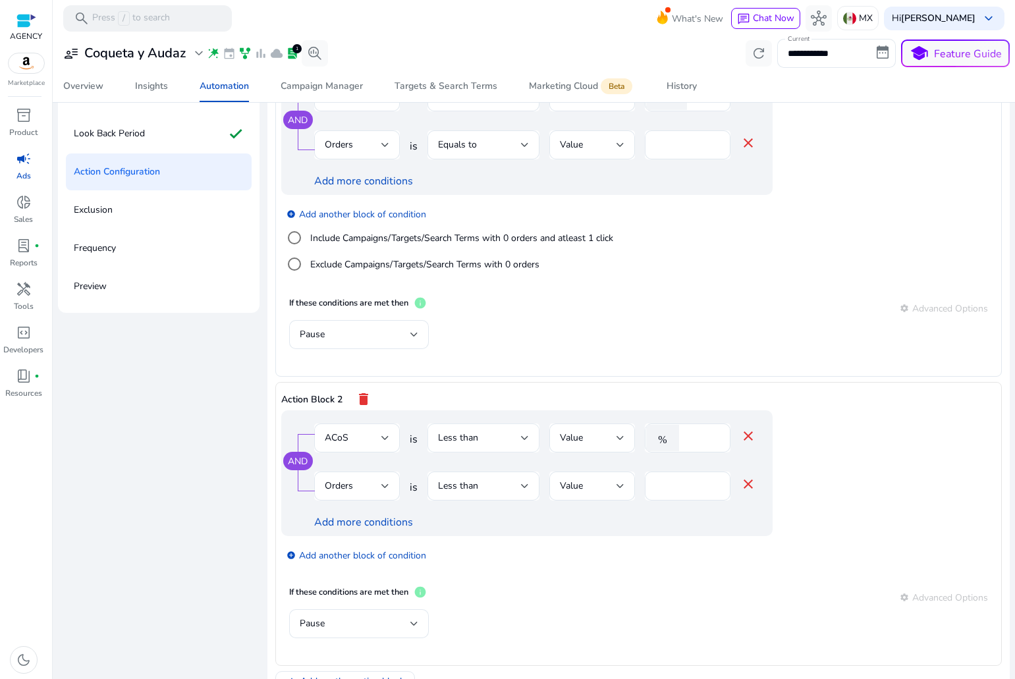
click at [457, 435] on span "Less than" at bounding box center [458, 438] width 40 height 13
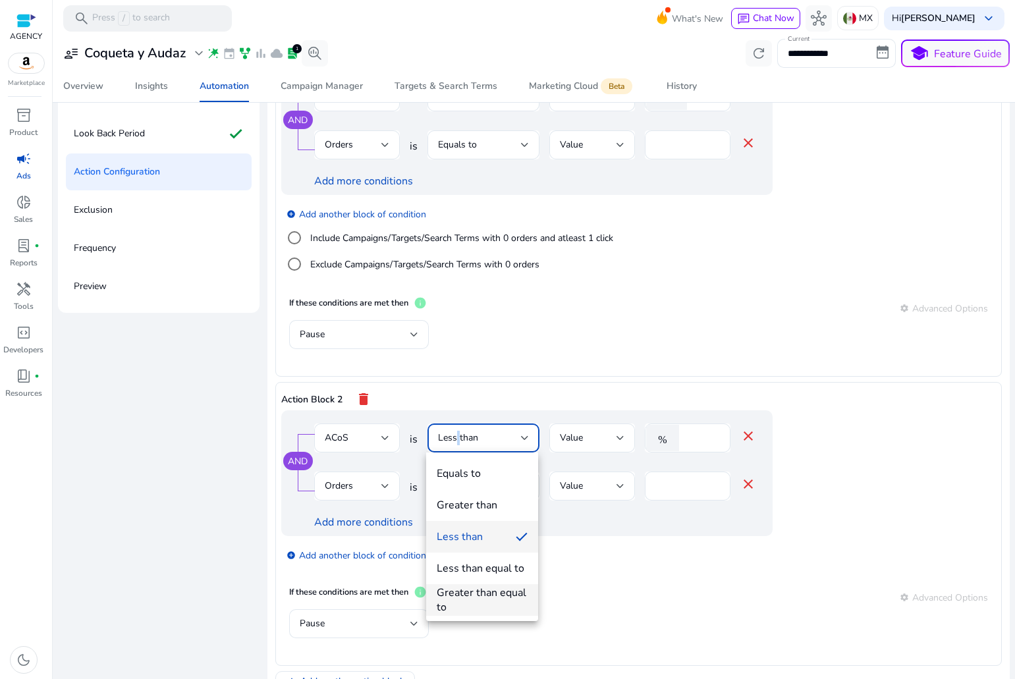
click at [467, 592] on div "Greater than equal to" at bounding box center [482, 600] width 91 height 29
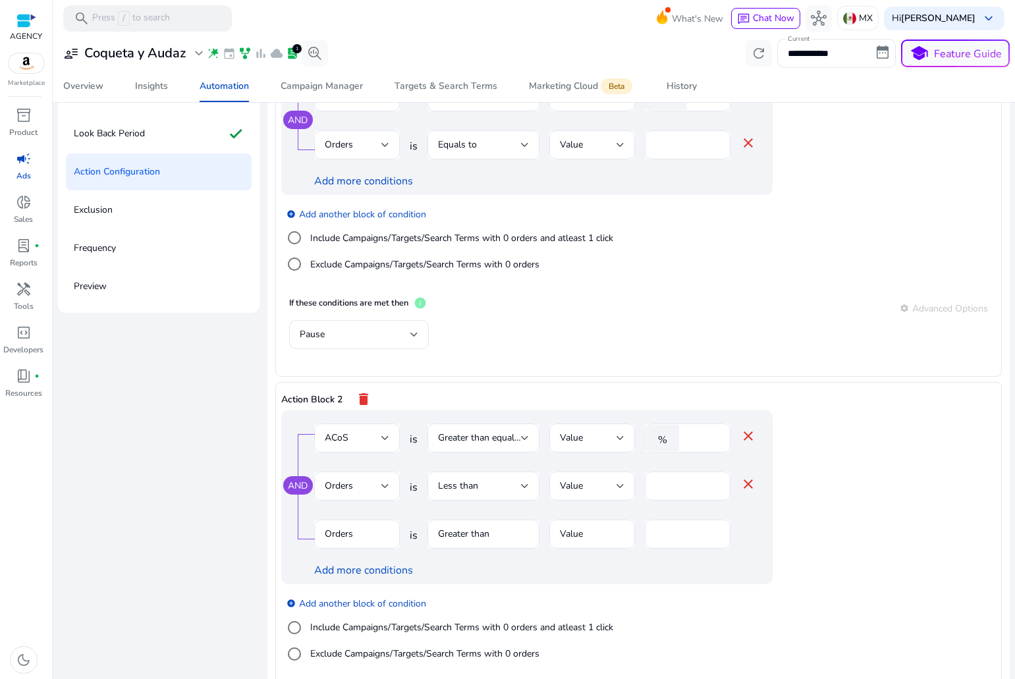
click at [702, 437] on input "*" at bounding box center [703, 438] width 34 height 14
type input "**"
click at [372, 627] on label "Include Campaigns/Targets/Search Terms with 0 orders and atleast 1 click" at bounding box center [461, 628] width 306 height 14
click at [747, 535] on mat-icon "close" at bounding box center [749, 532] width 16 height 16
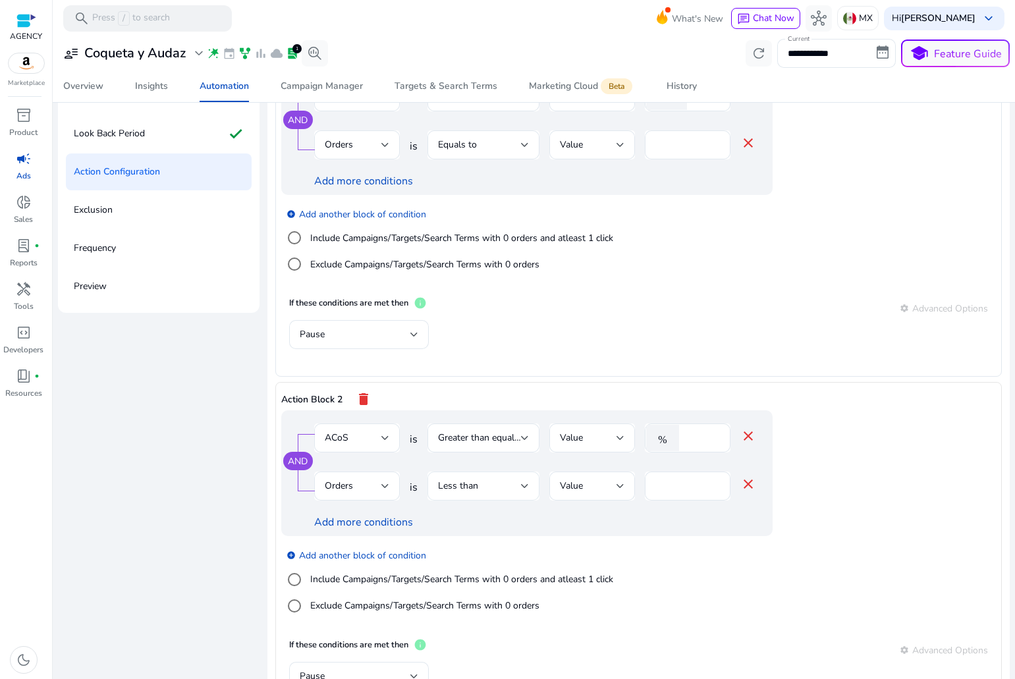
click at [484, 479] on div "Less than" at bounding box center [479, 486] width 83 height 14
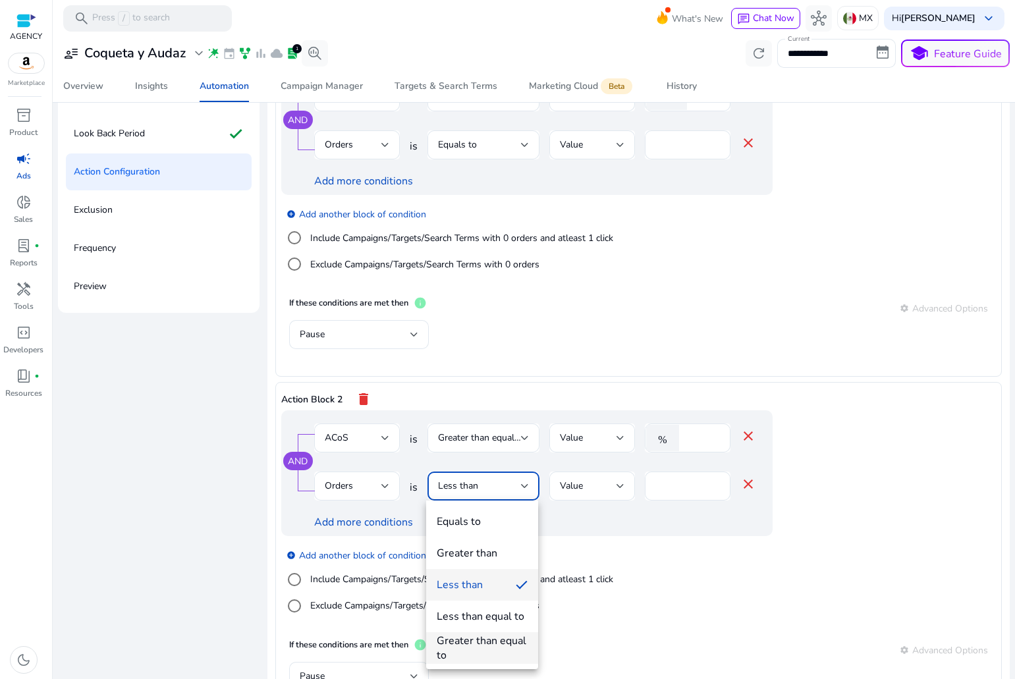
click at [472, 643] on div "Greater than equal to" at bounding box center [482, 648] width 91 height 29
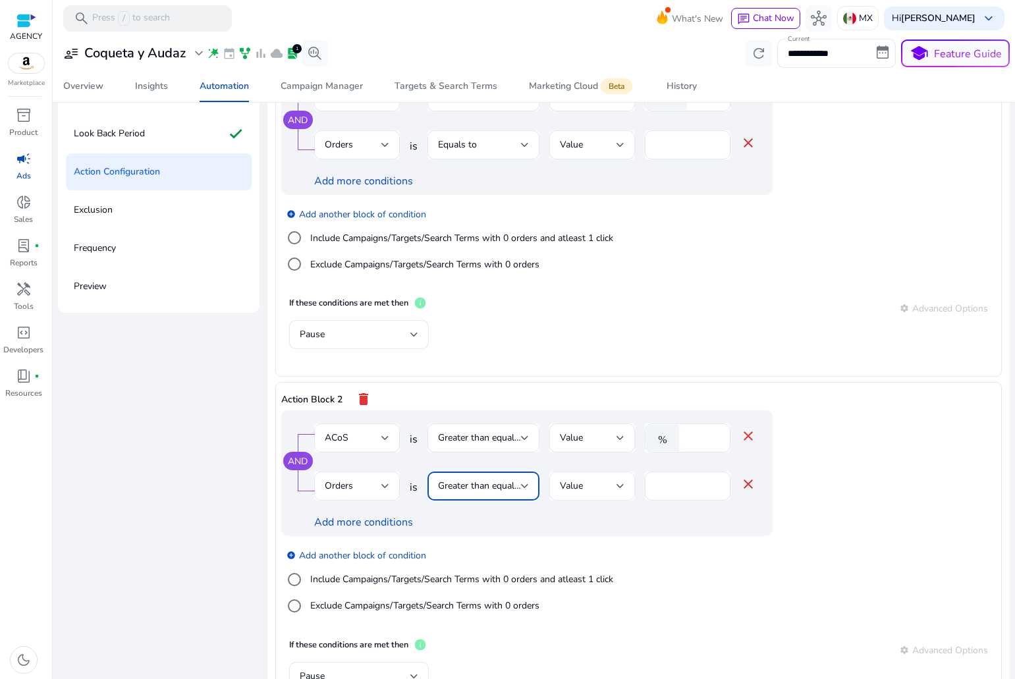
click at [603, 486] on div "Value" at bounding box center [588, 486] width 57 height 14
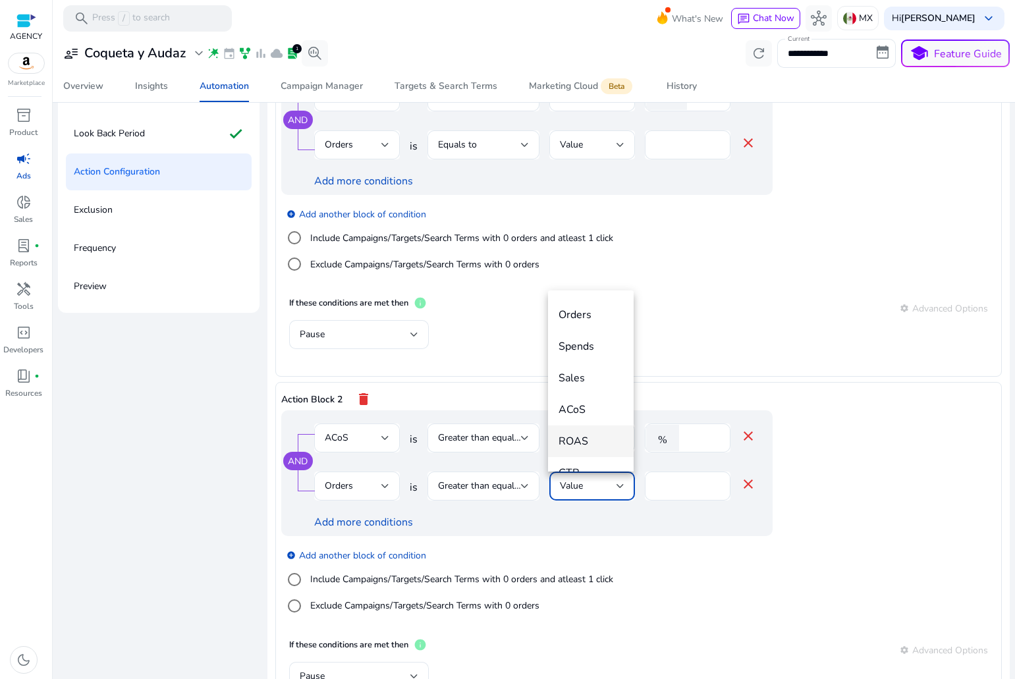
scroll to position [329, 0]
click at [590, 451] on span "Current Orders" at bounding box center [591, 456] width 65 height 29
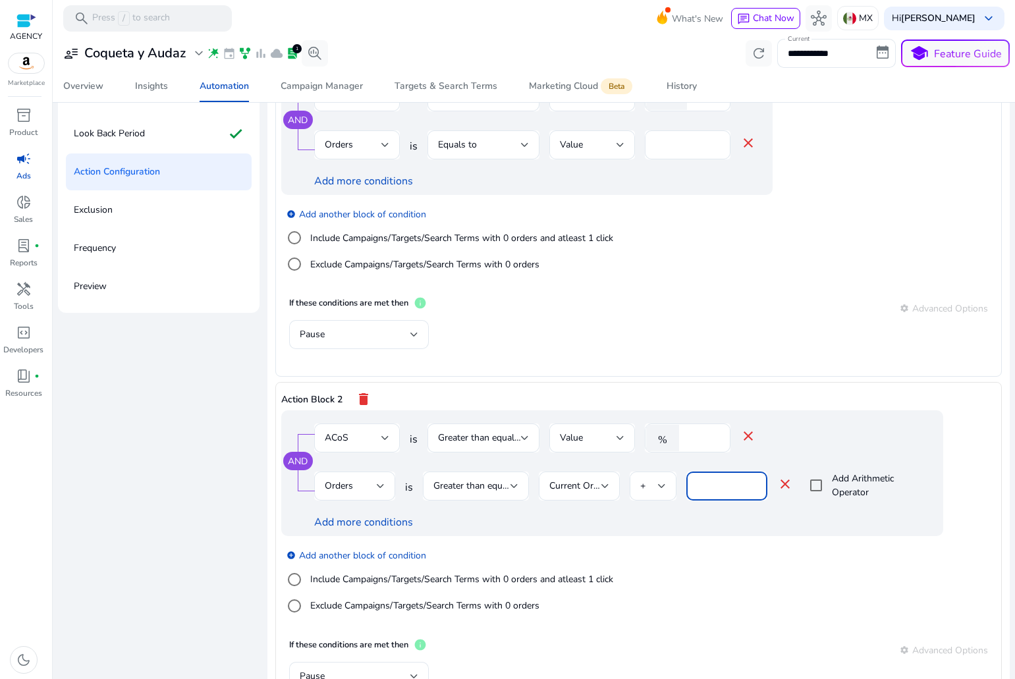
click at [714, 490] on input "*" at bounding box center [727, 486] width 60 height 14
click at [658, 492] on div at bounding box center [662, 486] width 8 height 16
click at [646, 613] on span "/" at bounding box center [646, 616] width 25 height 14
click at [704, 495] on div "*" at bounding box center [727, 486] width 60 height 29
type input "*"
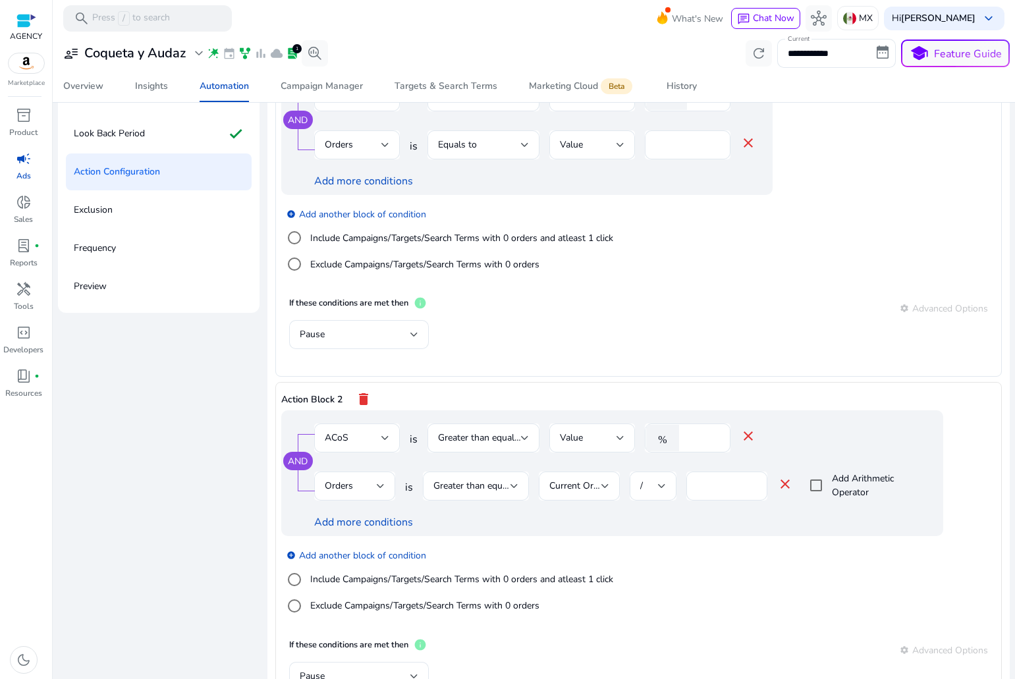
click at [579, 538] on div "add_circle Add another block of condition Include Campaigns/Targets/Search Term…" at bounding box center [638, 581] width 715 height 90
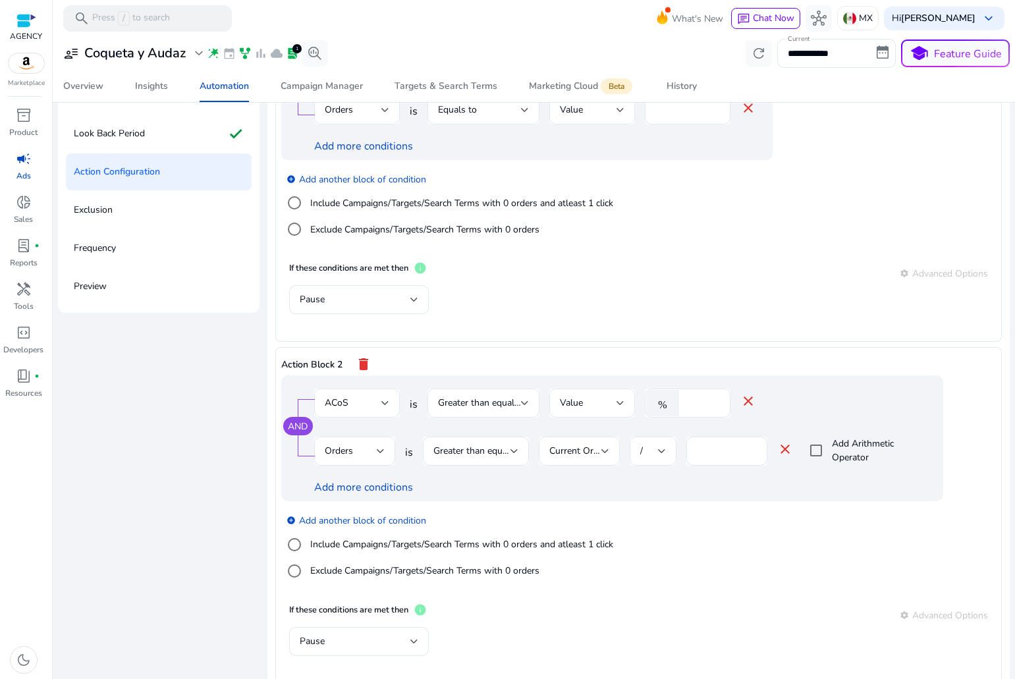
scroll to position [273, 0]
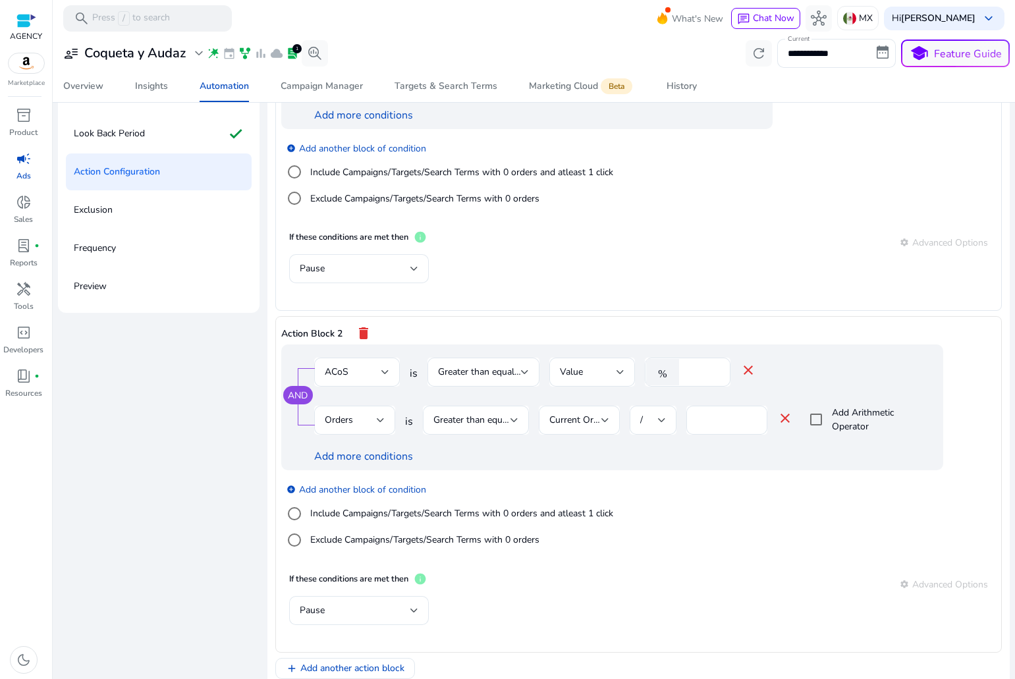
click at [694, 569] on mat-card "If these conditions are met then info settings Advanced Options Pause" at bounding box center [638, 606] width 715 height 82
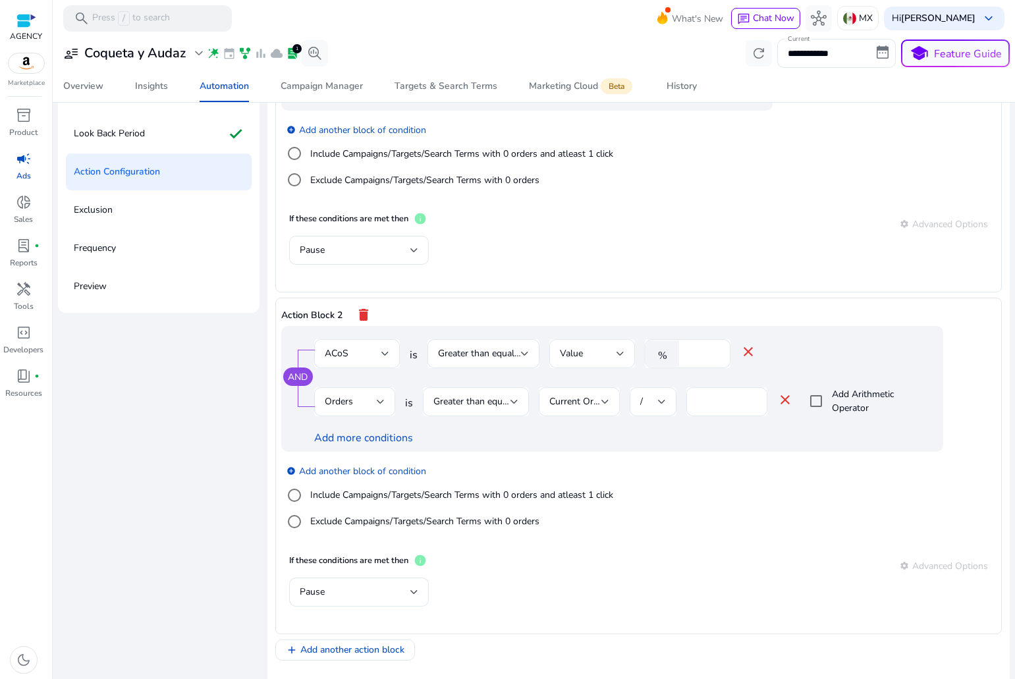
scroll to position [308, 0]
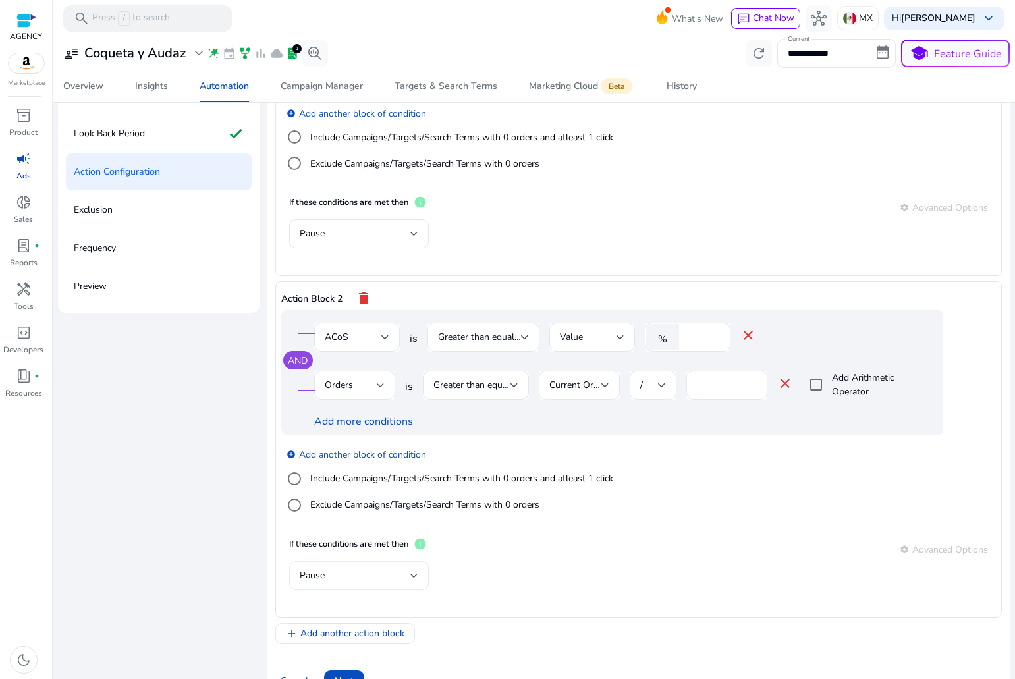
click at [415, 573] on div at bounding box center [414, 575] width 8 height 5
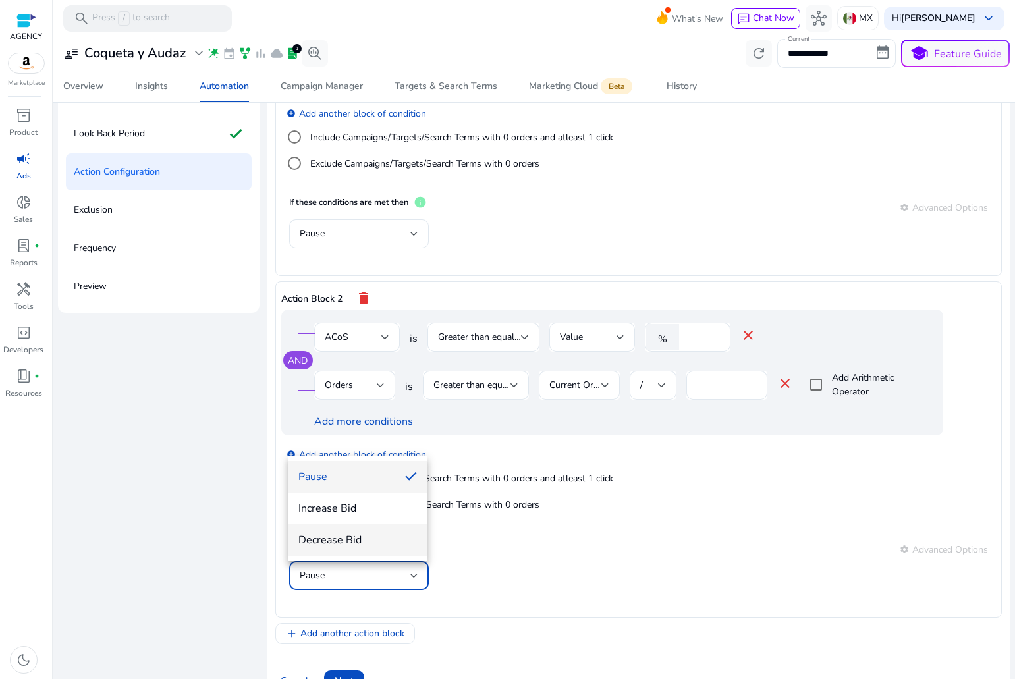
click at [349, 540] on span "Decrease Bid" at bounding box center [357, 540] width 119 height 14
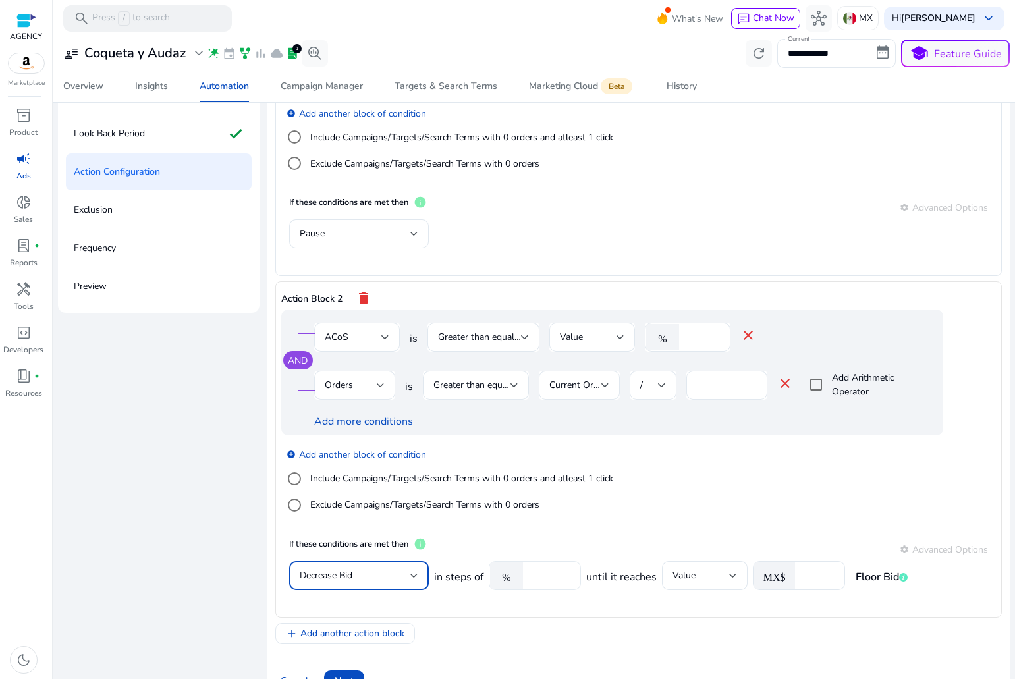
click at [557, 575] on input "****" at bounding box center [550, 576] width 41 height 14
type input "**"
click at [833, 577] on div "MX$" at bounding box center [799, 575] width 92 height 29
click at [818, 572] on input "number" at bounding box center [818, 576] width 33 height 14
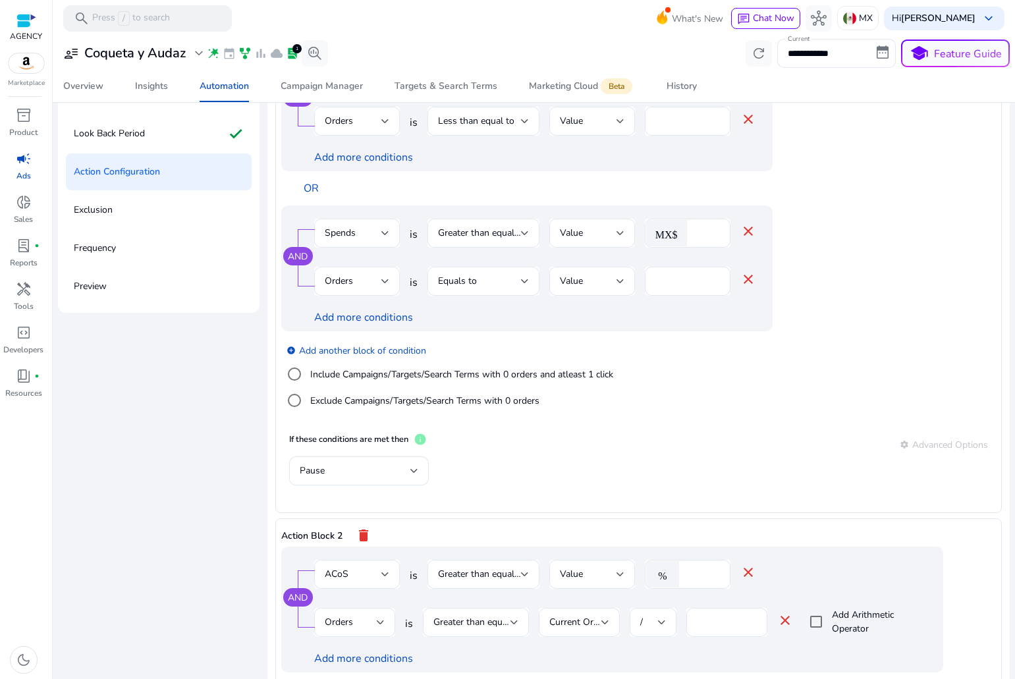
scroll to position [0, 0]
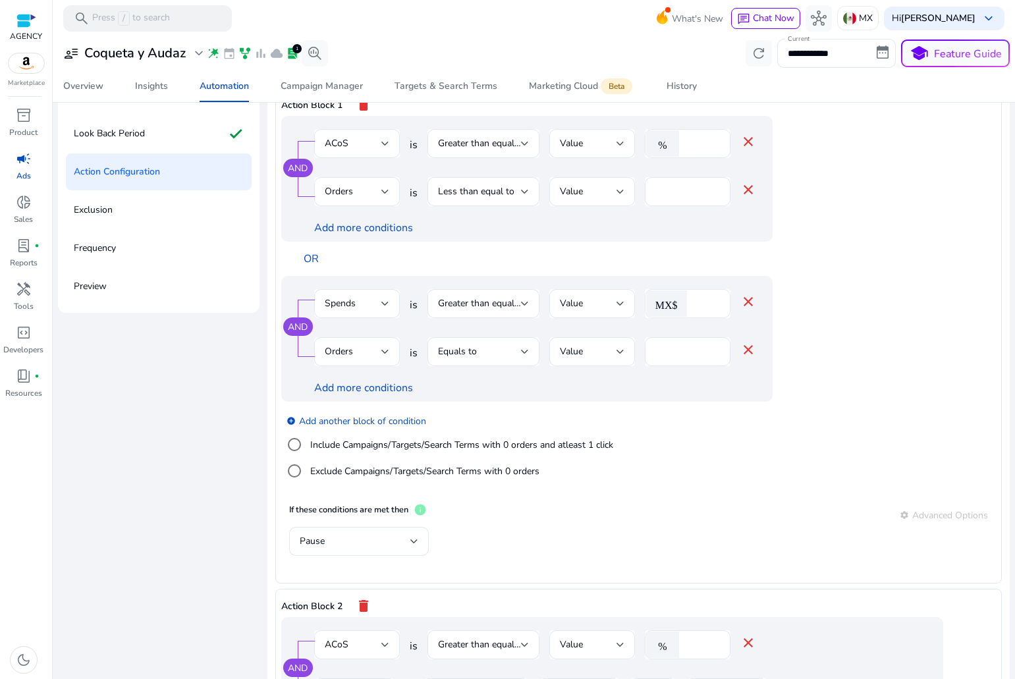
type input "****"
click at [697, 301] on input "***" at bounding box center [707, 304] width 26 height 14
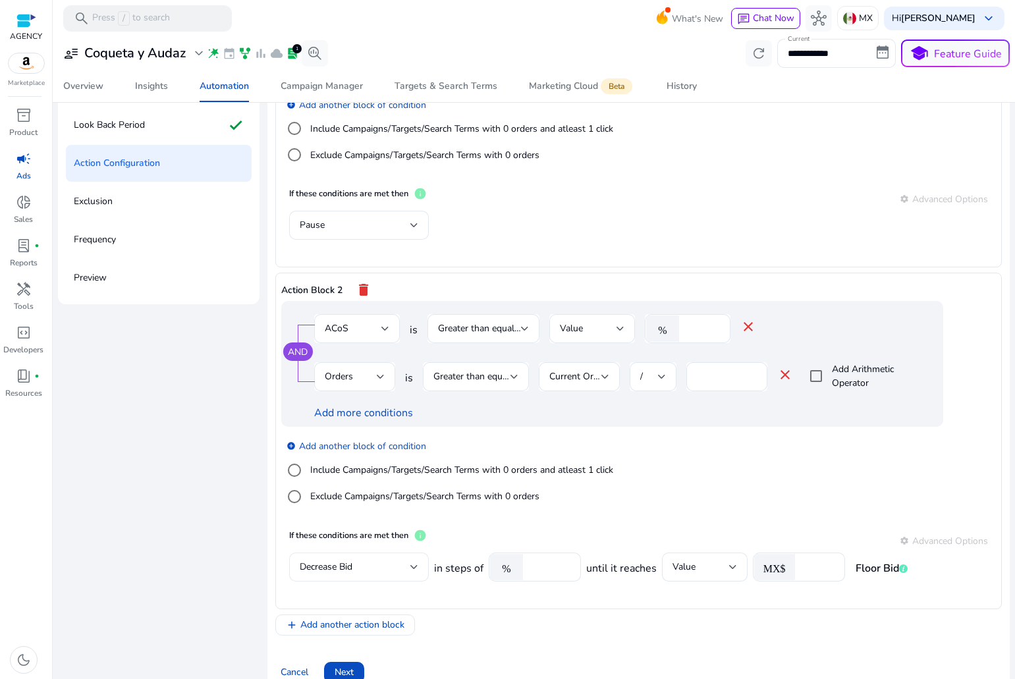
scroll to position [163, 0]
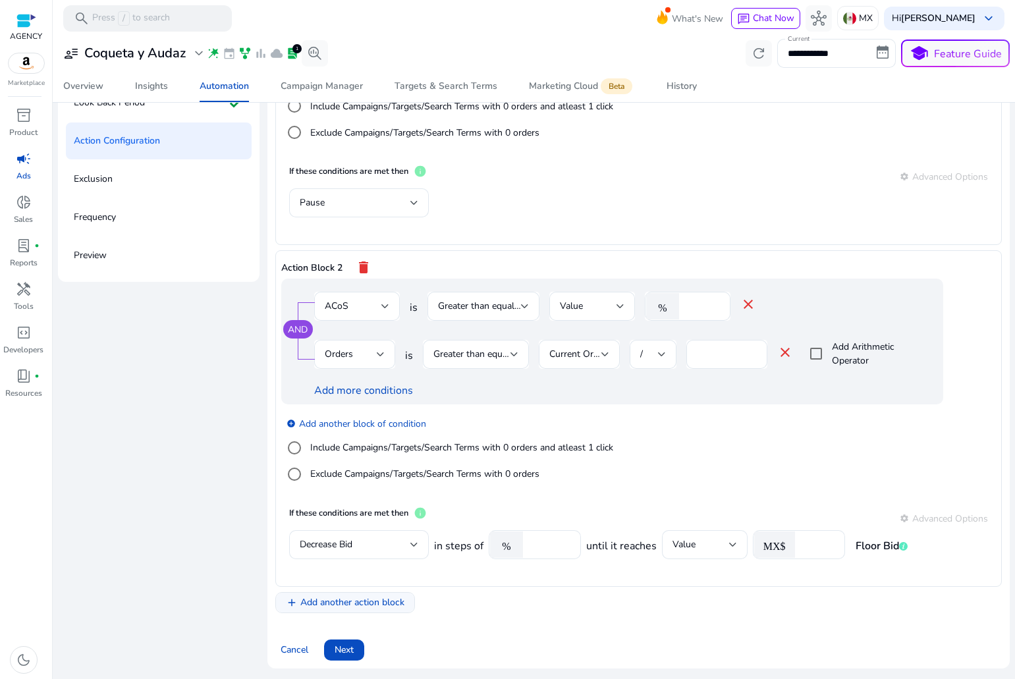
type input "***"
click at [383, 600] on span "Add another action block" at bounding box center [352, 603] width 104 height 14
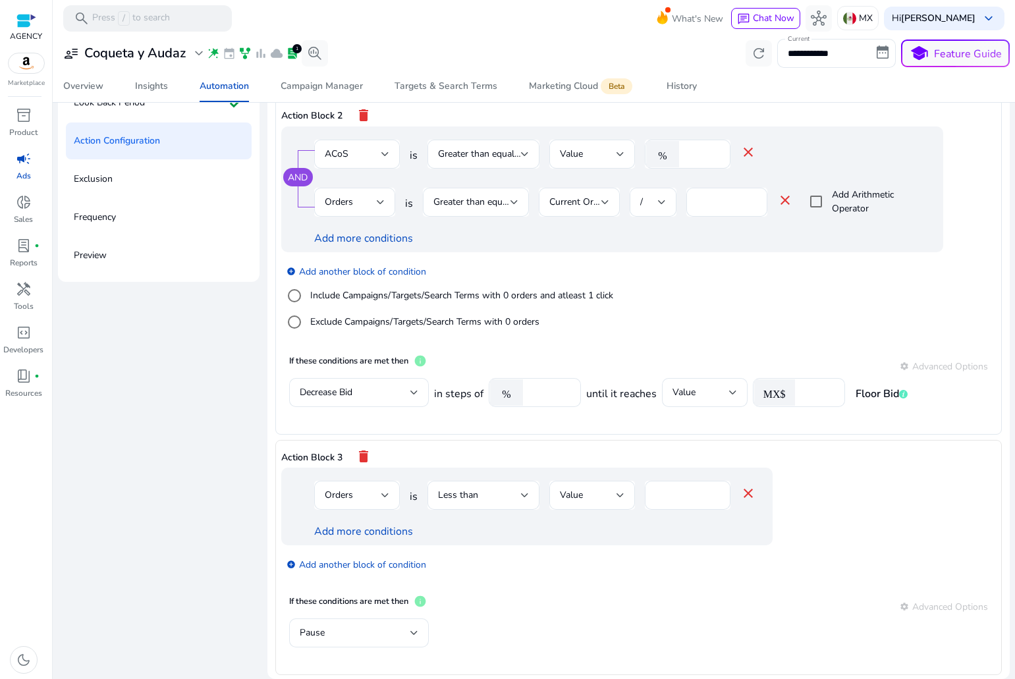
scroll to position [439, 0]
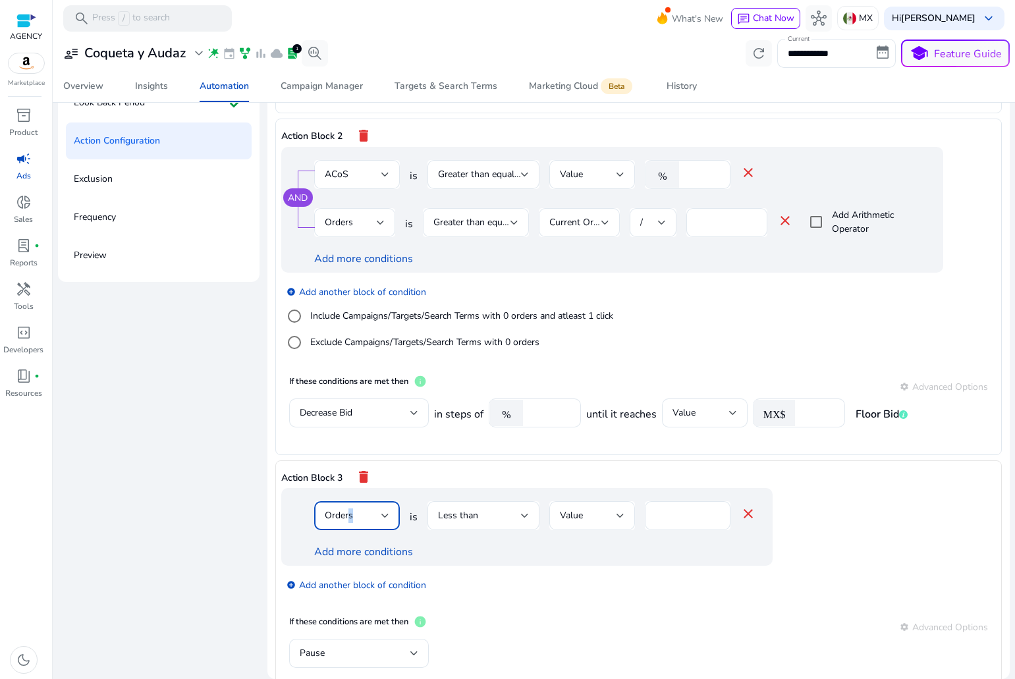
click at [352, 517] on span "Orders" at bounding box center [339, 515] width 28 height 13
click at [364, 581] on div at bounding box center [507, 339] width 1015 height 679
click at [364, 544] on div at bounding box center [357, 537] width 86 height 14
click at [363, 550] on link "Add more conditions" at bounding box center [363, 552] width 99 height 14
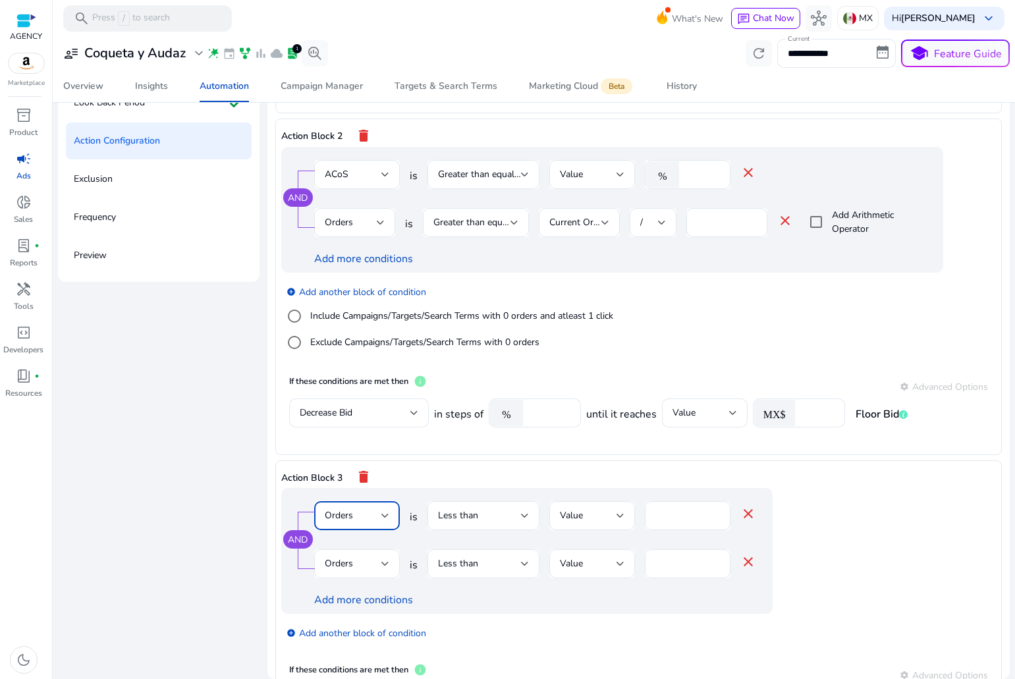
click at [351, 511] on span "Orders" at bounding box center [339, 515] width 28 height 13
click at [347, 462] on span "ACoS" at bounding box center [356, 465] width 65 height 14
click at [369, 560] on div "Orders" at bounding box center [357, 564] width 65 height 16
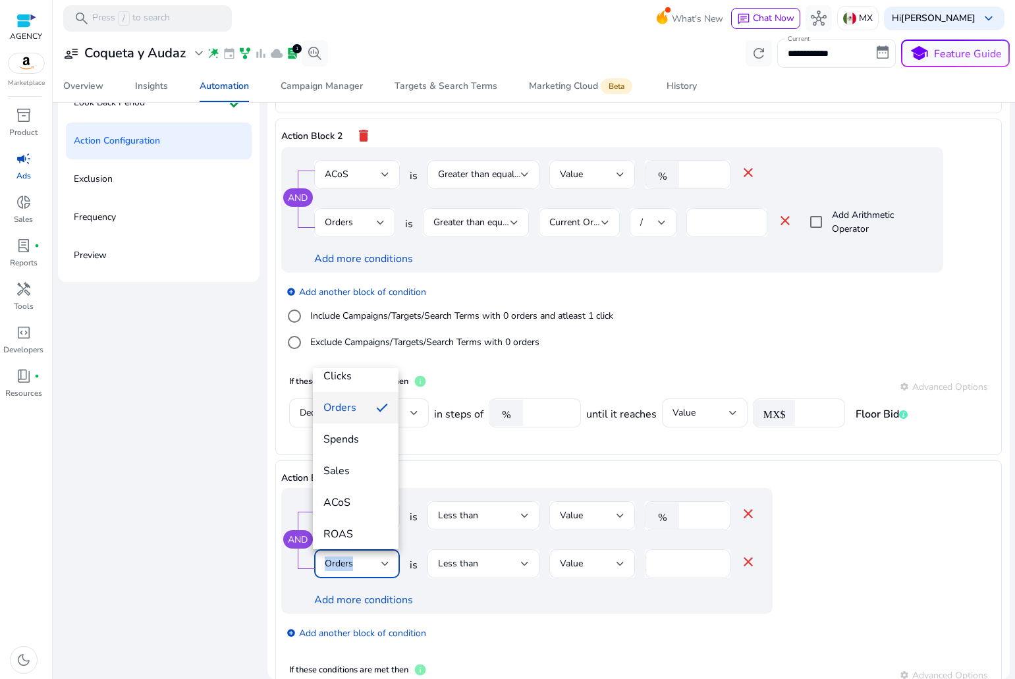
scroll to position [0, 0]
click at [435, 592] on div at bounding box center [507, 339] width 1015 height 679
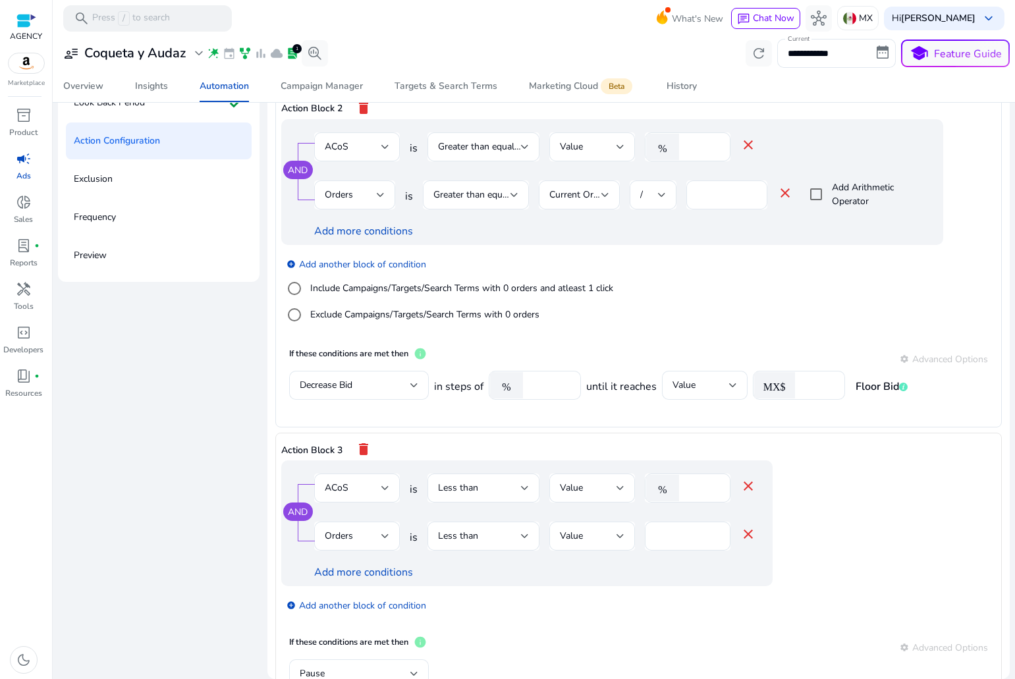
scroll to position [505, 0]
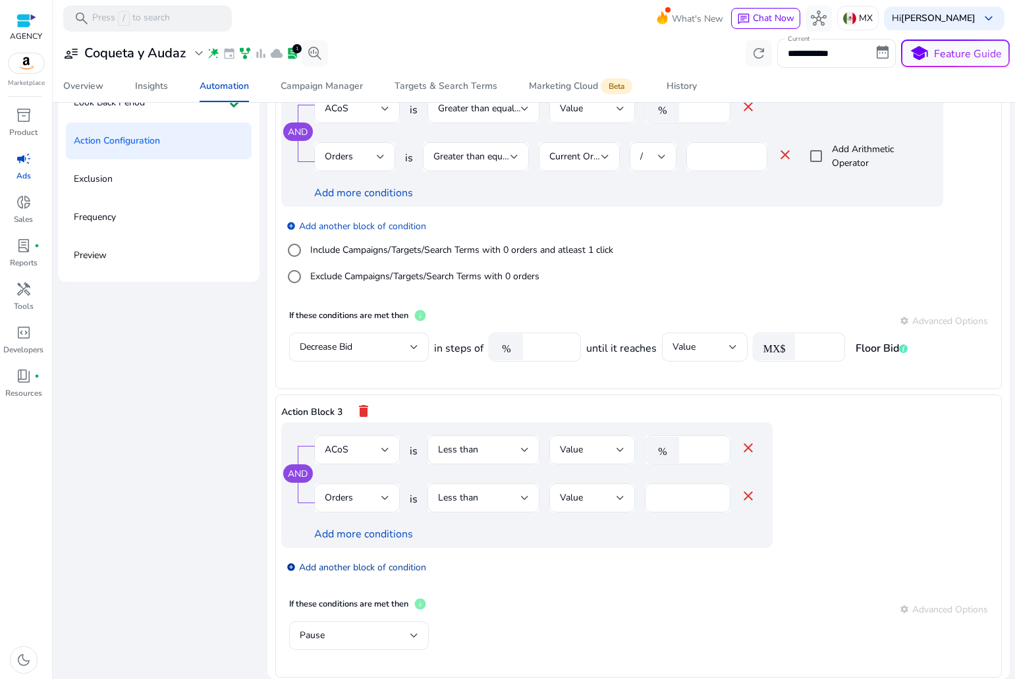
click at [365, 571] on link "add_circle Add another block of condition" at bounding box center [357, 566] width 140 height 15
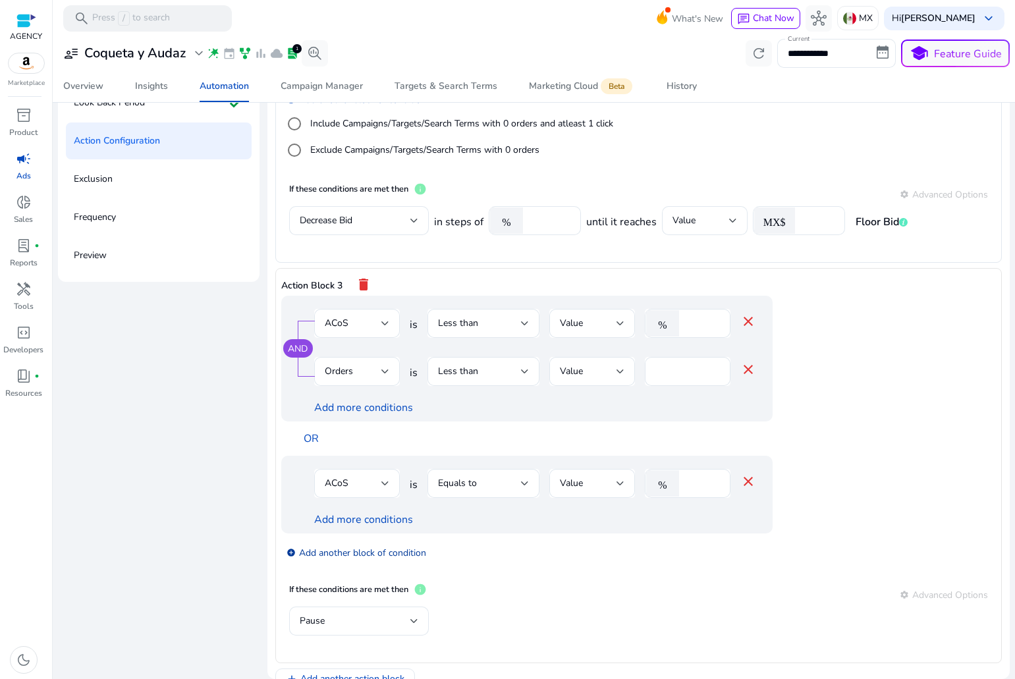
scroll to position [637, 0]
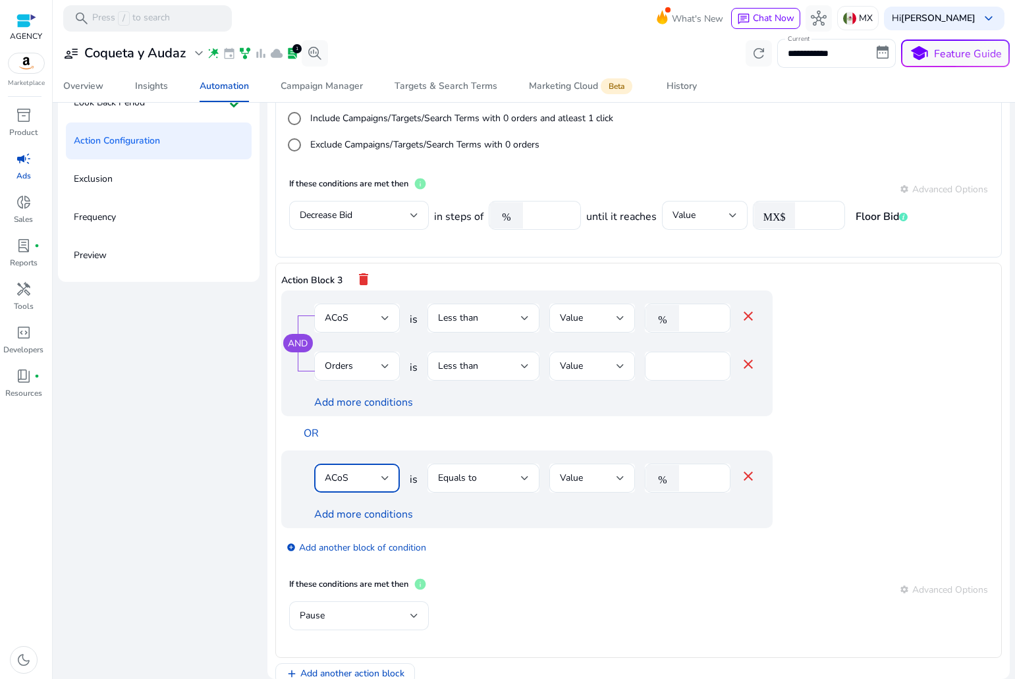
click at [350, 480] on div "ACoS" at bounding box center [353, 478] width 57 height 14
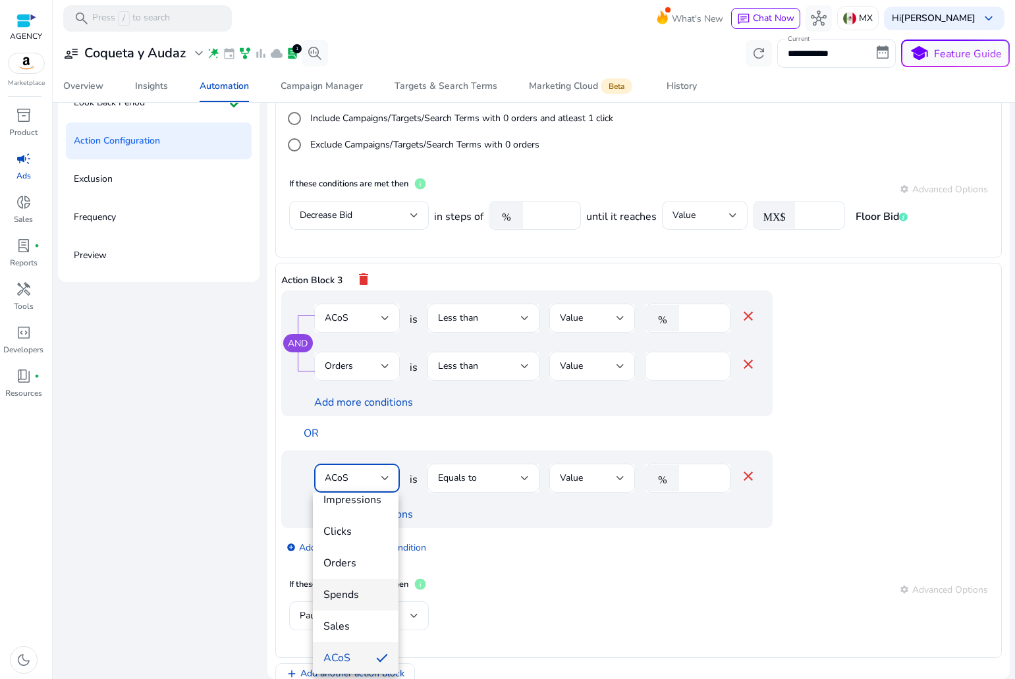
click at [357, 595] on span "Spends" at bounding box center [356, 595] width 65 height 14
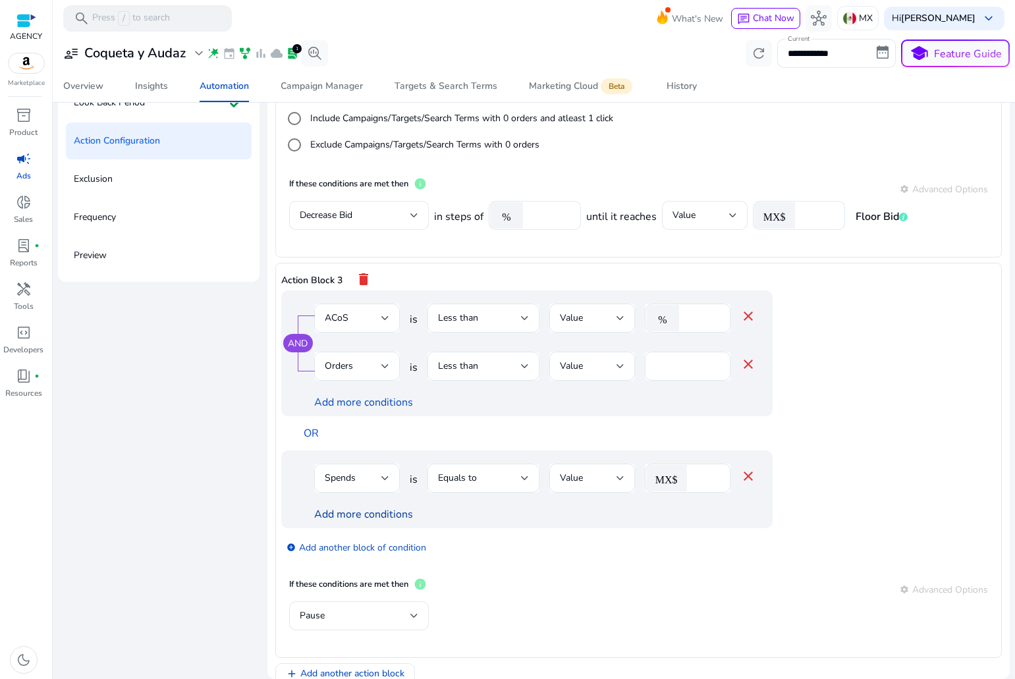
click at [360, 514] on link "Add more conditions" at bounding box center [363, 514] width 99 height 14
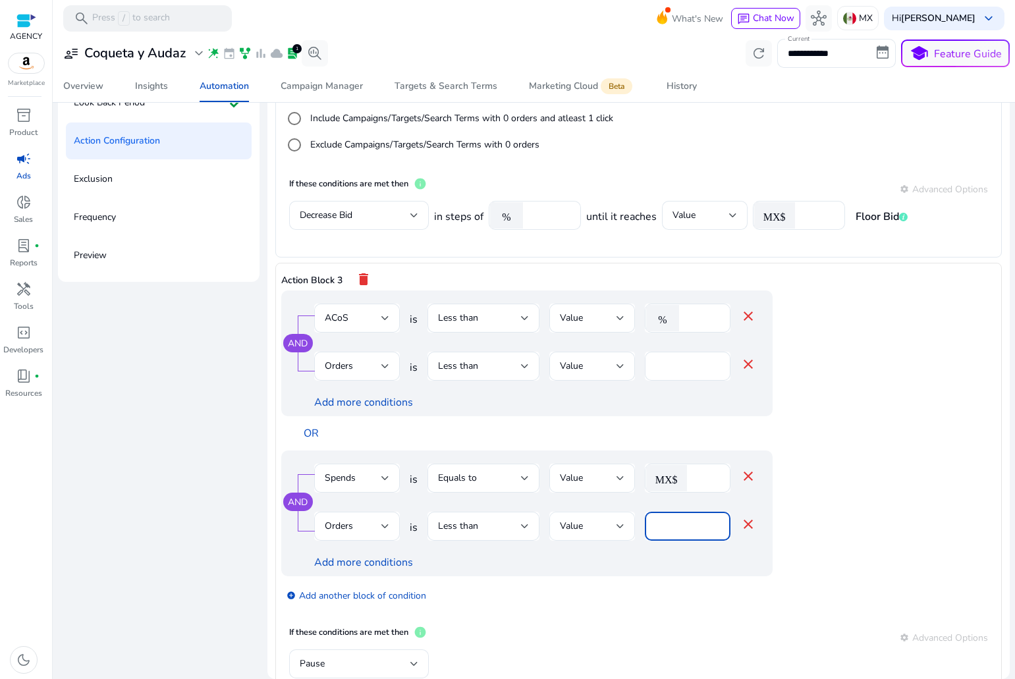
drag, startPoint x: 673, startPoint y: 523, endPoint x: 545, endPoint y: 535, distance: 129.1
click at [569, 534] on div "Orders is Less than Value * close" at bounding box center [535, 533] width 442 height 43
type input "*"
click at [468, 530] on span "Less than" at bounding box center [458, 526] width 40 height 13
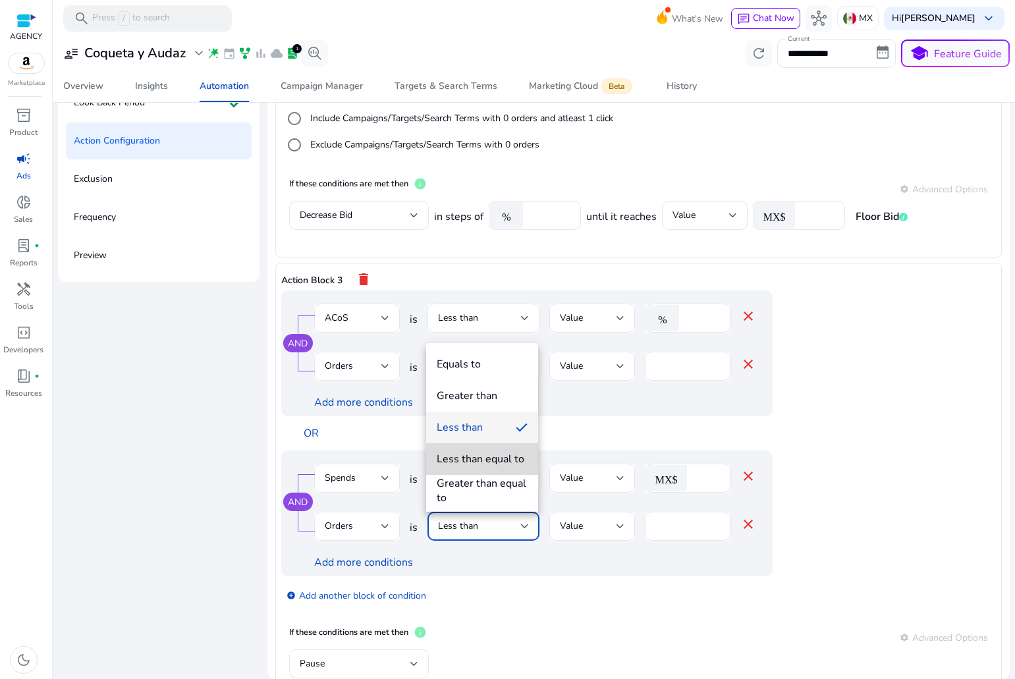
click at [488, 465] on div "Less than equal to" at bounding box center [481, 459] width 88 height 14
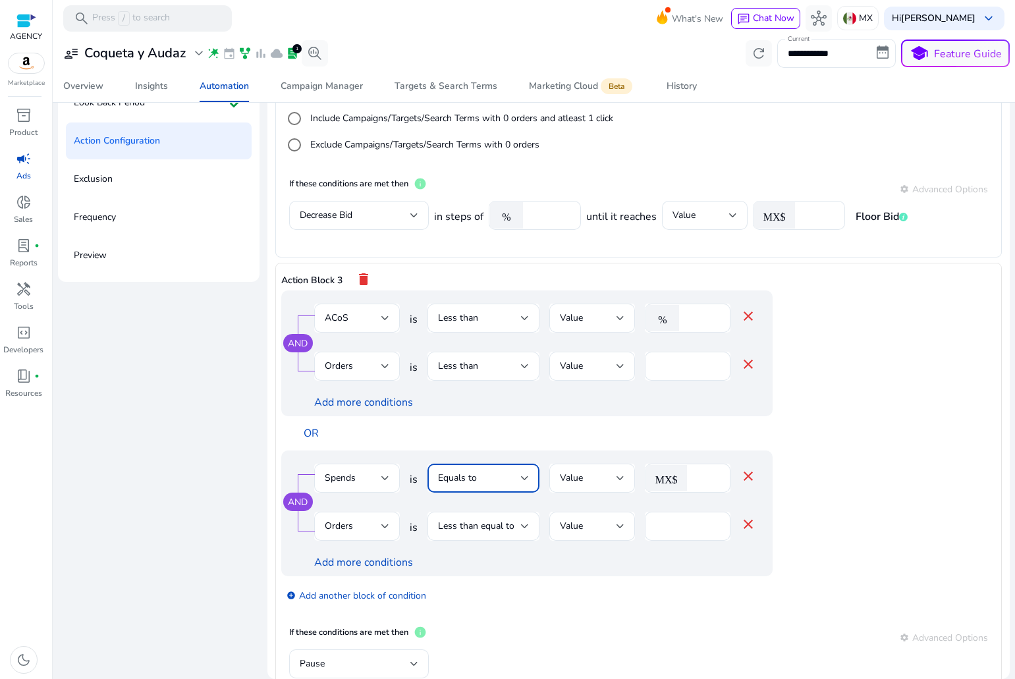
click at [502, 484] on div "Equals to" at bounding box center [479, 478] width 83 height 14
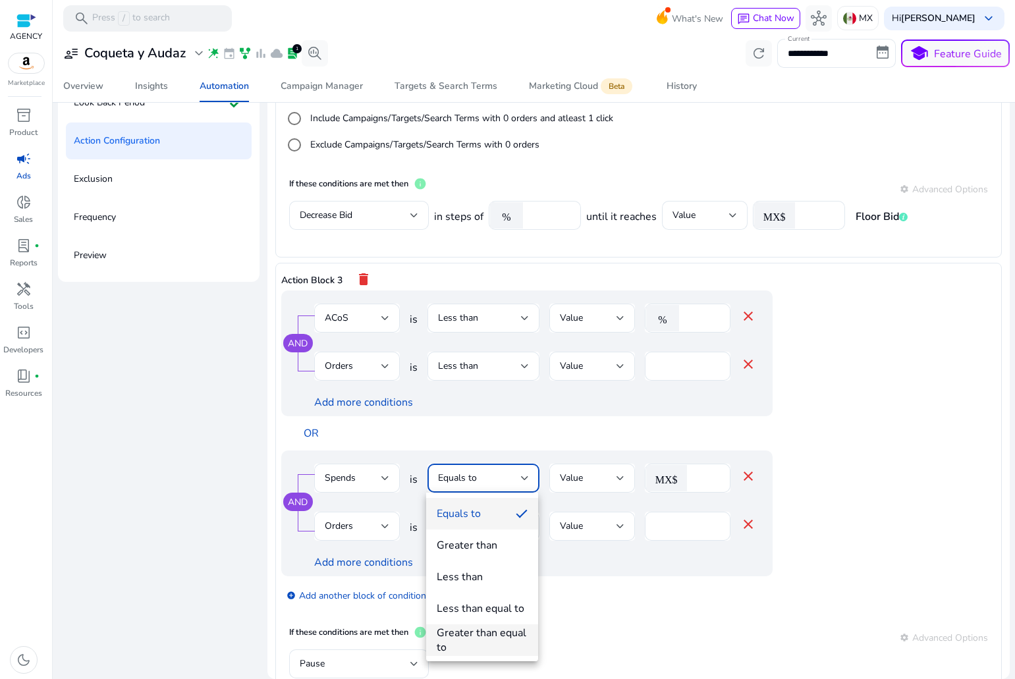
click at [483, 634] on div "Greater than equal to" at bounding box center [482, 640] width 91 height 29
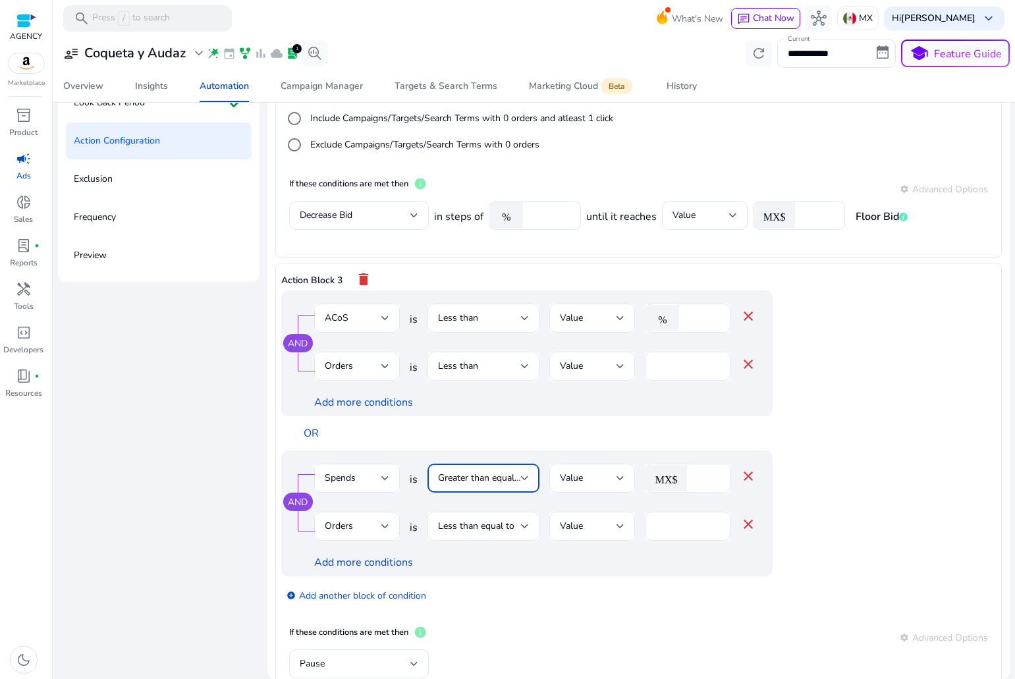
click at [690, 482] on div "MX$" at bounding box center [669, 478] width 49 height 26
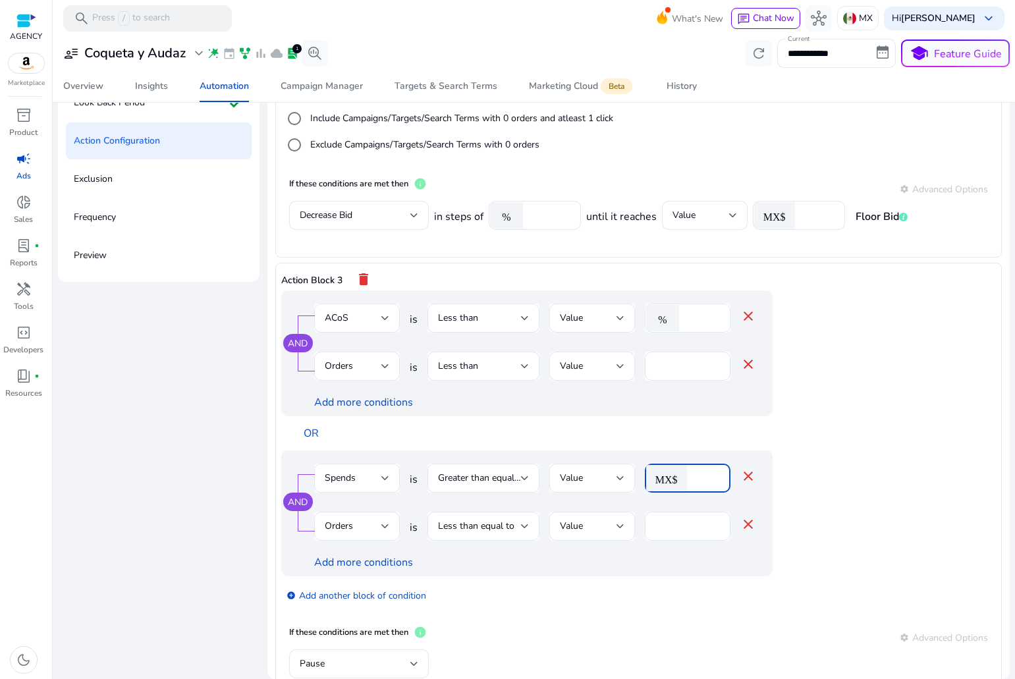
click at [700, 314] on input "*" at bounding box center [703, 318] width 34 height 14
type input "*"
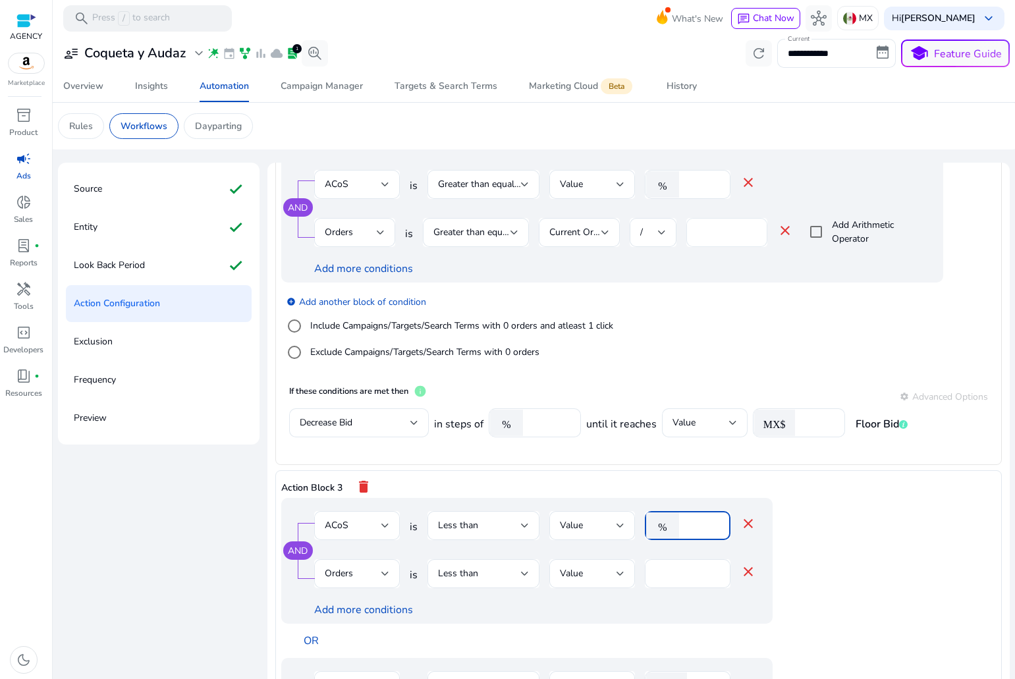
scroll to position [593, 0]
click at [696, 520] on input "*" at bounding box center [703, 525] width 34 height 14
type input "**"
